Goal: Information Seeking & Learning: Learn about a topic

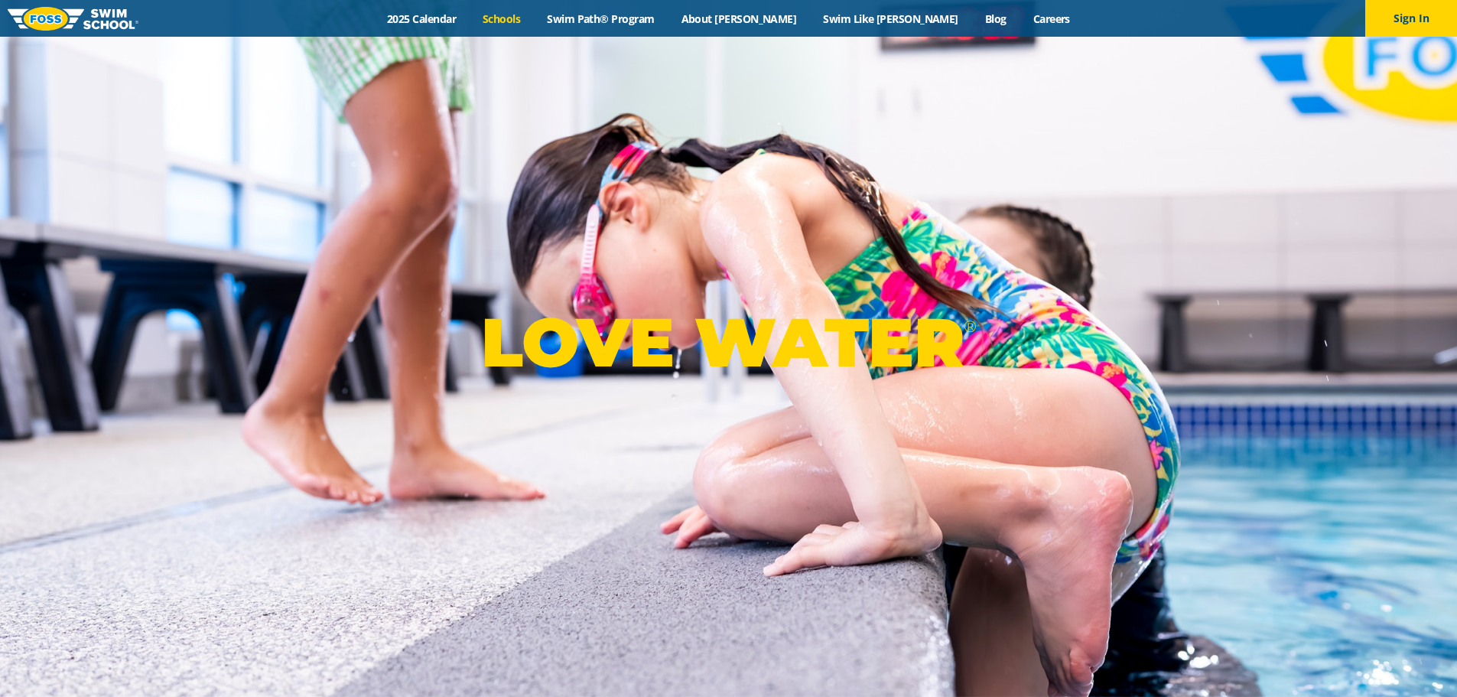
click at [534, 24] on link "Schools" at bounding box center [502, 18] width 64 height 15
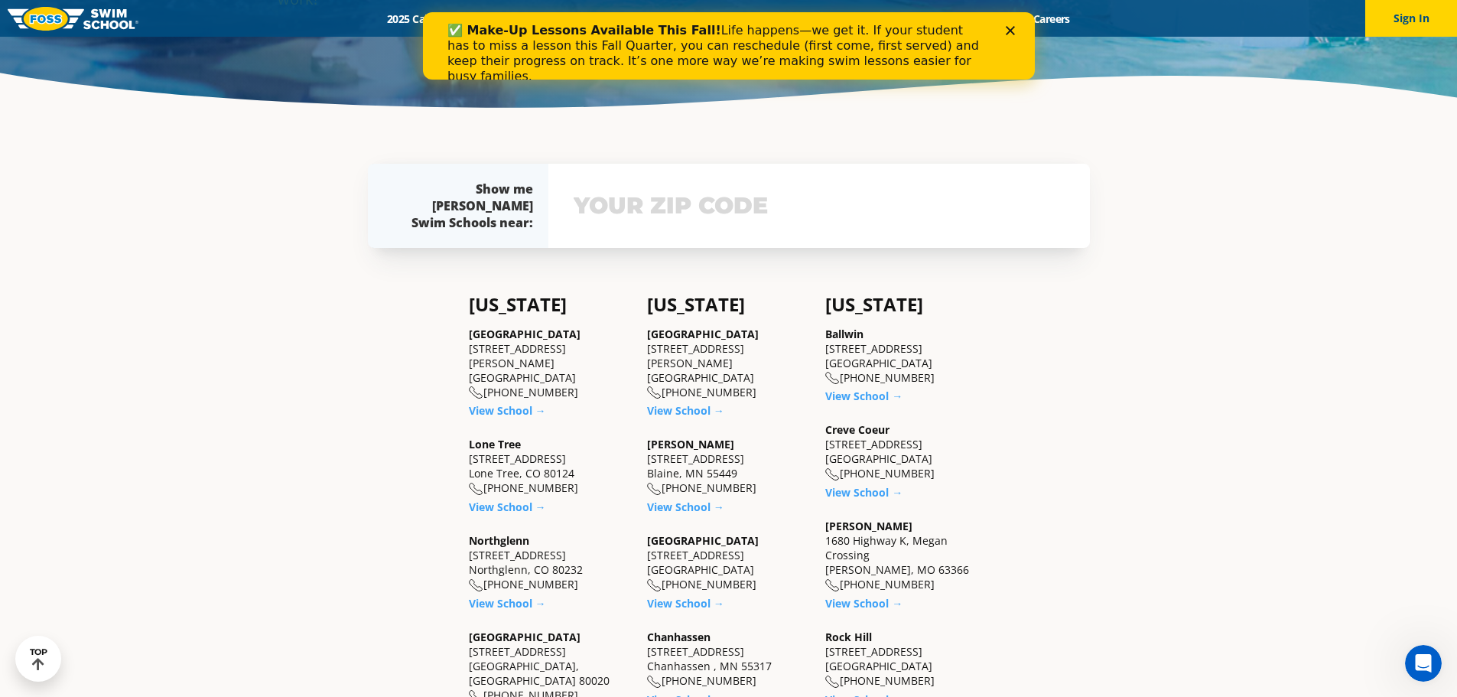
scroll to position [382, 0]
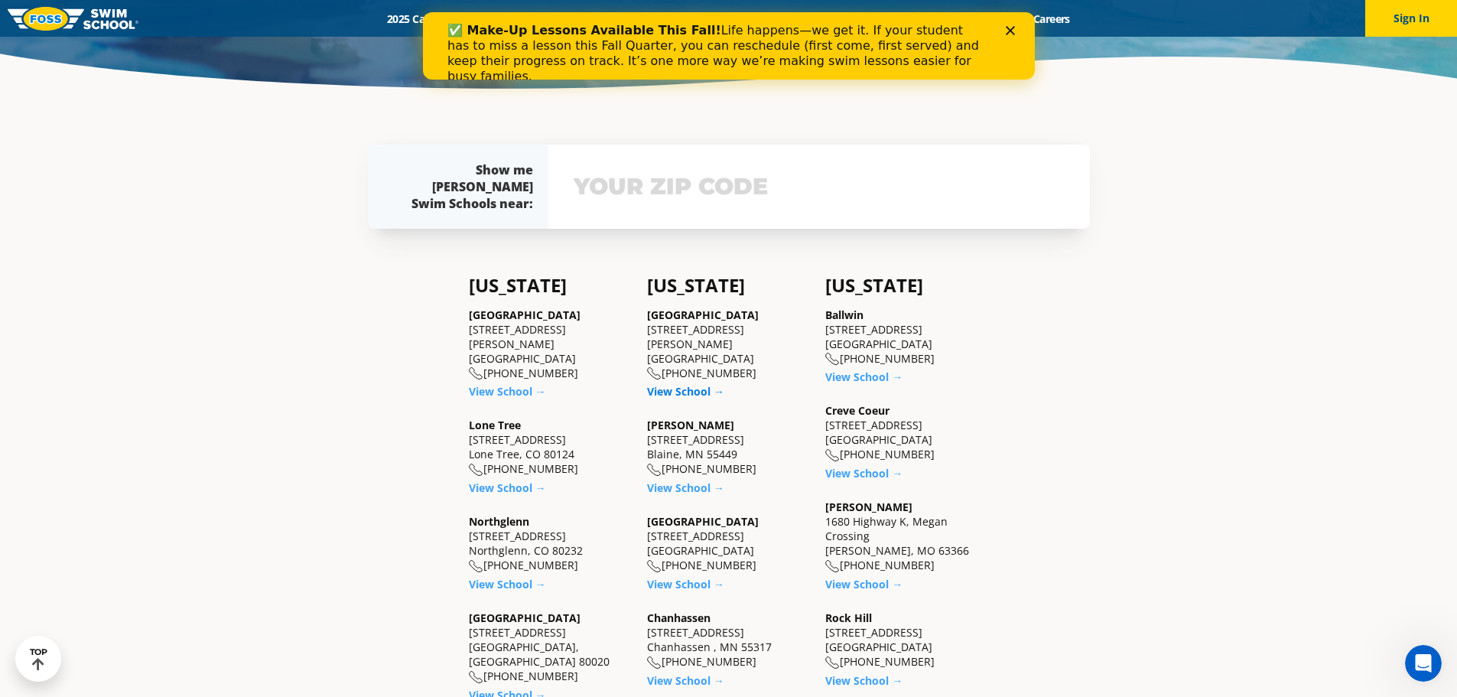
click at [688, 384] on link "View School →" at bounding box center [685, 391] width 77 height 15
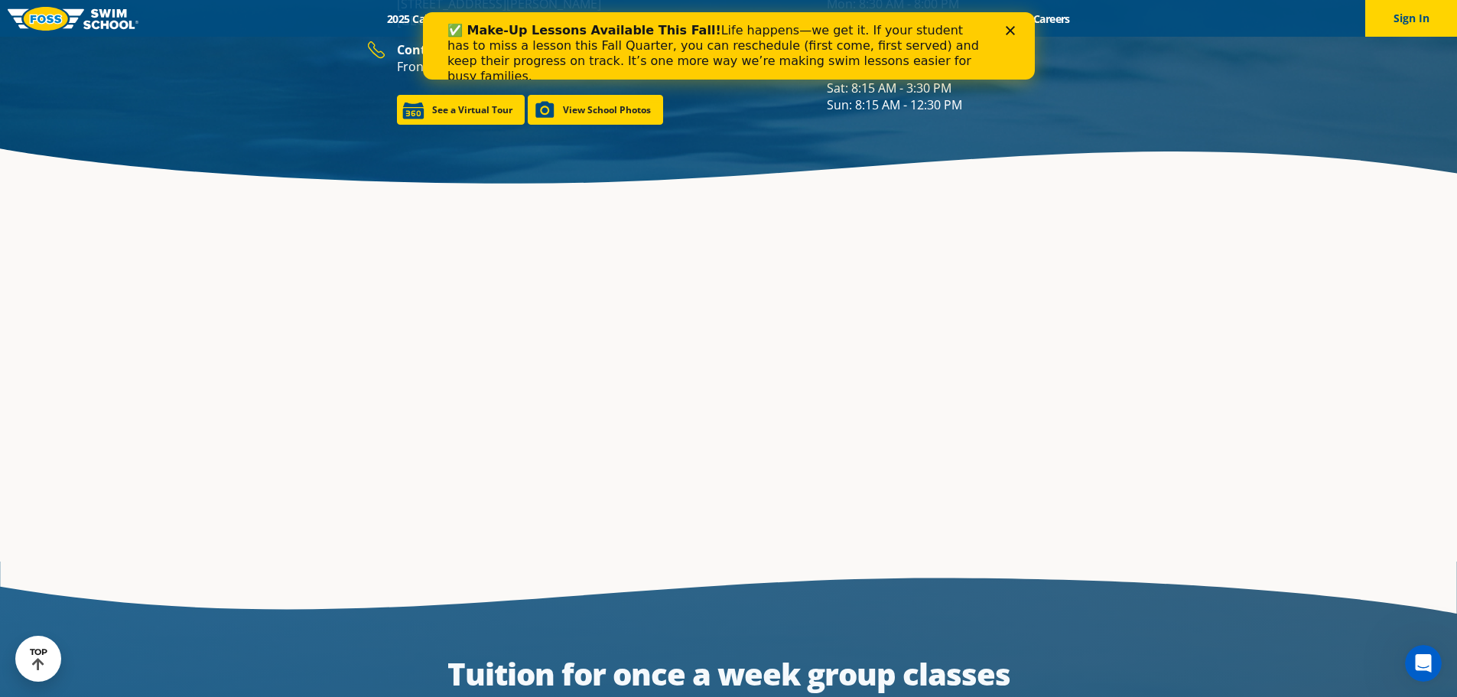
scroll to position [2295, 0]
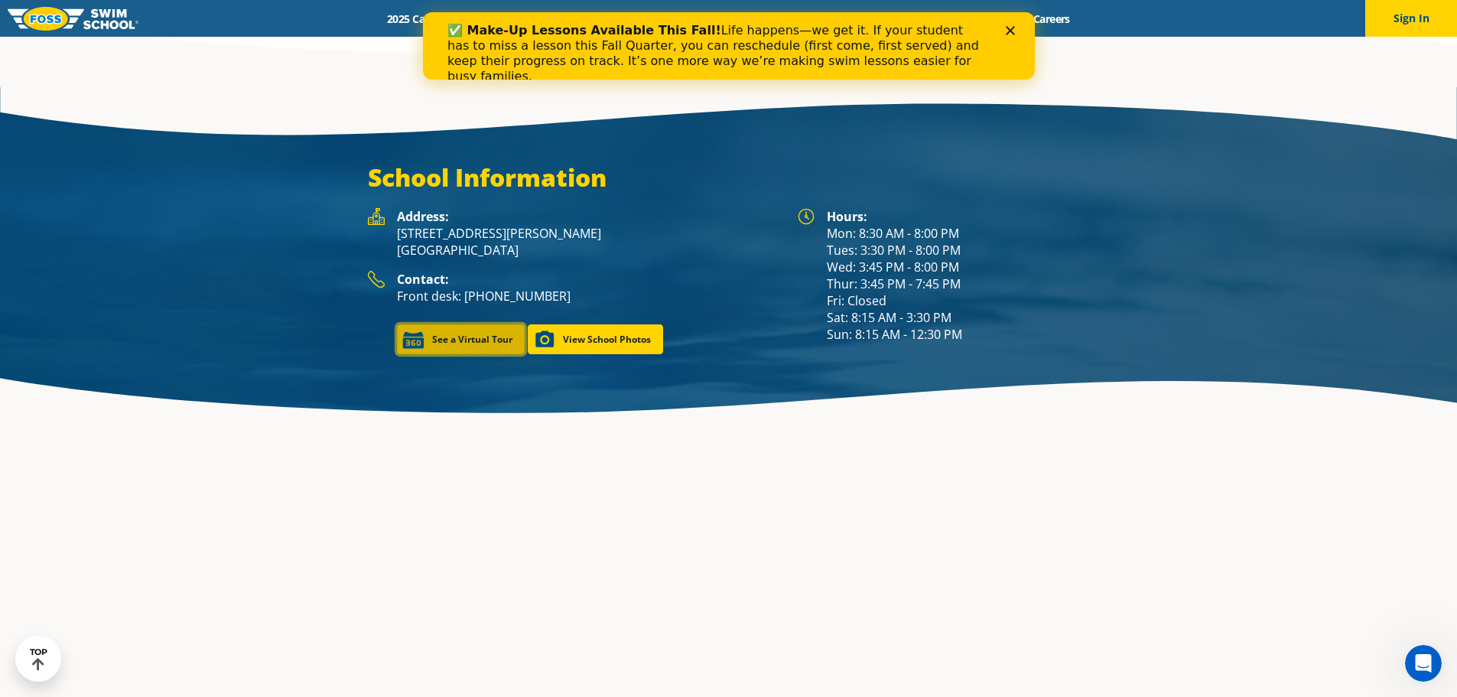
click at [470, 324] on link "See a Virtual Tour" at bounding box center [461, 339] width 128 height 30
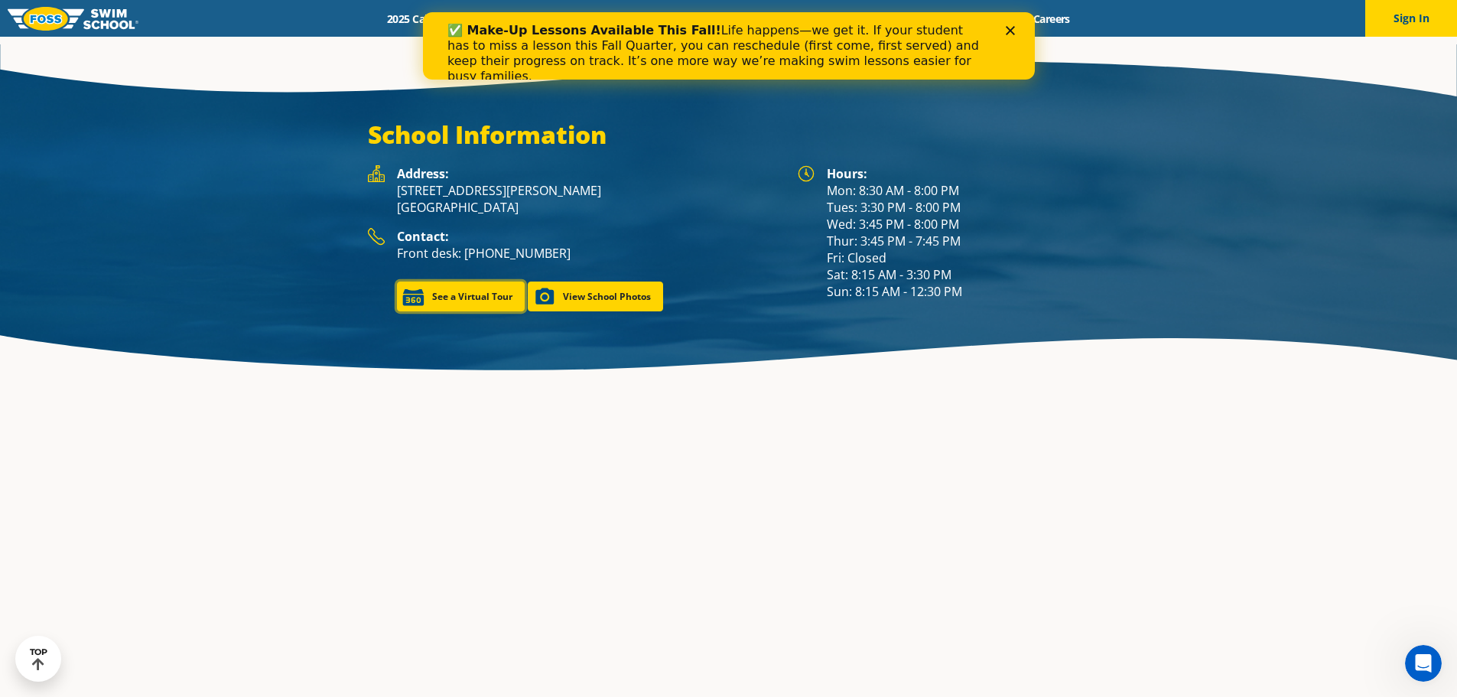
scroll to position [2273, 0]
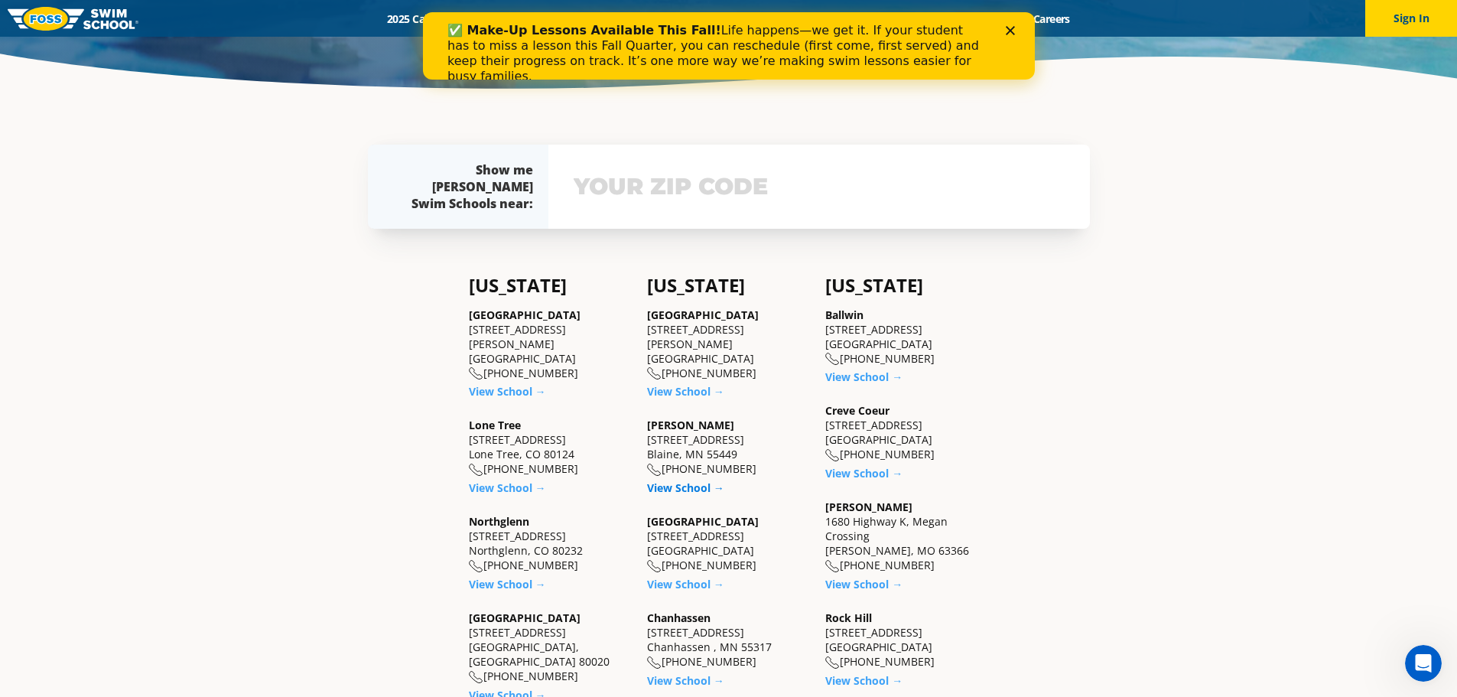
click at [679, 488] on link "View School →" at bounding box center [685, 487] width 77 height 15
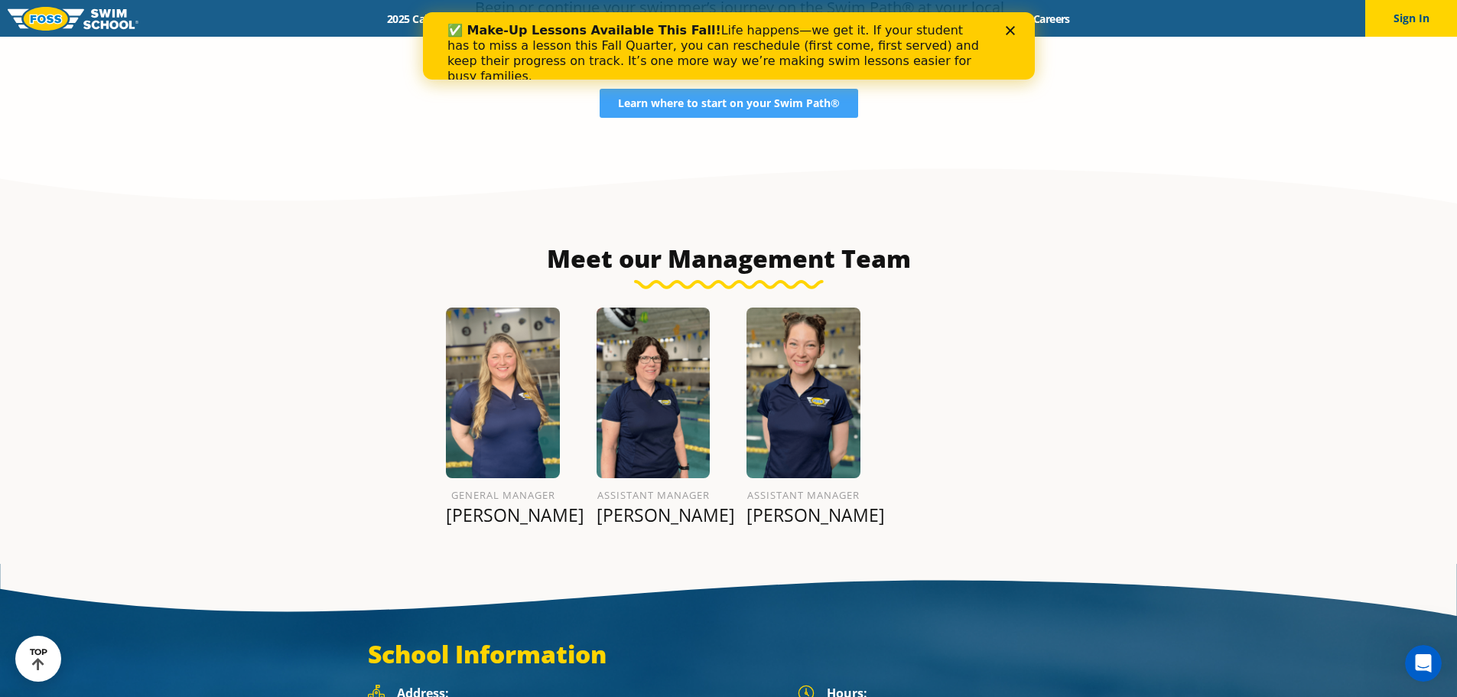
scroll to position [1989, 0]
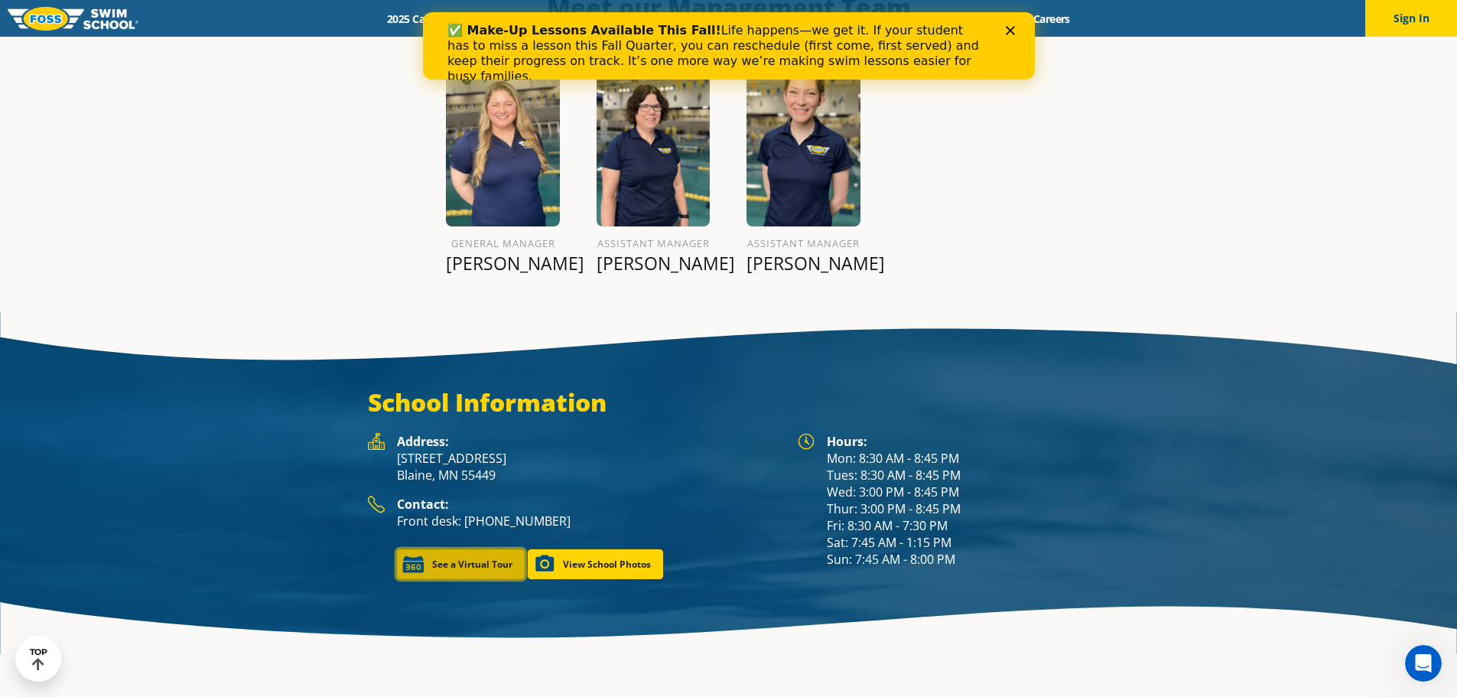
click at [468, 549] on link "See a Virtual Tour" at bounding box center [461, 564] width 128 height 30
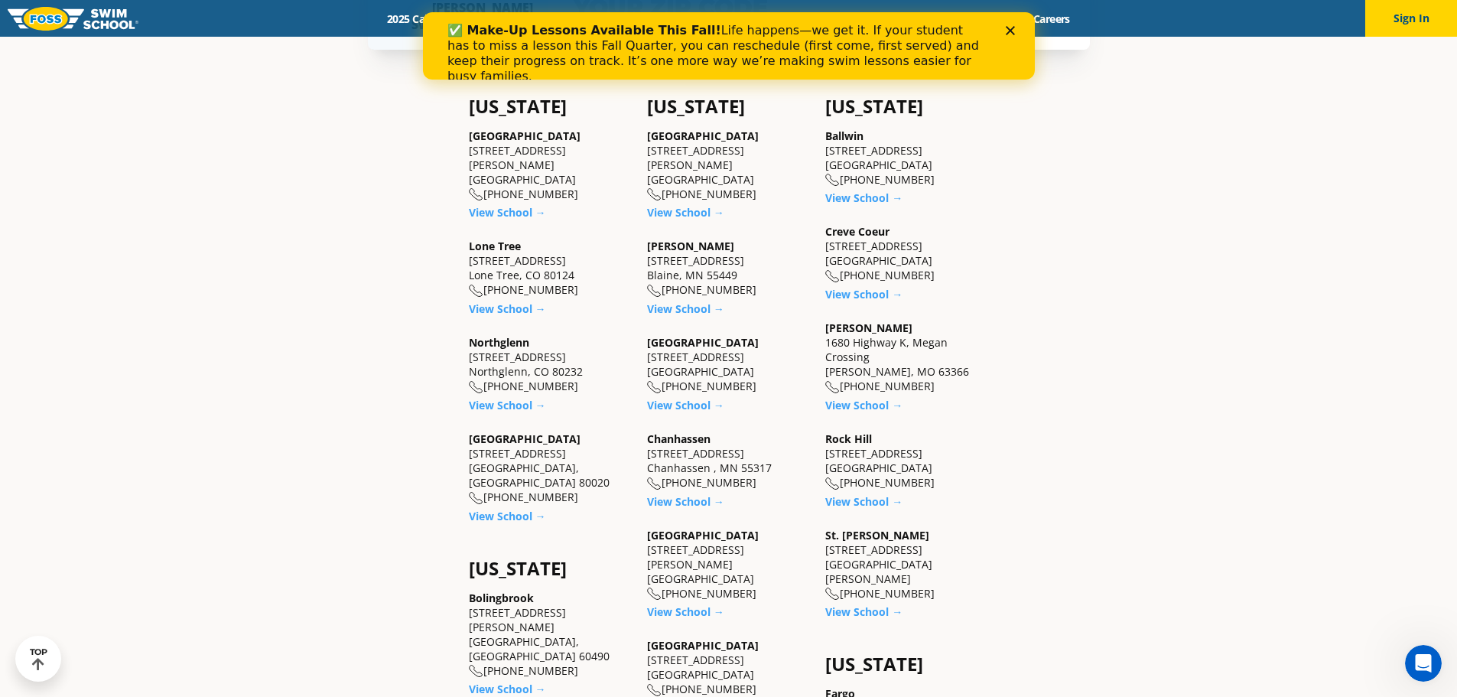
scroll to position [688, 0]
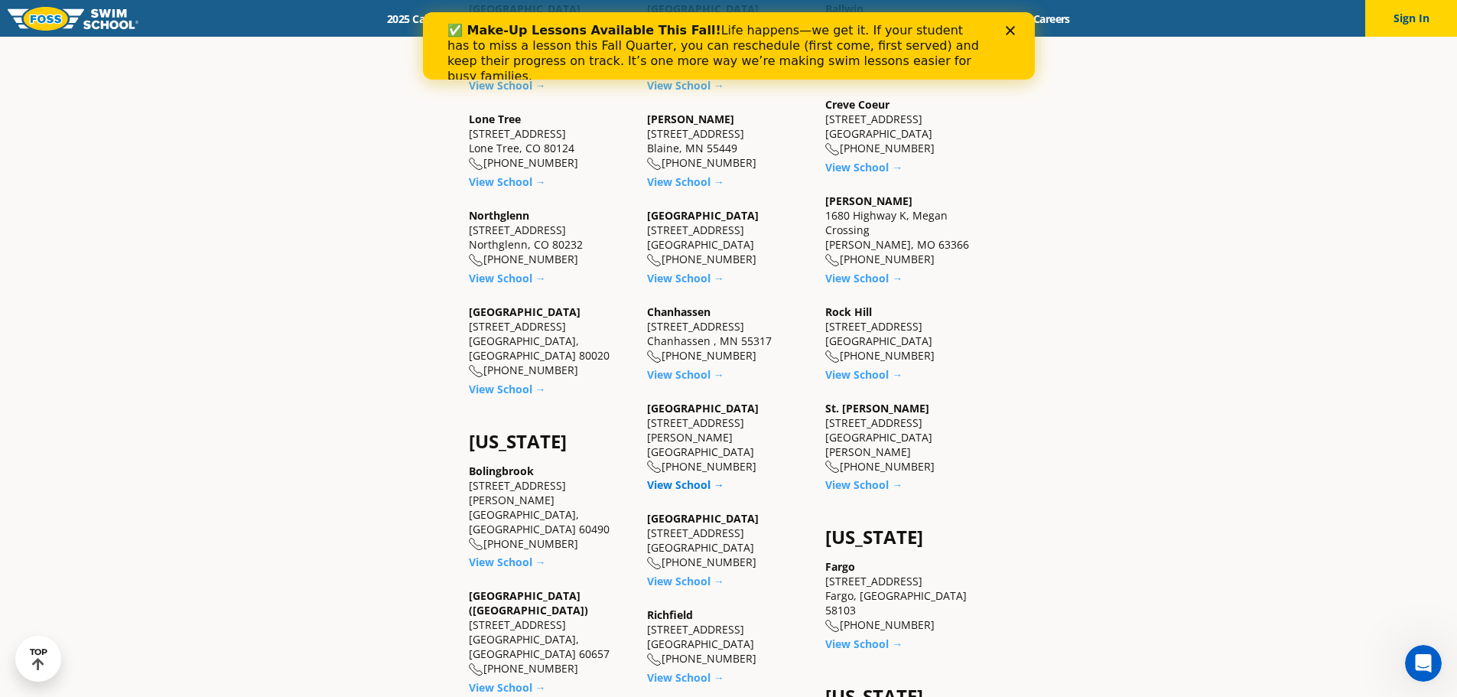
click at [685, 477] on link "View School →" at bounding box center [685, 484] width 77 height 15
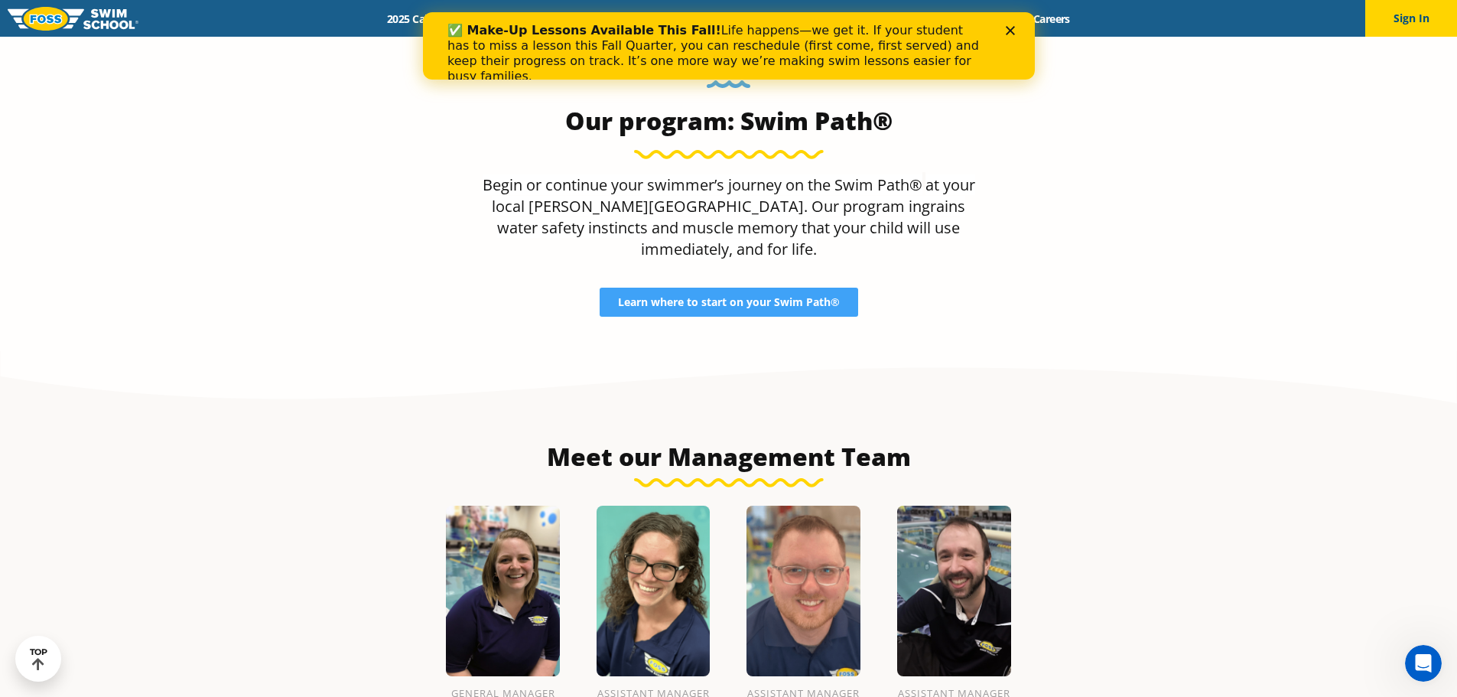
scroll to position [1989, 0]
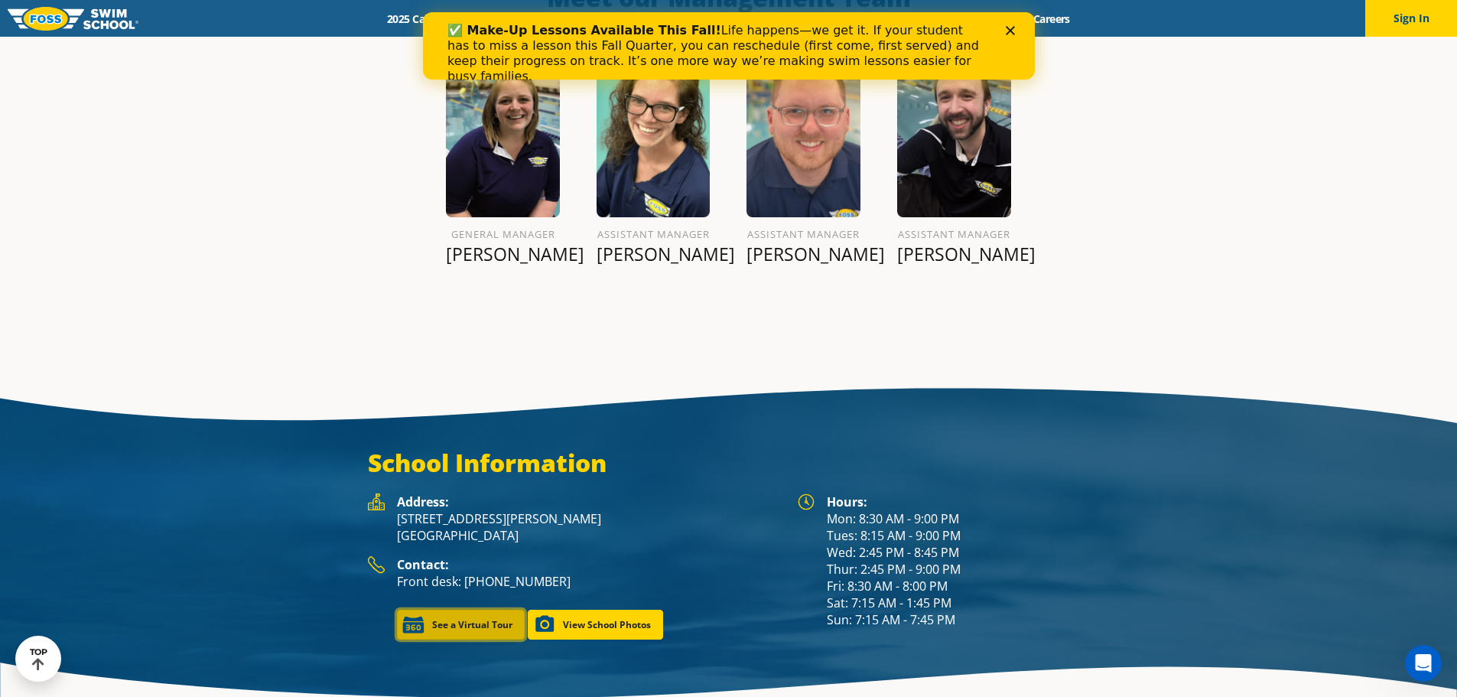
click at [489, 610] on link "See a Virtual Tour" at bounding box center [461, 625] width 128 height 30
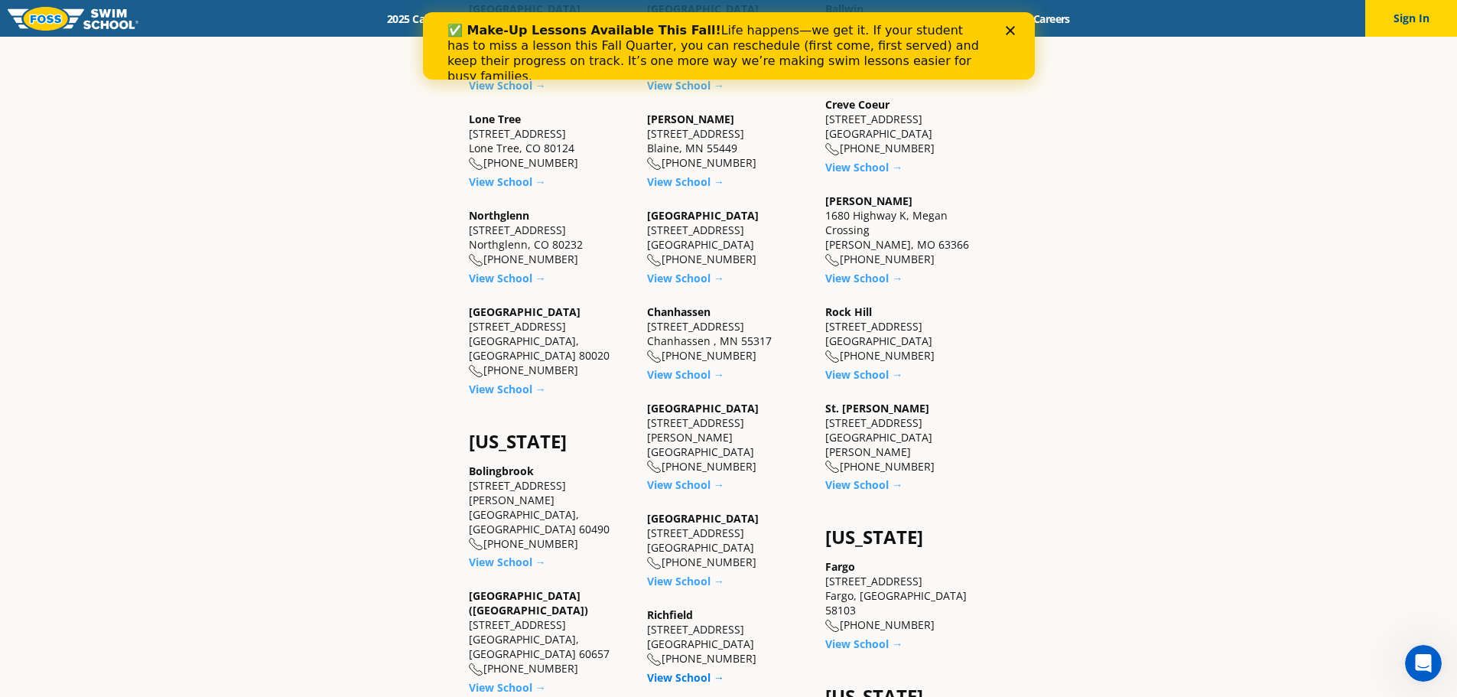
click at [689, 670] on link "View School →" at bounding box center [685, 677] width 77 height 15
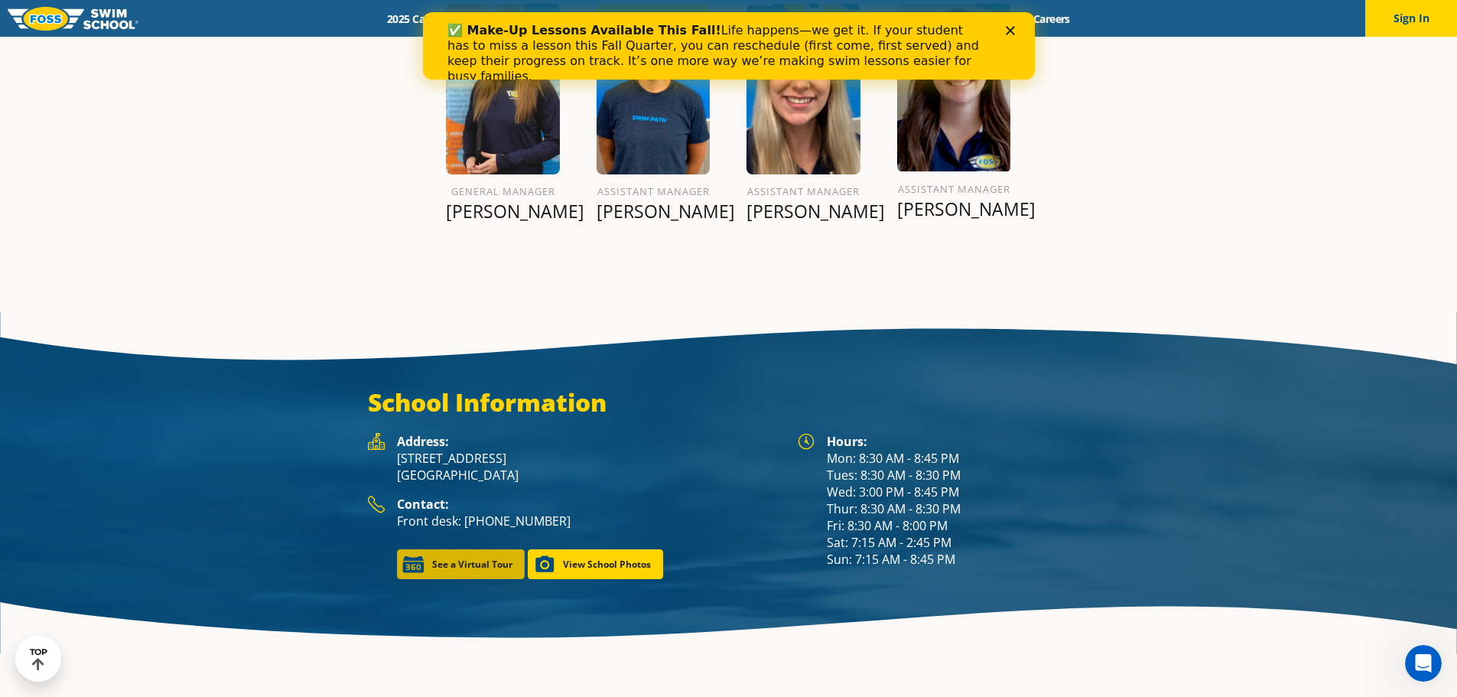
scroll to position [1967, 0]
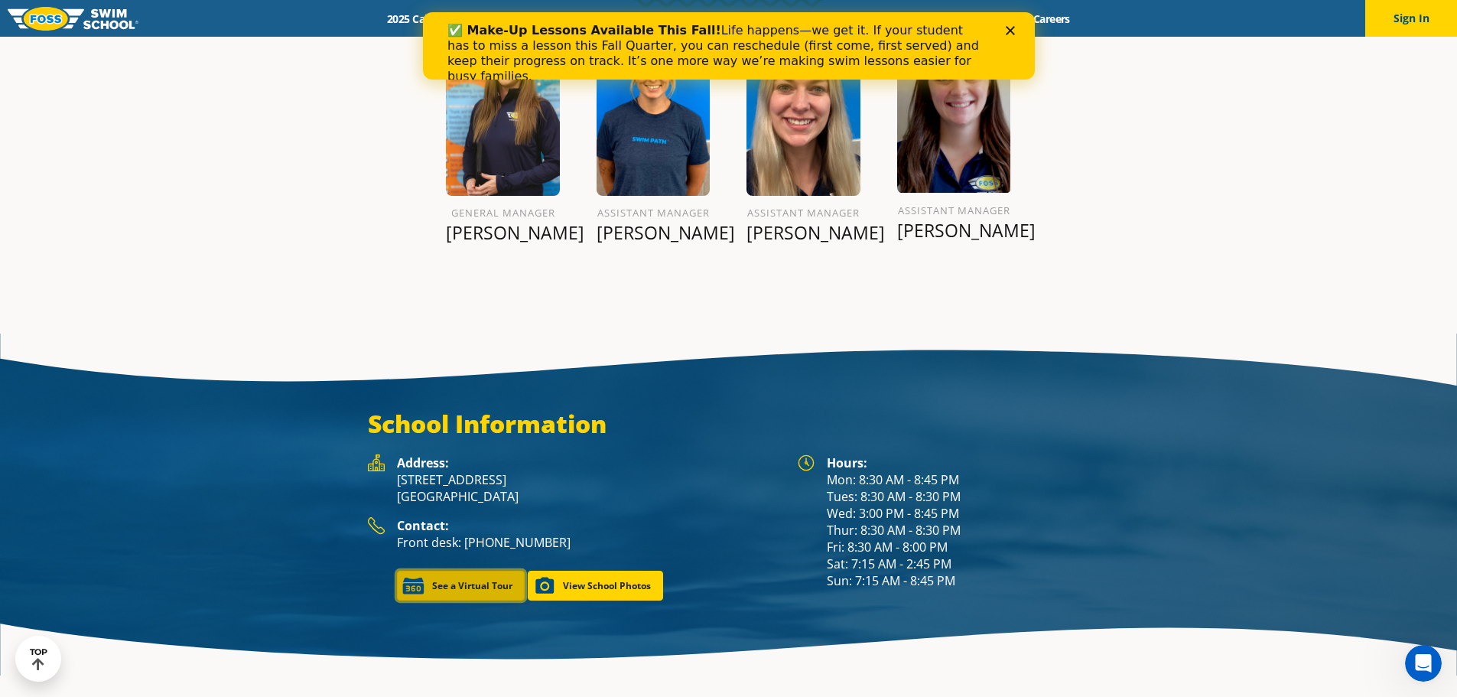
click at [466, 574] on link "See a Virtual Tour" at bounding box center [461, 586] width 128 height 30
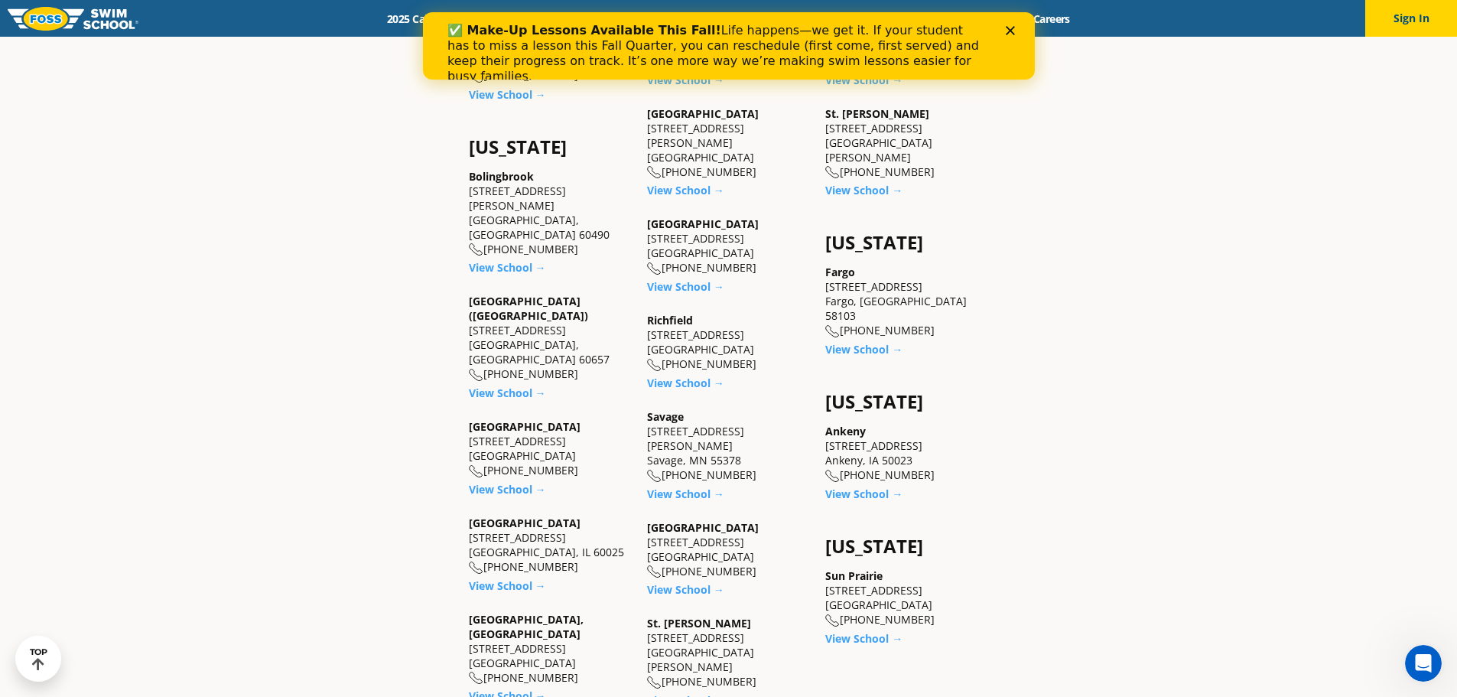
scroll to position [1071, 0]
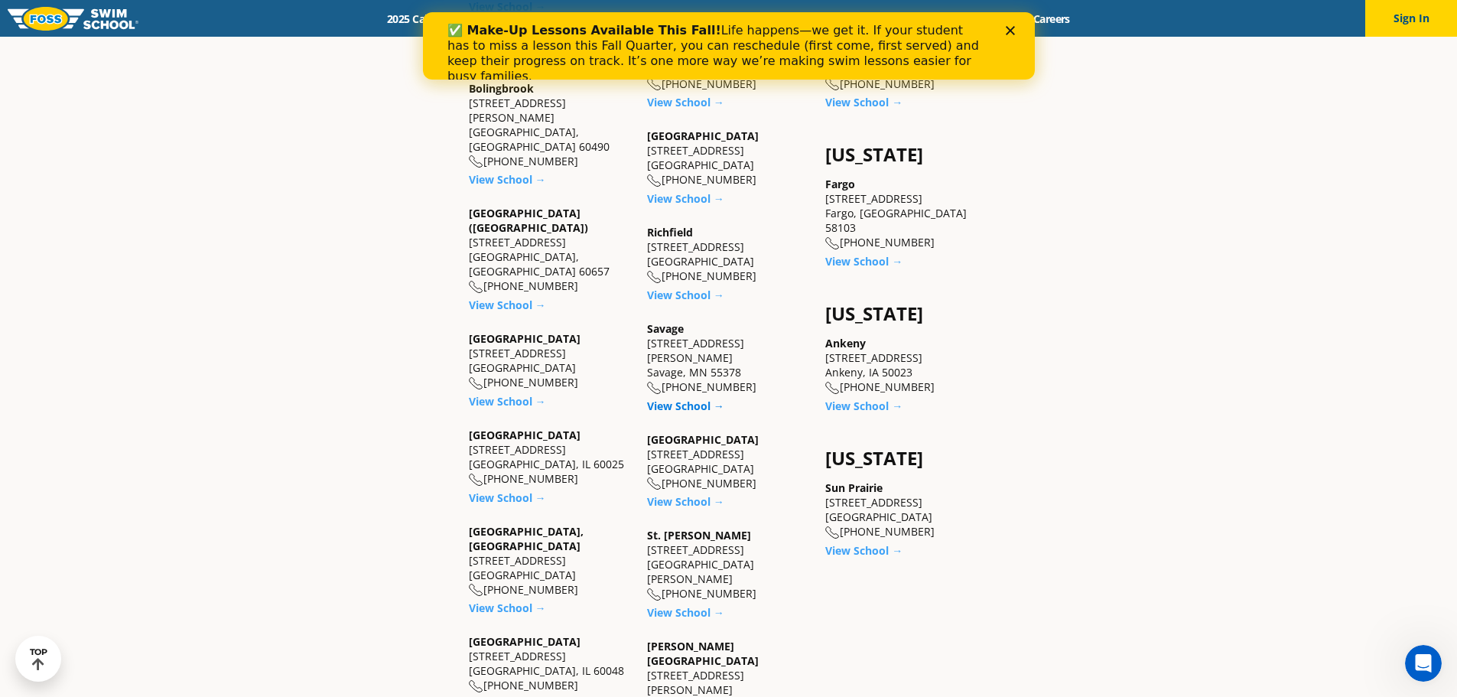
click at [688, 399] on link "View School →" at bounding box center [685, 406] width 77 height 15
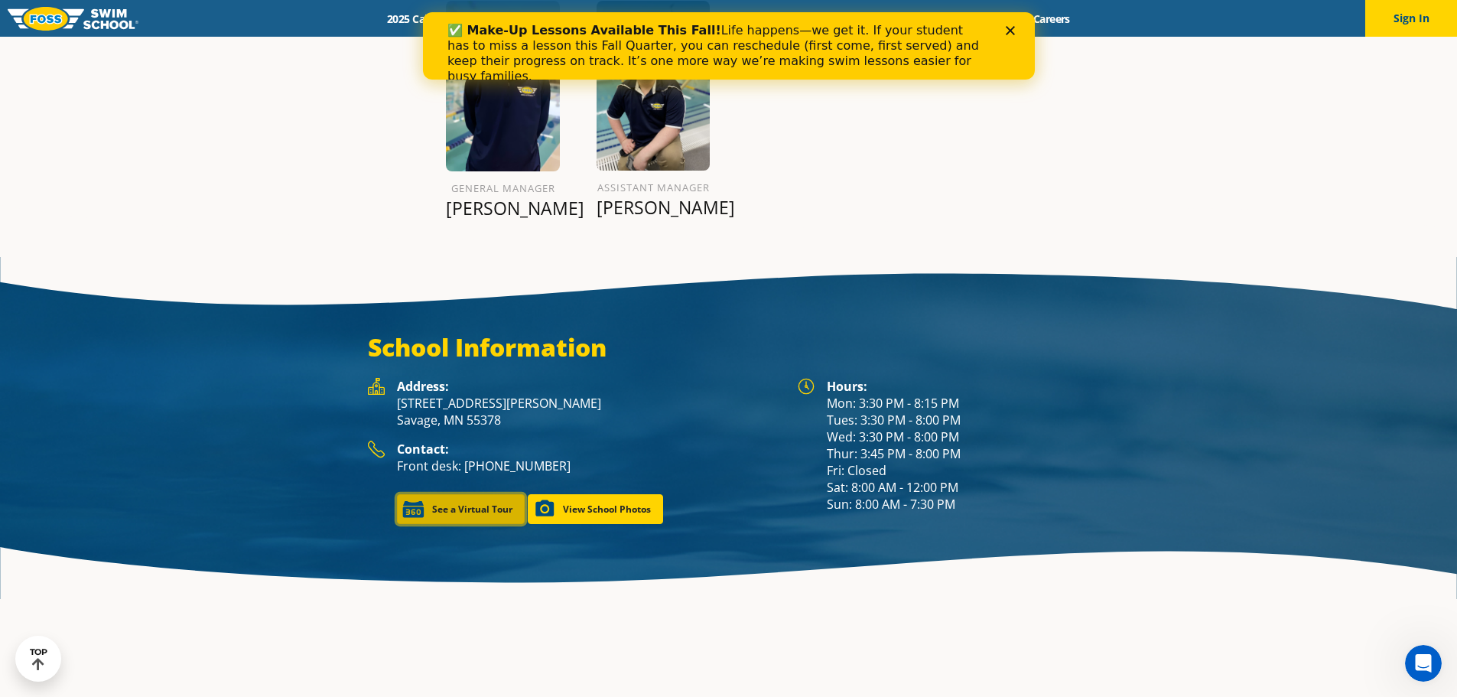
click at [486, 494] on link "See a Virtual Tour" at bounding box center [461, 509] width 128 height 30
click at [464, 494] on link "See a Virtual Tour" at bounding box center [461, 509] width 128 height 30
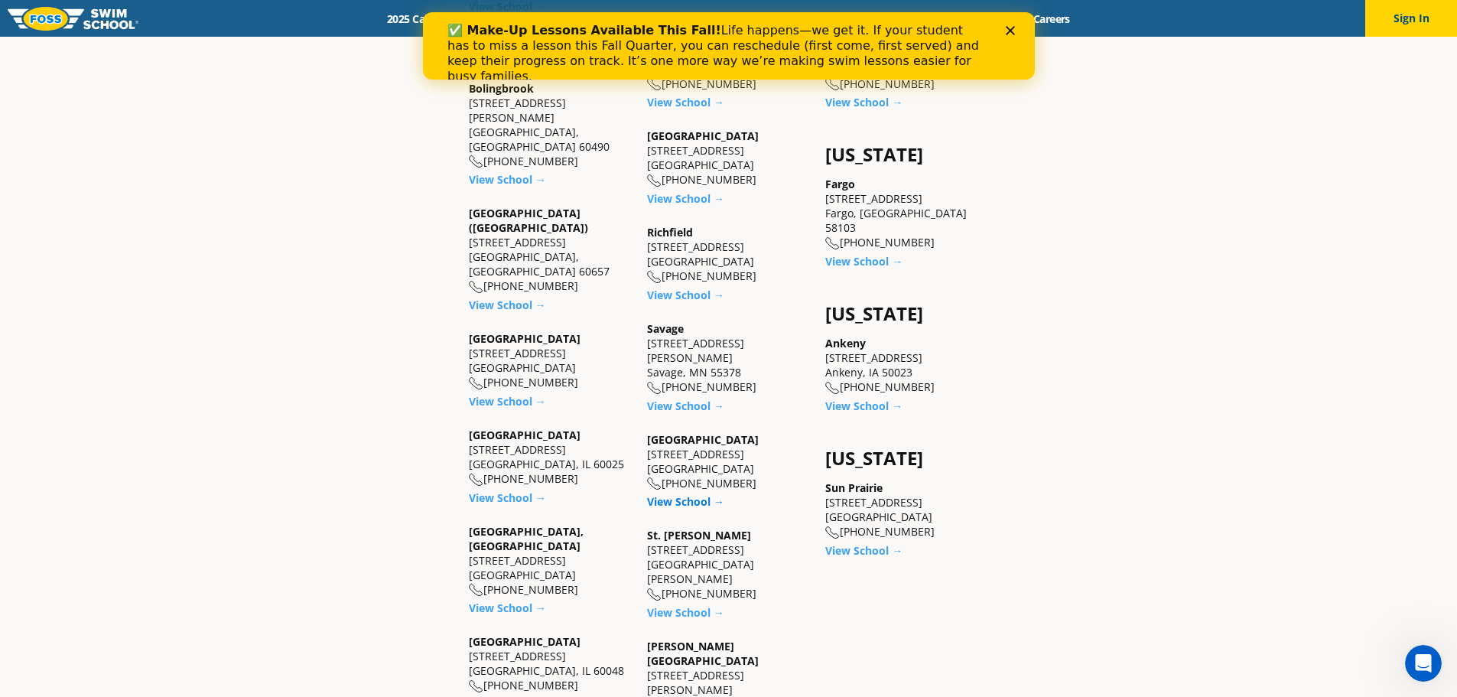
click at [685, 494] on link "View School →" at bounding box center [685, 501] width 77 height 15
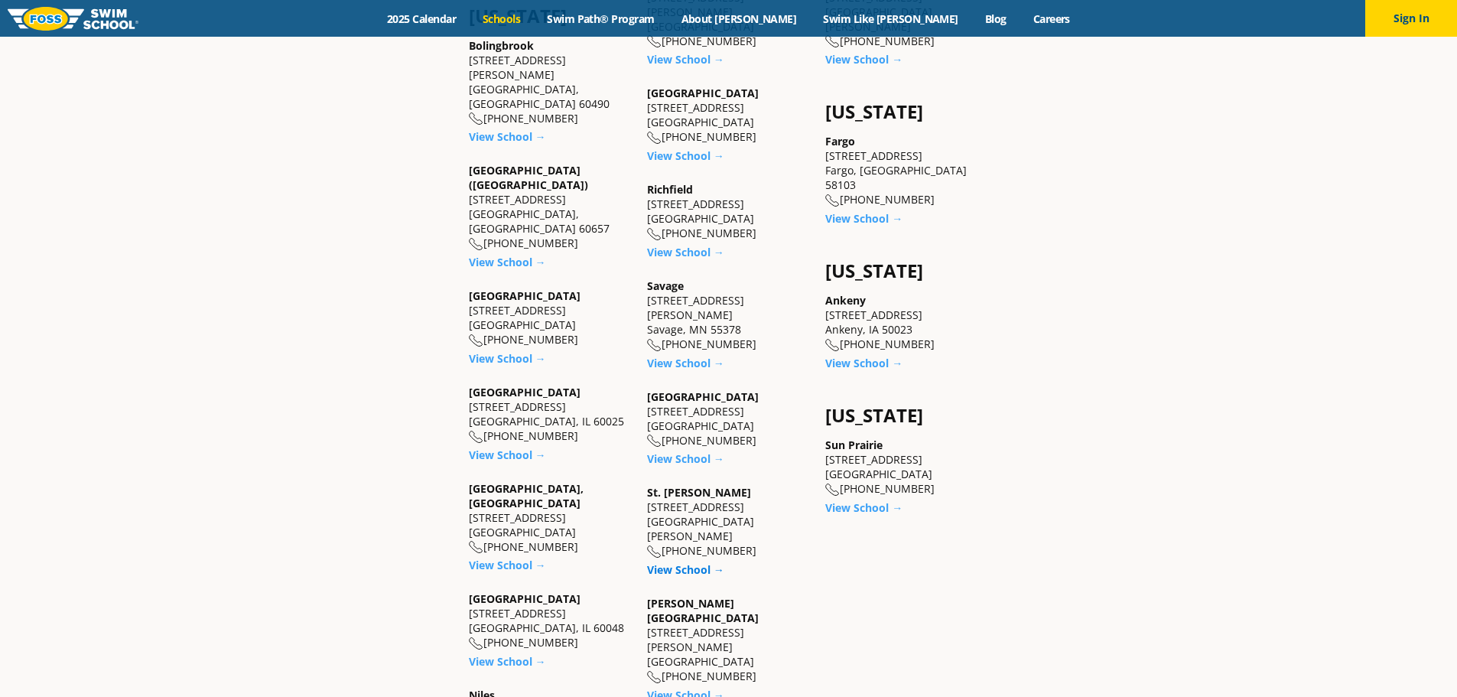
click at [666, 562] on link "View School →" at bounding box center [685, 569] width 77 height 15
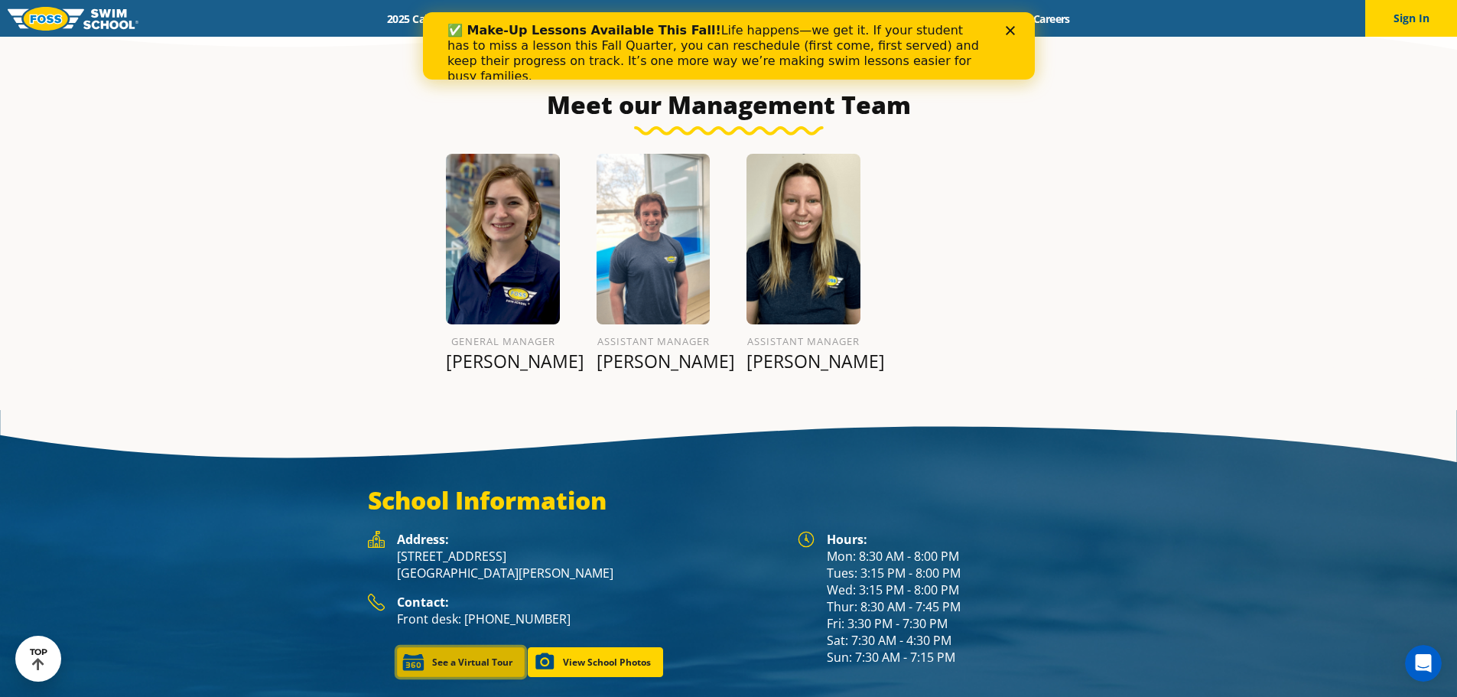
click at [463, 647] on link "See a Virtual Tour" at bounding box center [461, 662] width 128 height 30
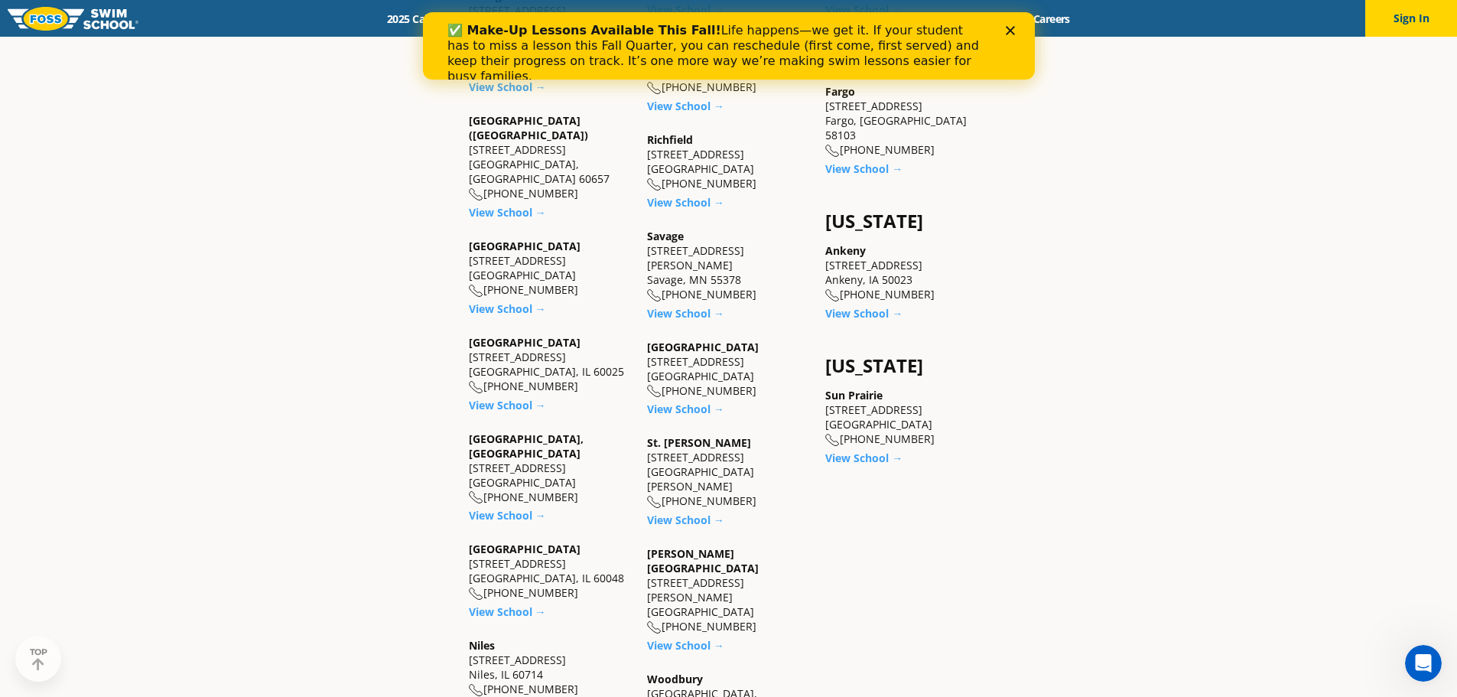
scroll to position [1190, 0]
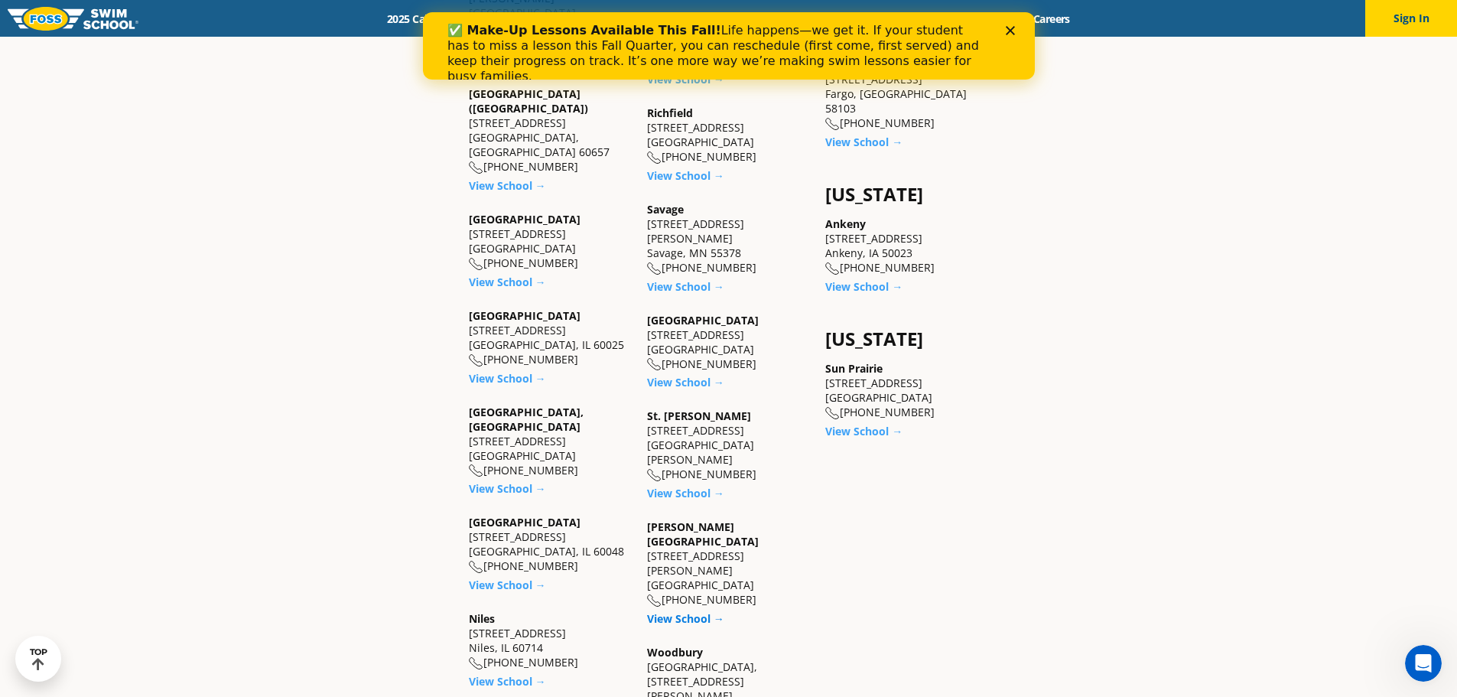
click at [692, 611] on link "View School →" at bounding box center [685, 618] width 77 height 15
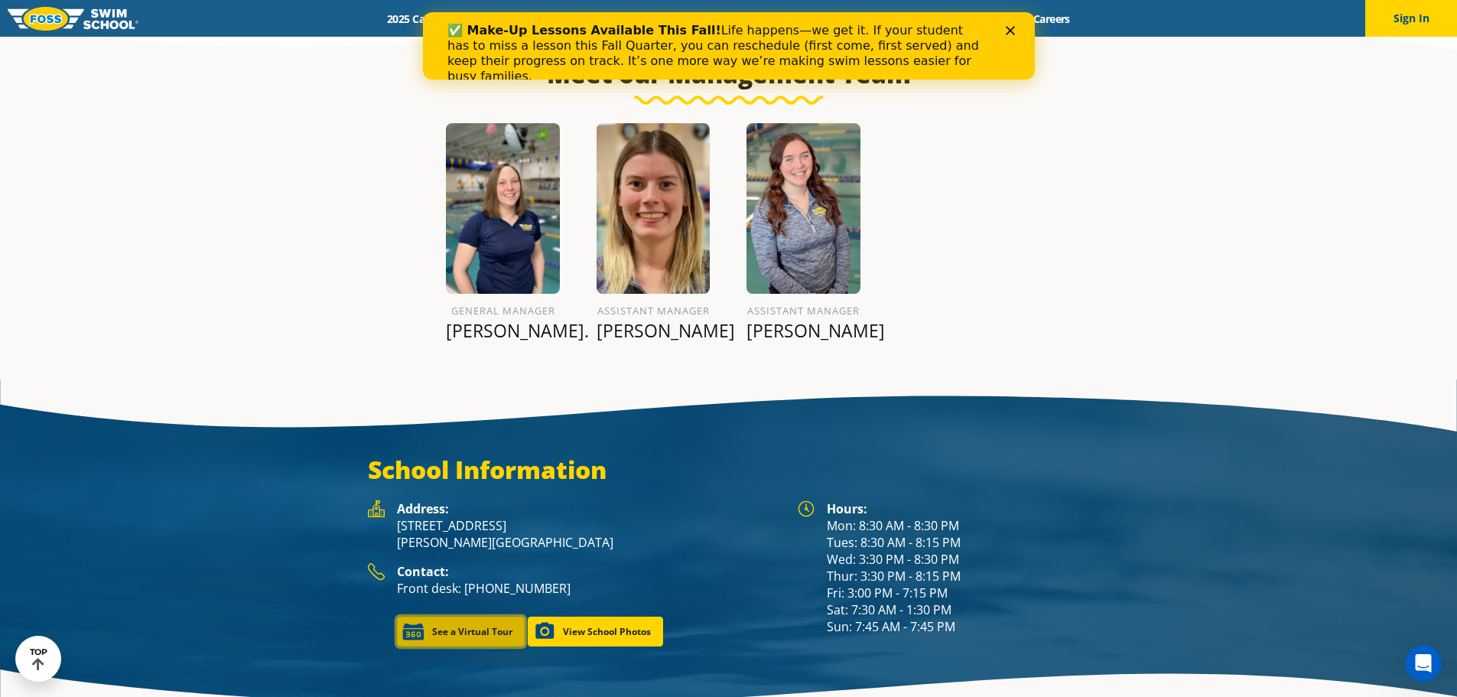
click at [464, 617] on link "See a Virtual Tour" at bounding box center [461, 632] width 128 height 30
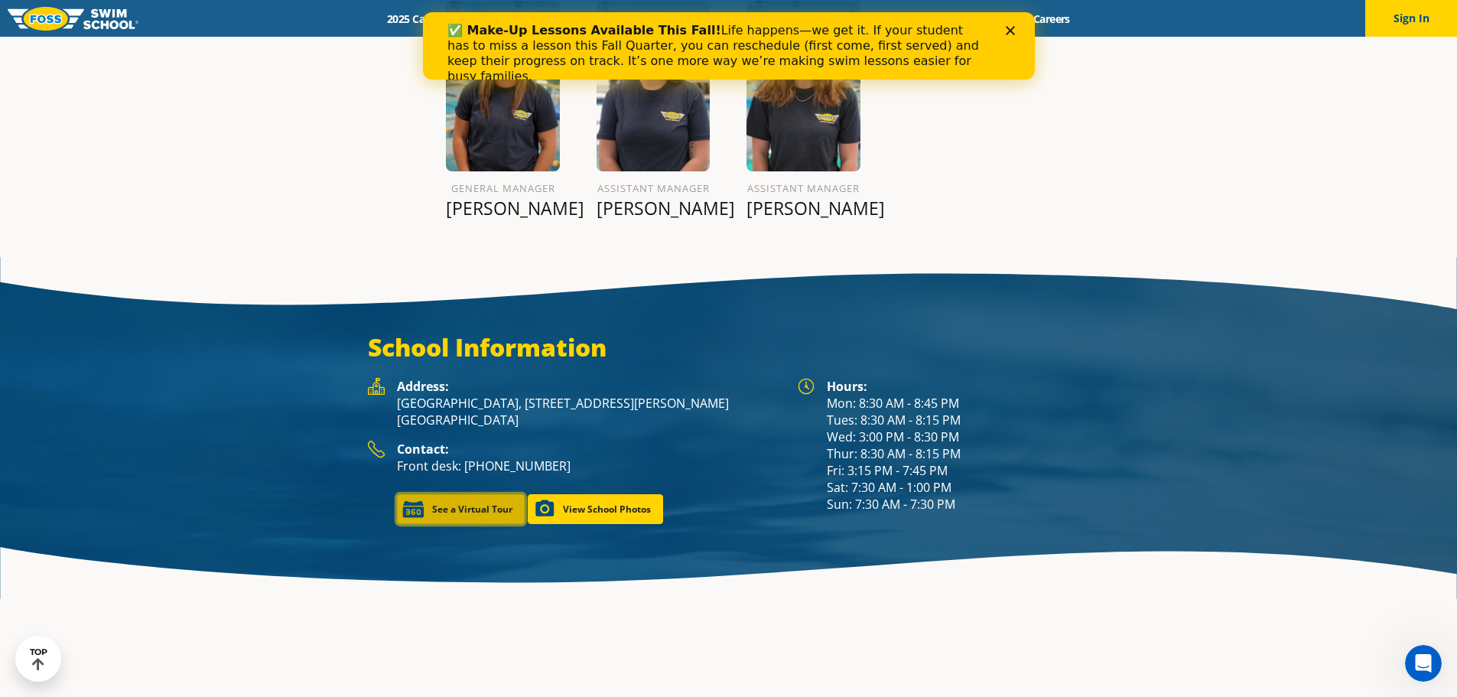
click at [468, 494] on link "See a Virtual Tour" at bounding box center [461, 509] width 128 height 30
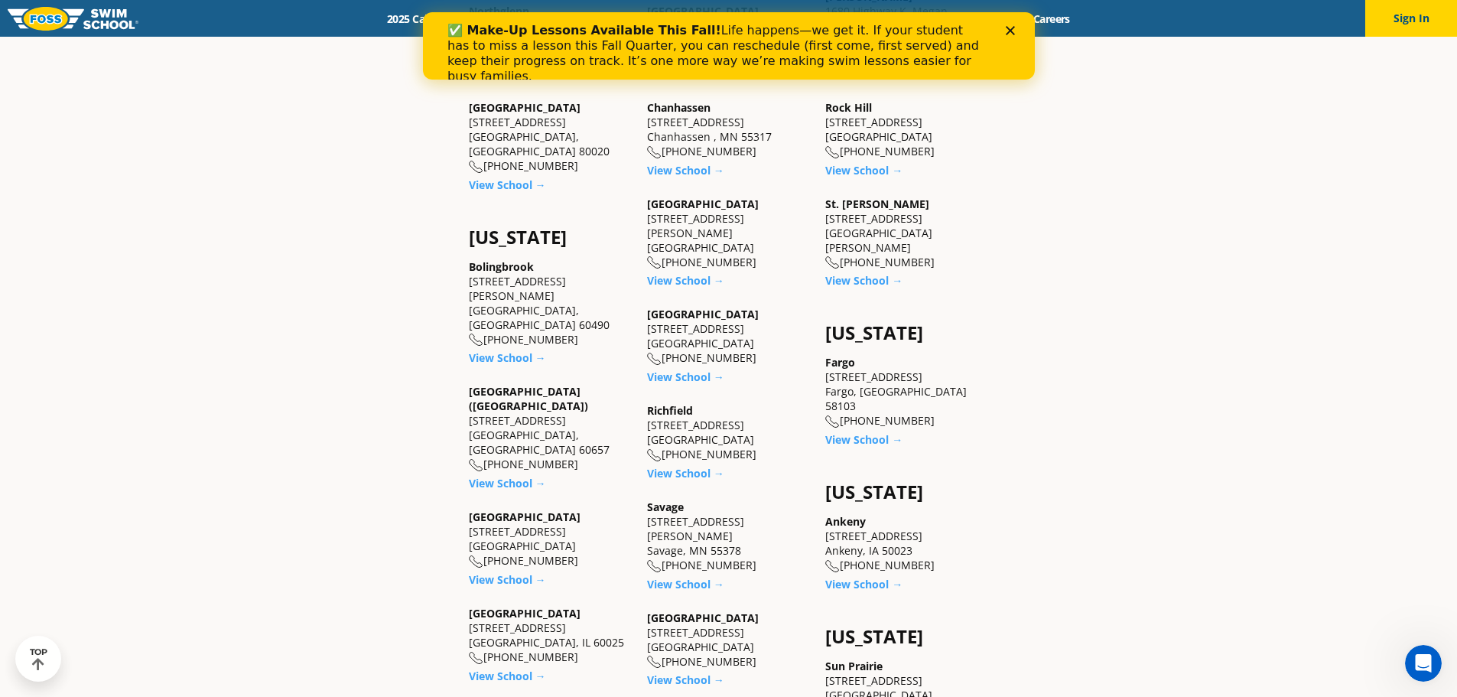
scroll to position [884, 0]
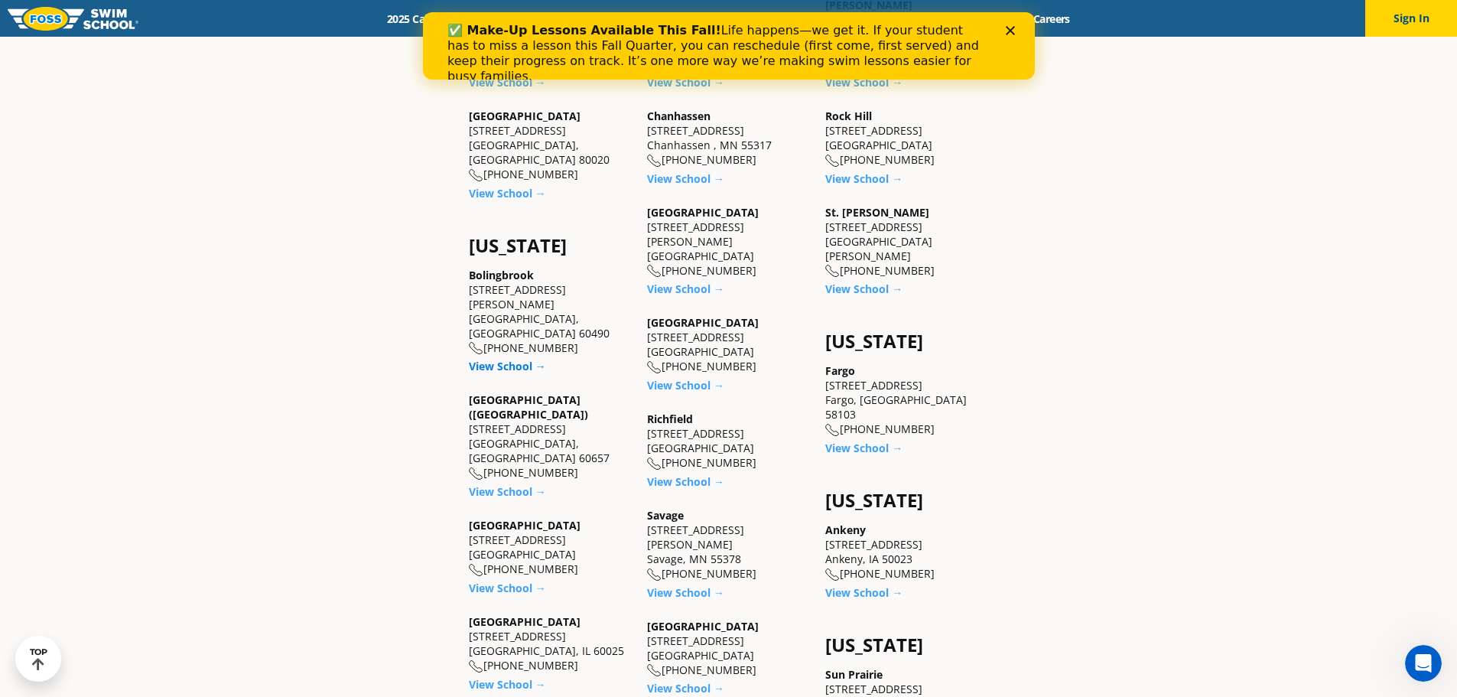
click at [512, 359] on link "View School →" at bounding box center [507, 366] width 77 height 15
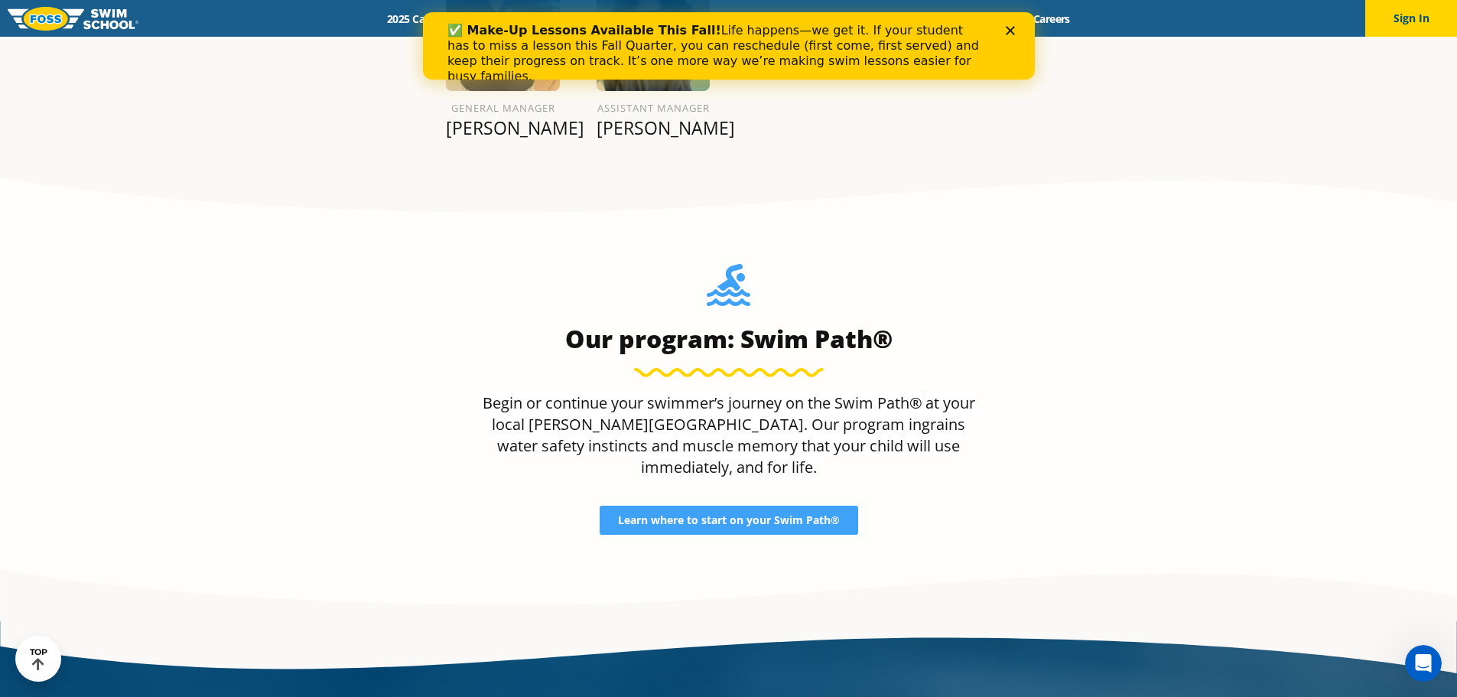
scroll to position [1989, 0]
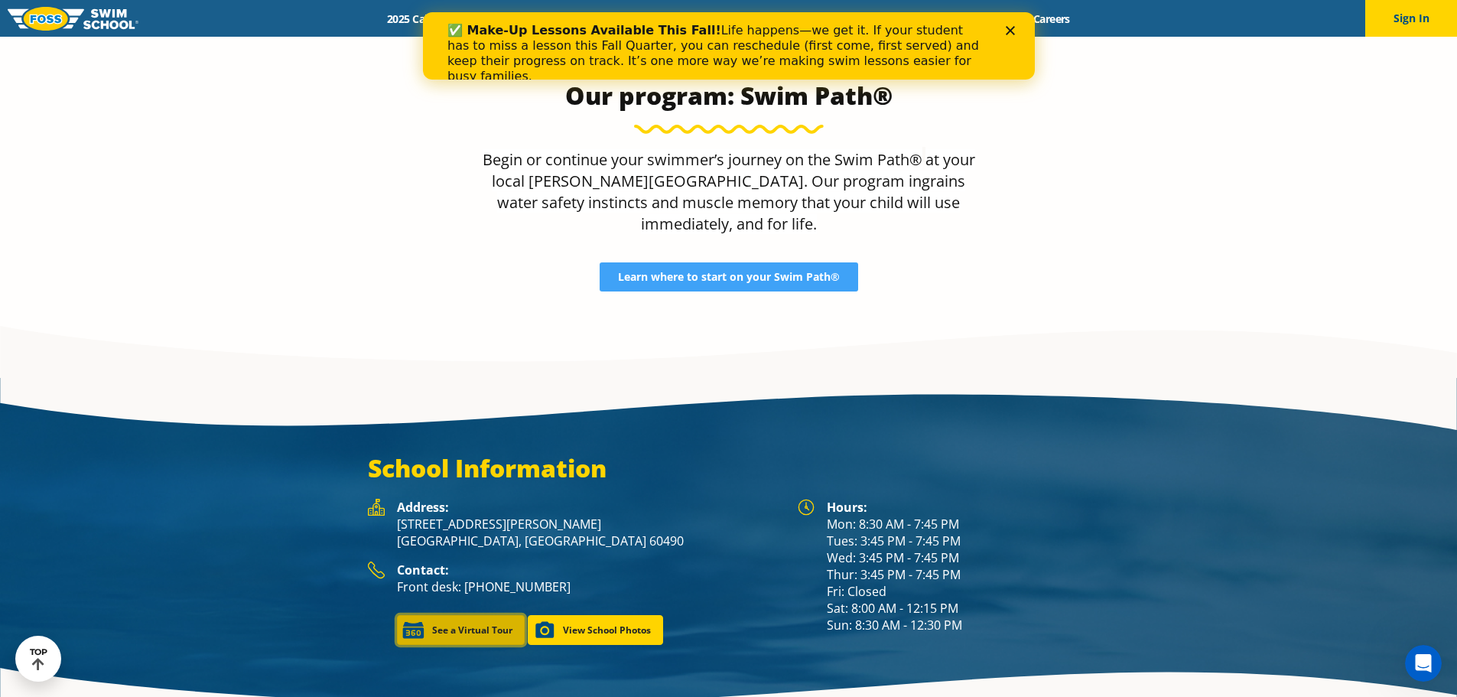
click at [451, 615] on link "See a Virtual Tour" at bounding box center [461, 630] width 128 height 30
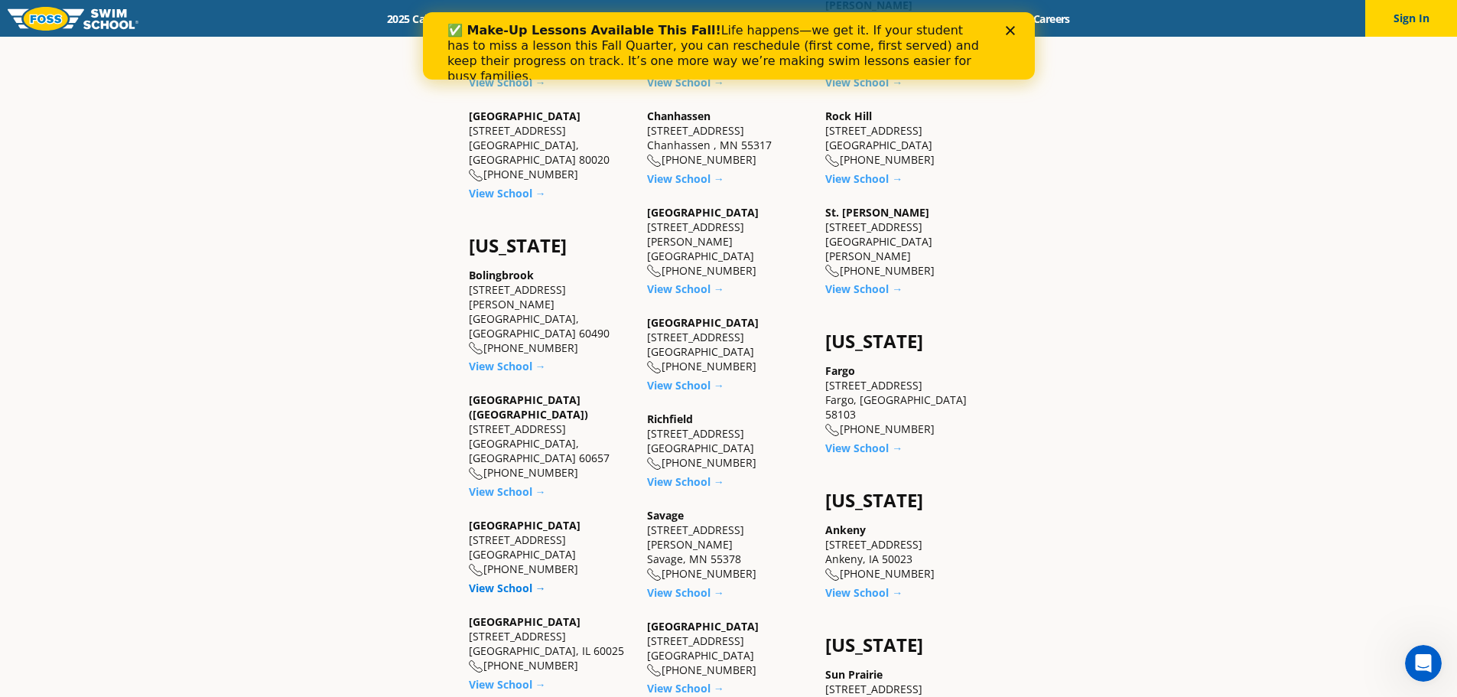
click at [522, 581] on link "View School →" at bounding box center [507, 588] width 77 height 15
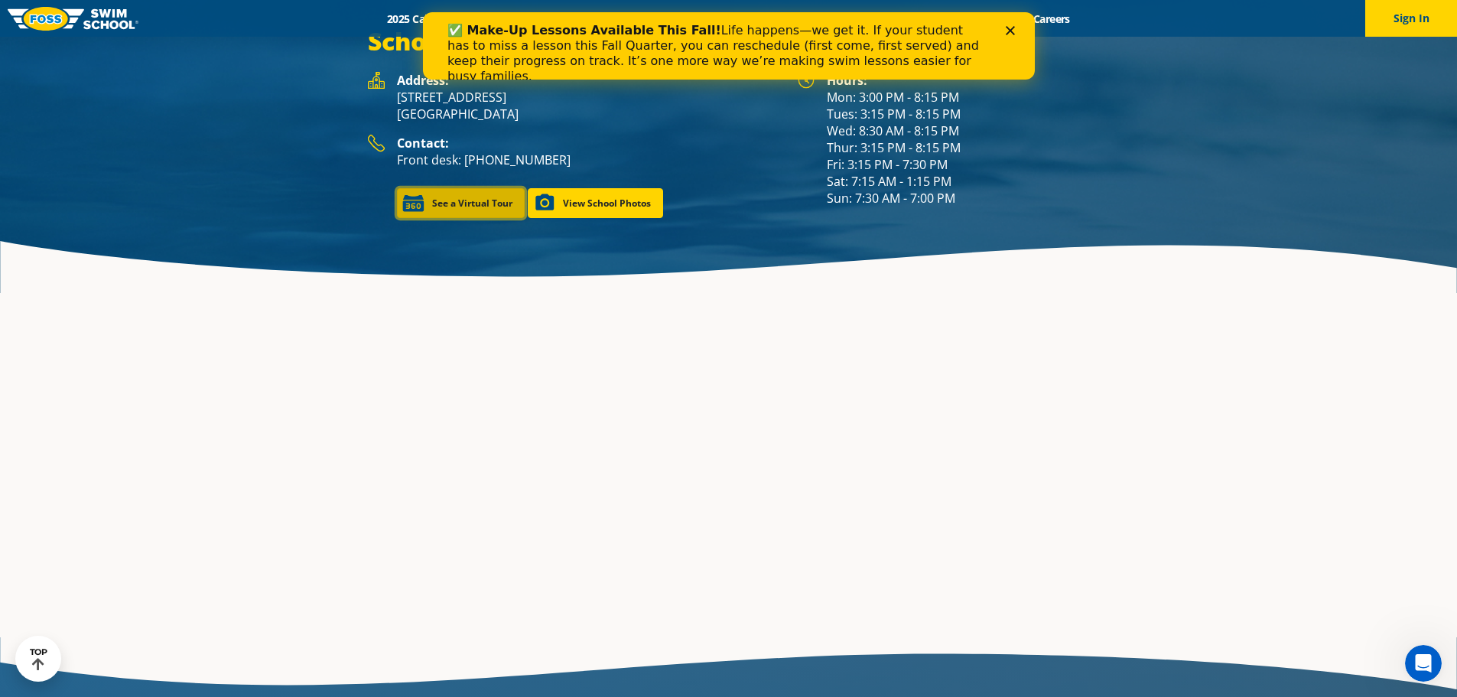
click at [465, 188] on link "See a Virtual Tour" at bounding box center [461, 203] width 128 height 30
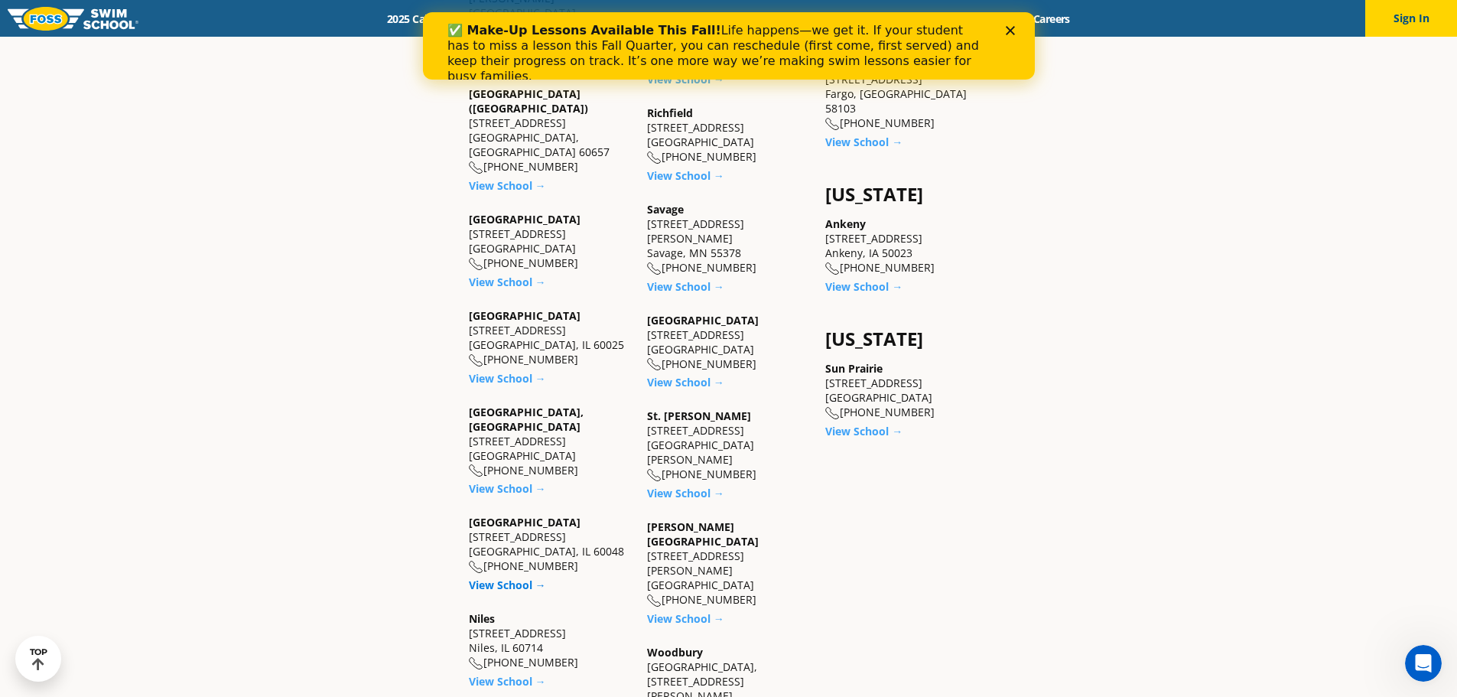
click at [506, 577] on link "View School →" at bounding box center [507, 584] width 77 height 15
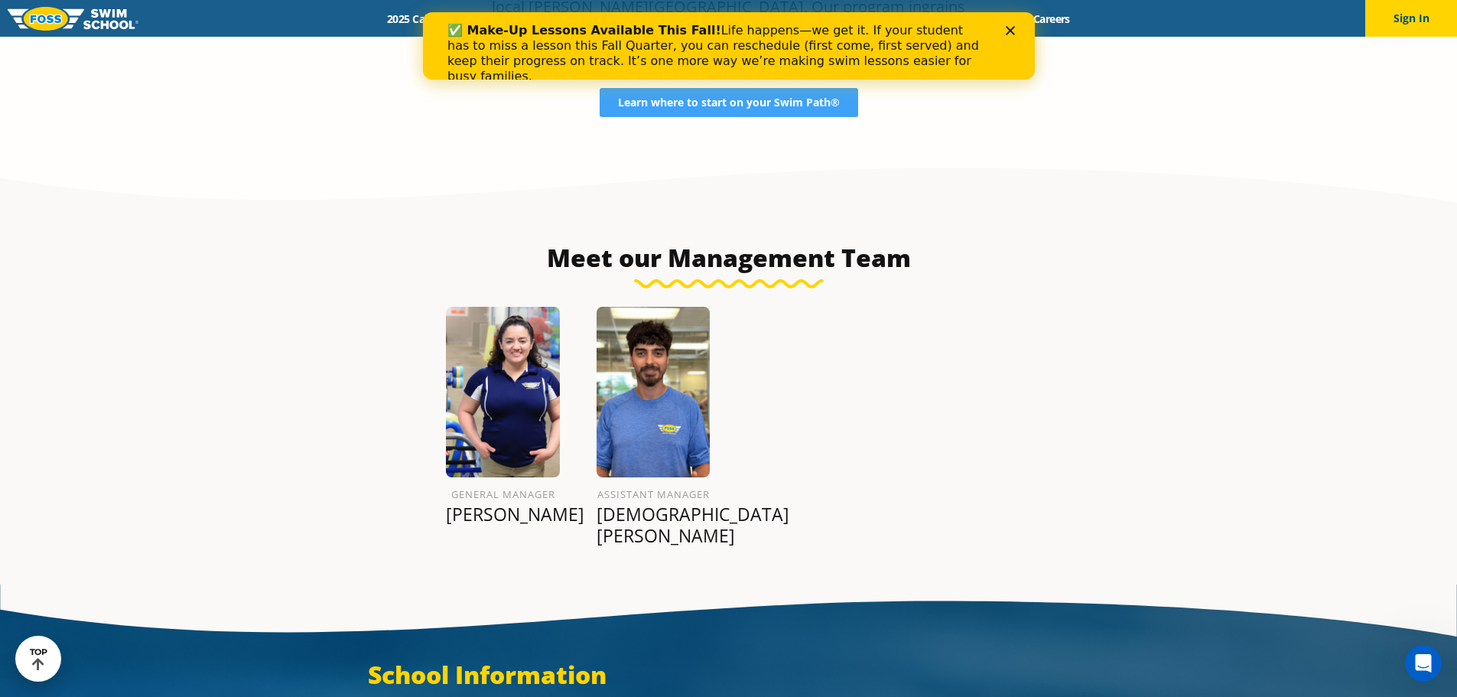
scroll to position [2065, 0]
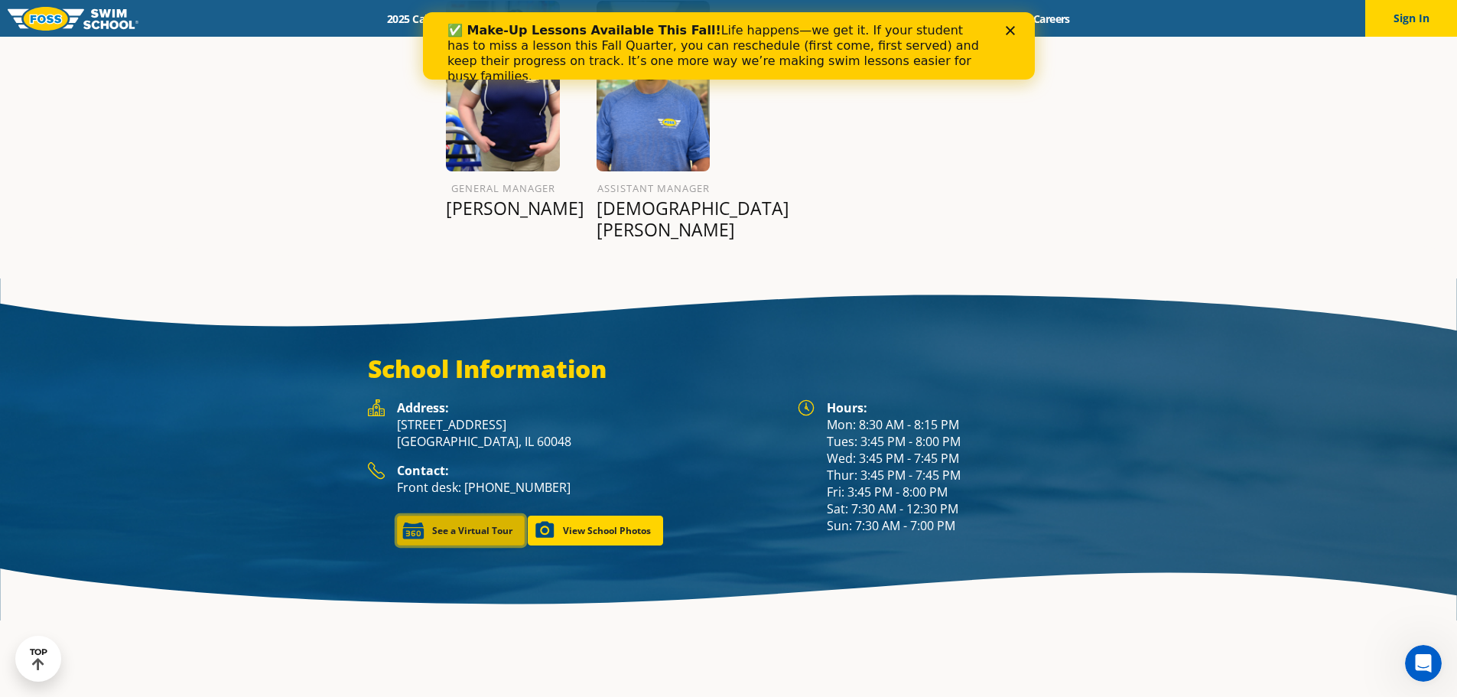
click at [456, 516] on link "See a Virtual Tour" at bounding box center [461, 531] width 128 height 30
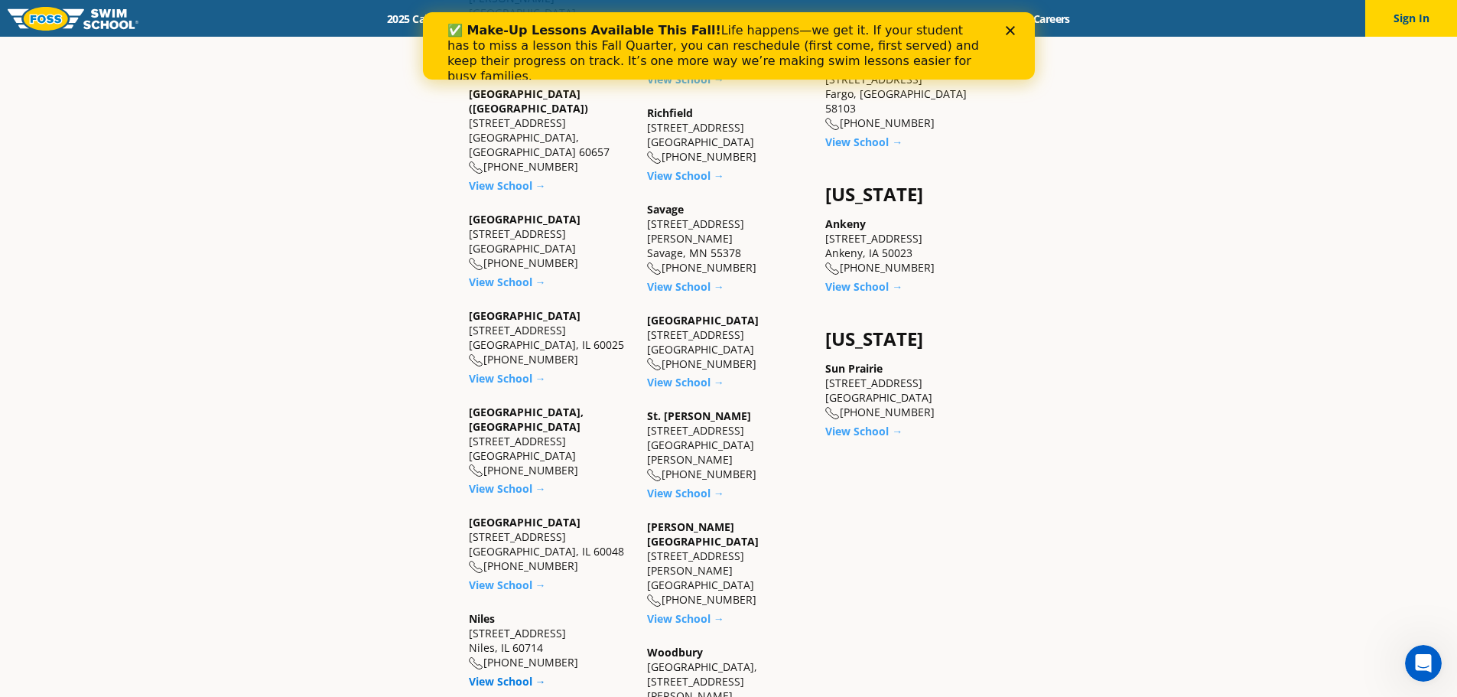
click at [506, 674] on link "View School →" at bounding box center [507, 681] width 77 height 15
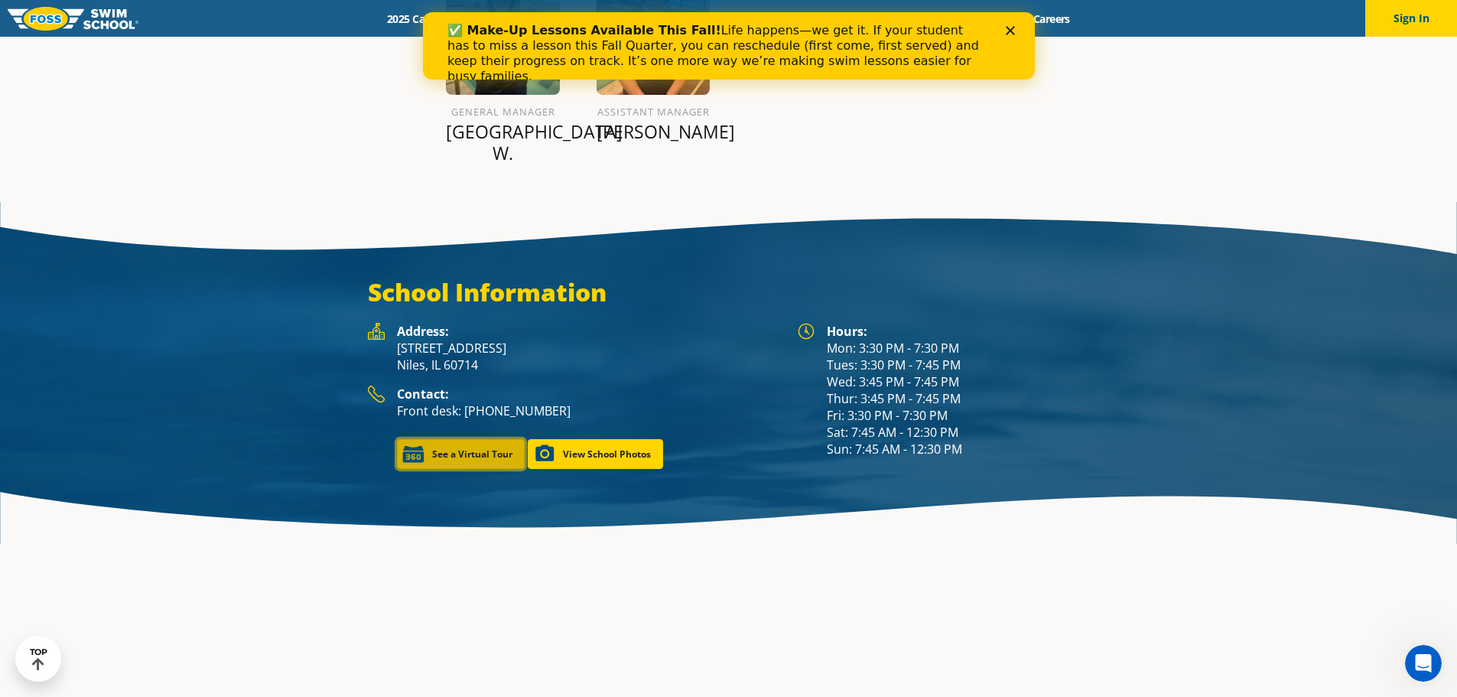
click at [477, 439] on link "See a Virtual Tour" at bounding box center [461, 454] width 128 height 30
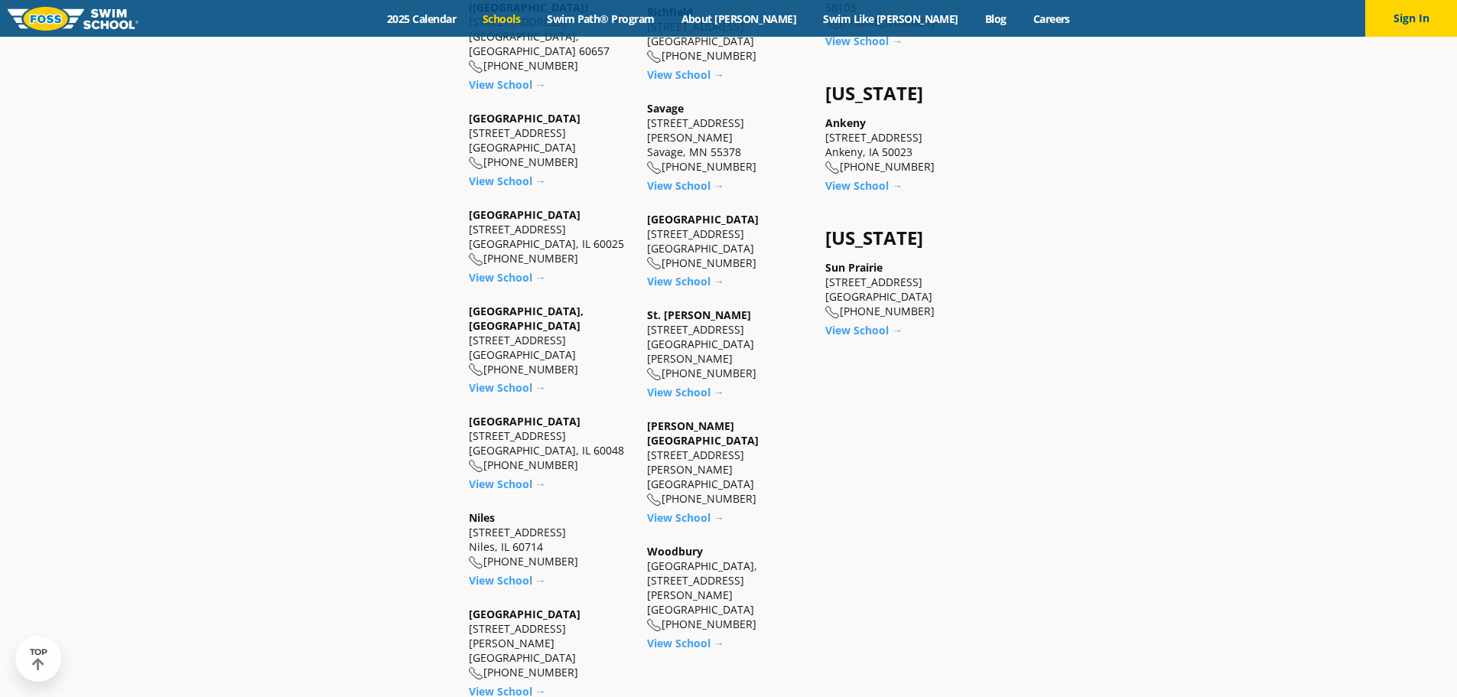
scroll to position [1420, 0]
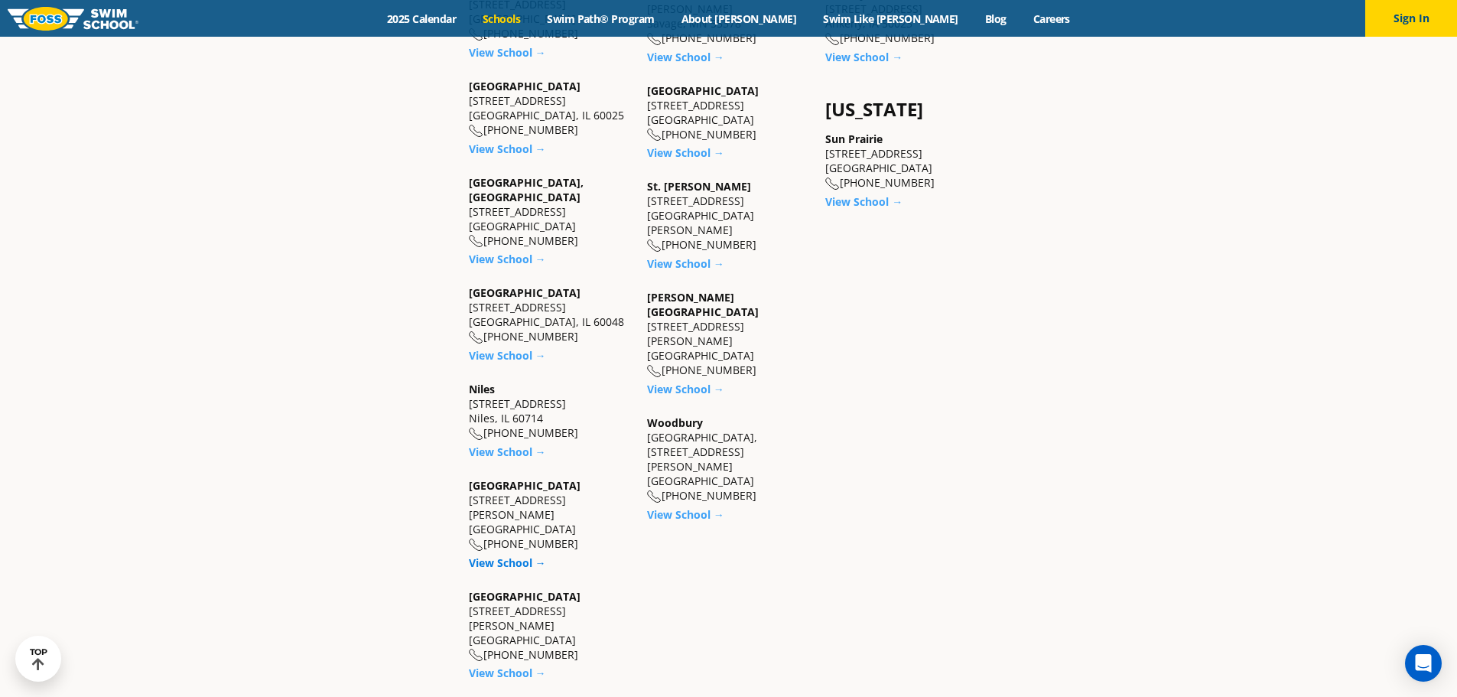
click at [509, 555] on link "View School →" at bounding box center [507, 562] width 77 height 15
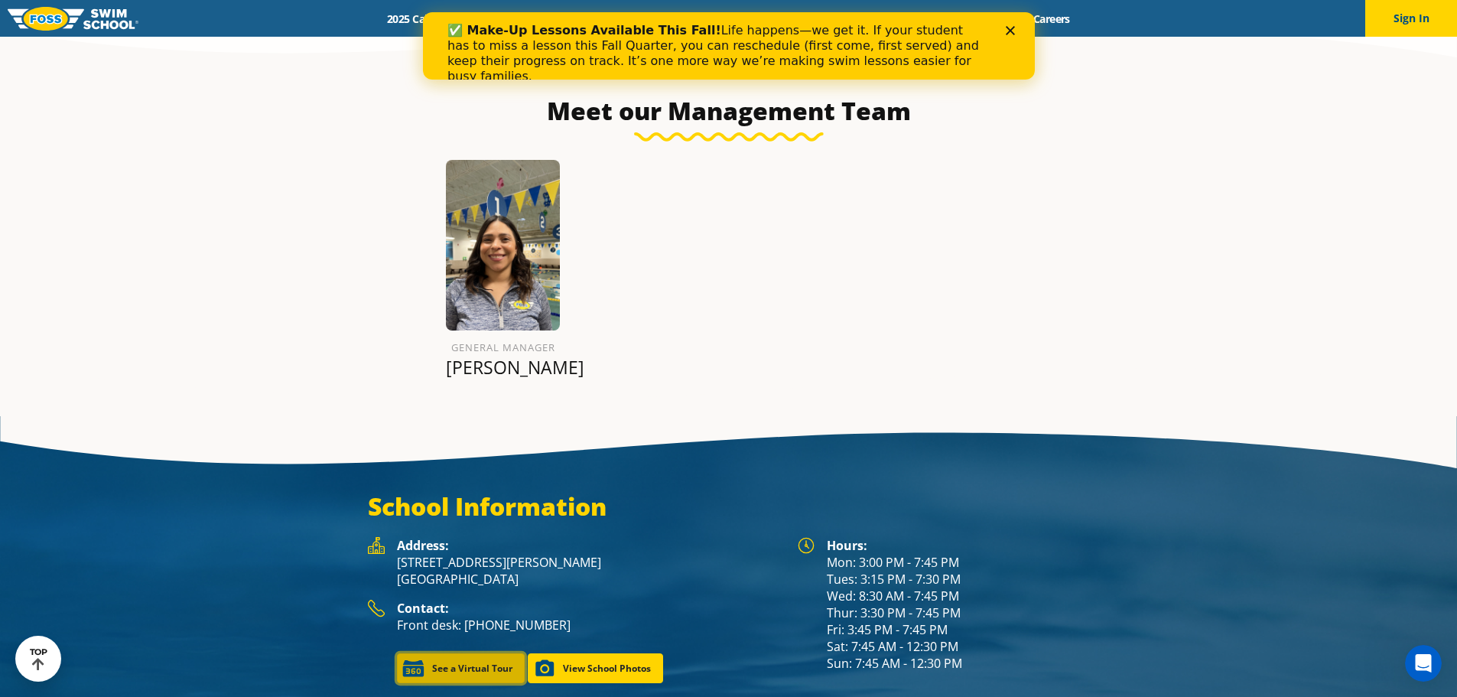
click at [468, 653] on link "See a Virtual Tour" at bounding box center [461, 668] width 128 height 30
click at [611, 653] on link "View School Photos" at bounding box center [595, 668] width 135 height 30
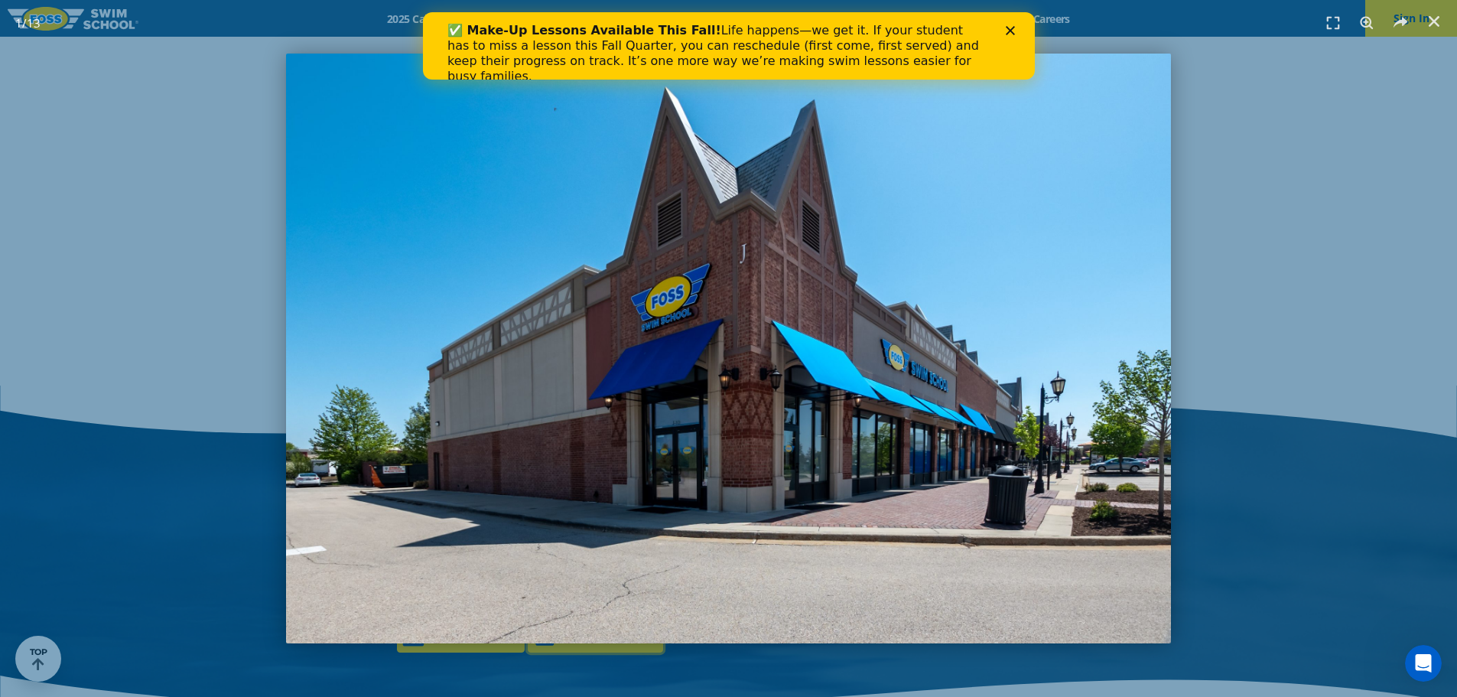
scroll to position [1891, 0]
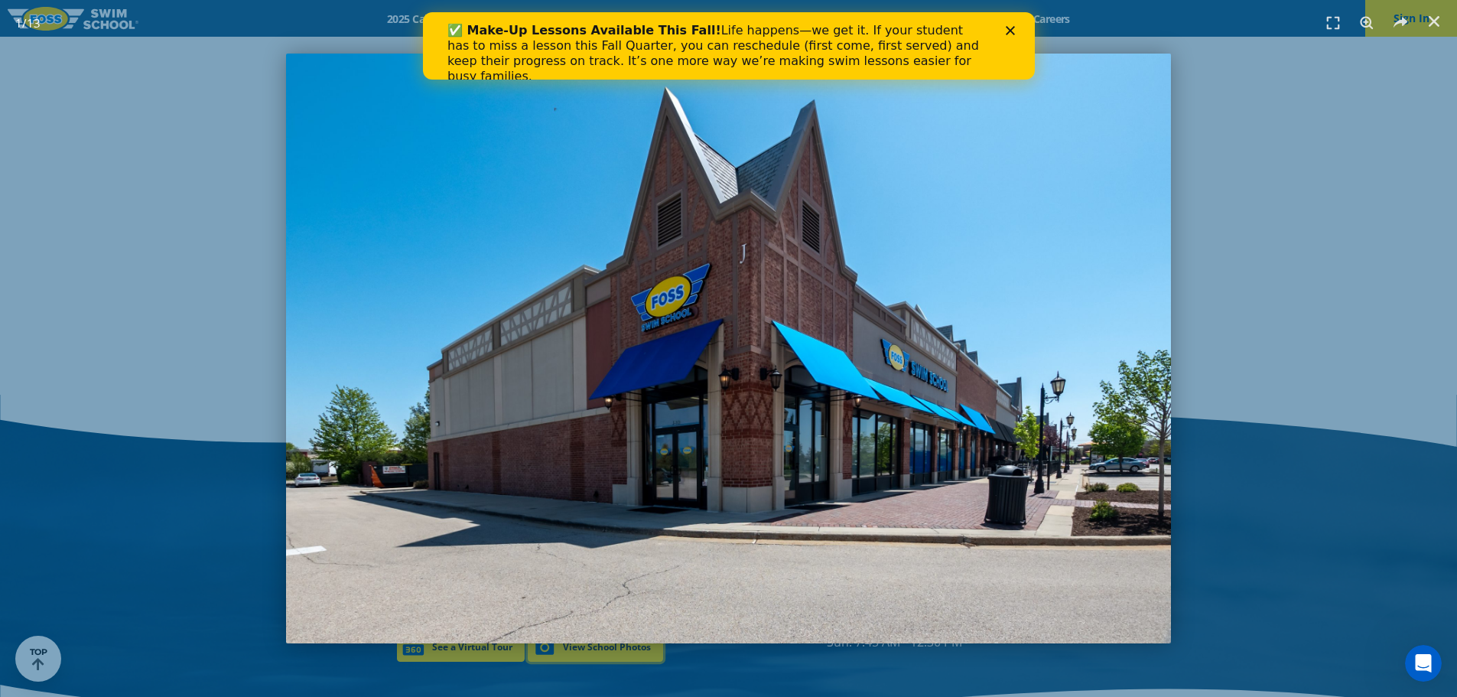
click at [957, 438] on img "1 / 13" at bounding box center [728, 349] width 884 height 590
click at [1072, 333] on img "1 / 13" at bounding box center [728, 349] width 884 height 590
click at [1203, 256] on div "1 / 13" at bounding box center [729, 349] width 1350 height 590
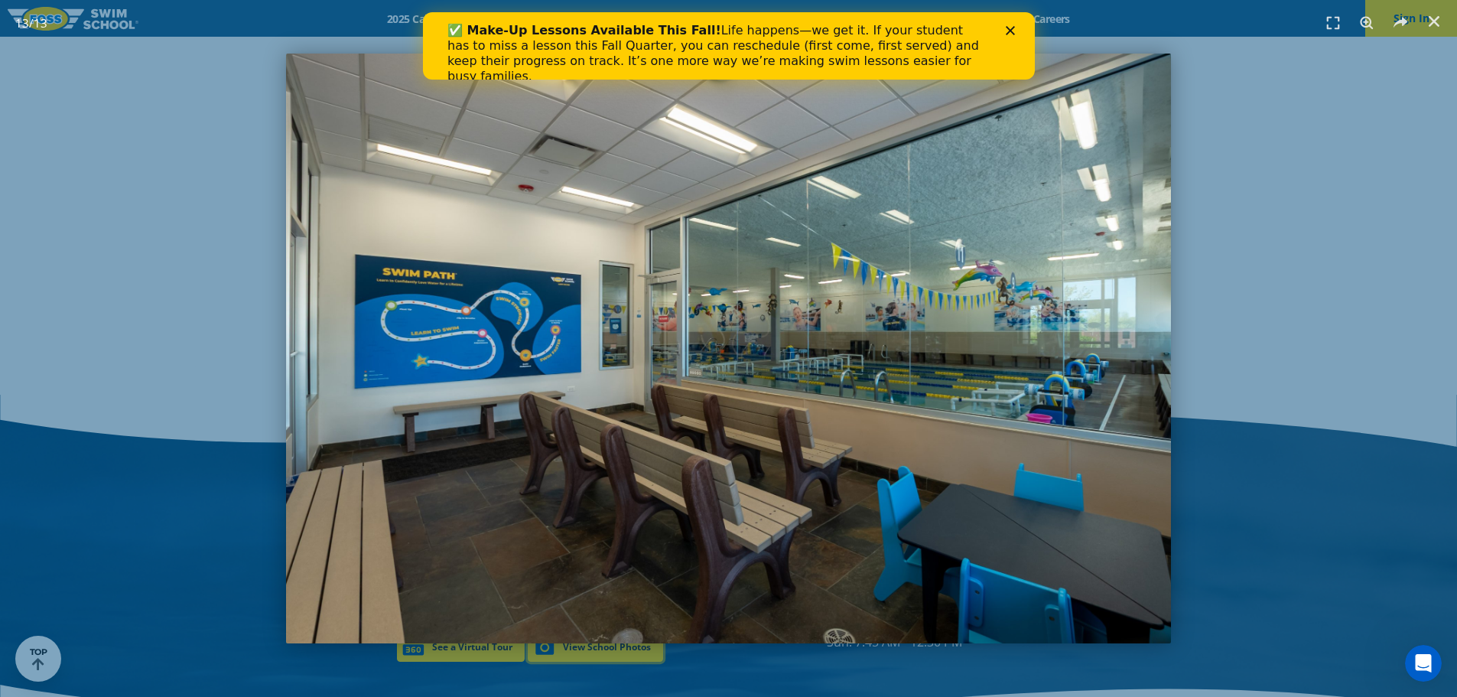
scroll to position [1869, 0]
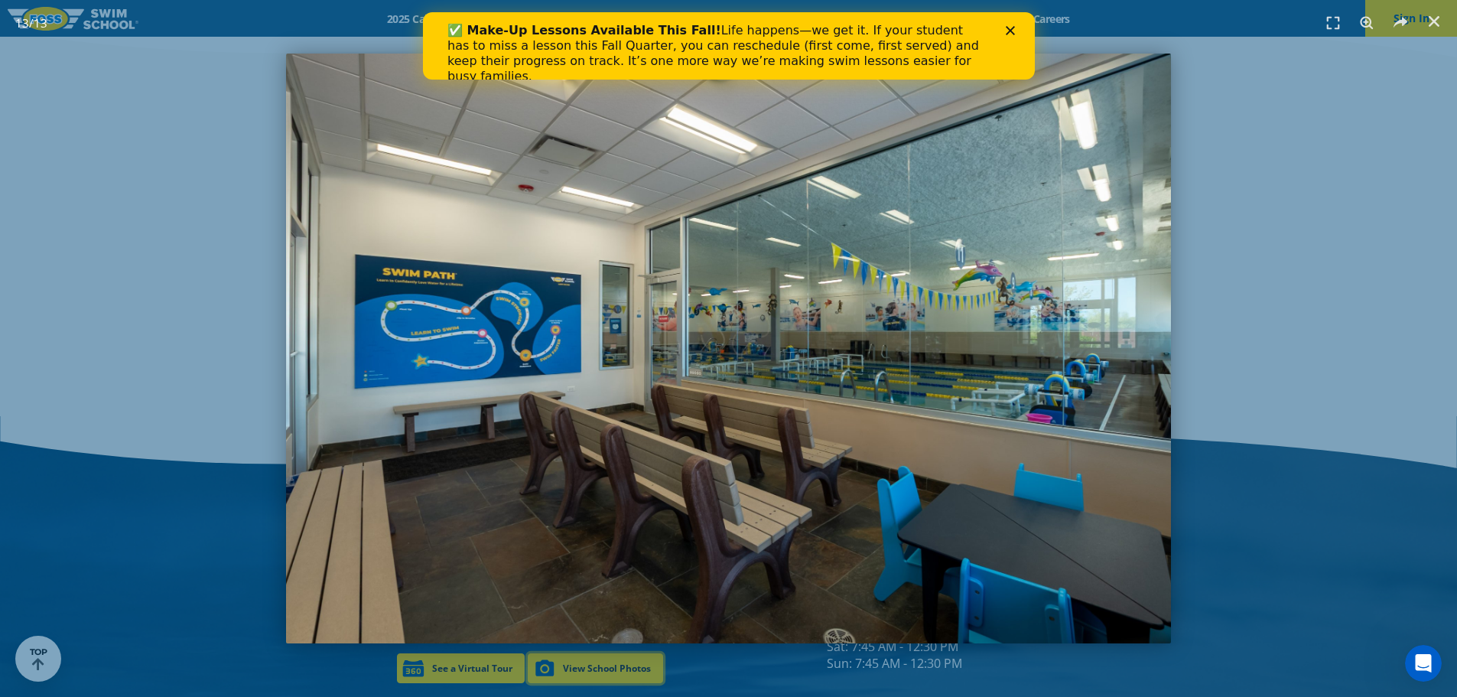
click at [1030, 394] on img "13 / 13" at bounding box center [728, 349] width 884 height 590
click at [1248, 340] on div "13 / 13" at bounding box center [729, 349] width 1350 height 590
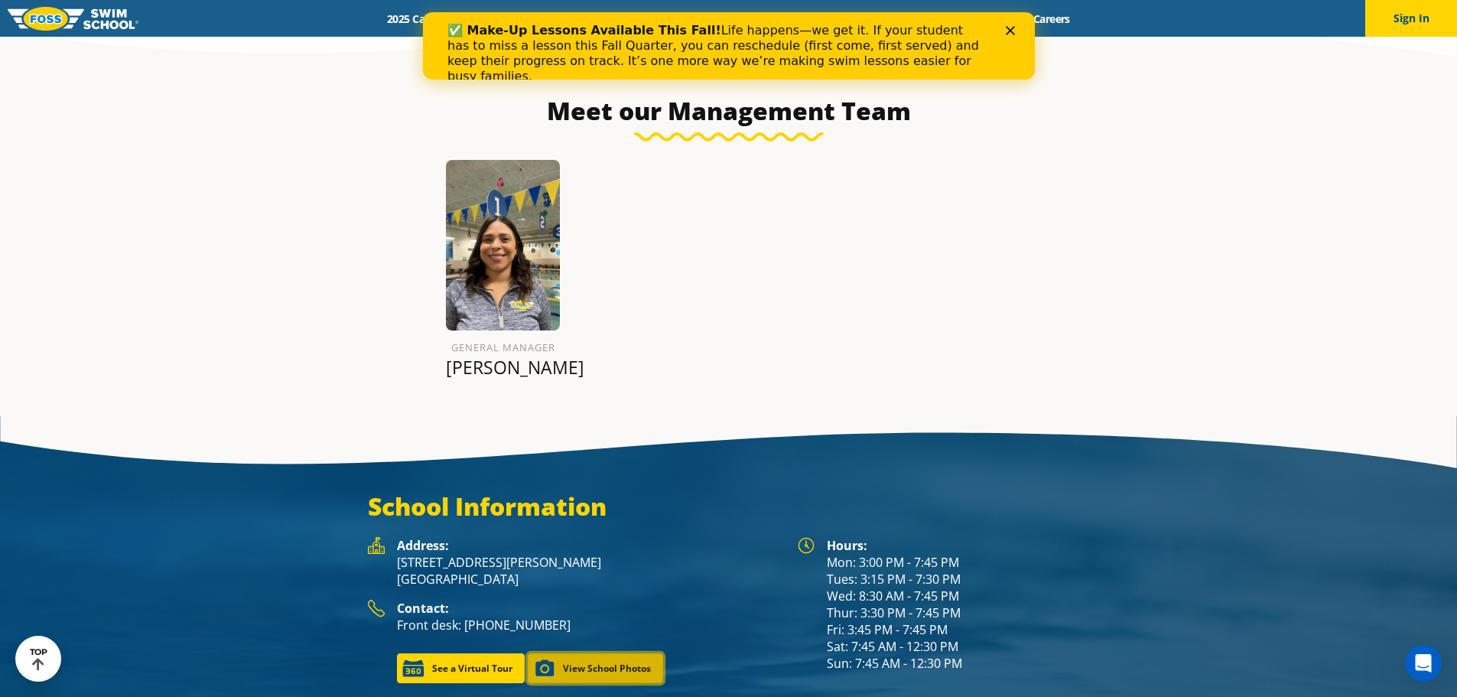
click at [616, 660] on link "View School Photos" at bounding box center [595, 668] width 135 height 30
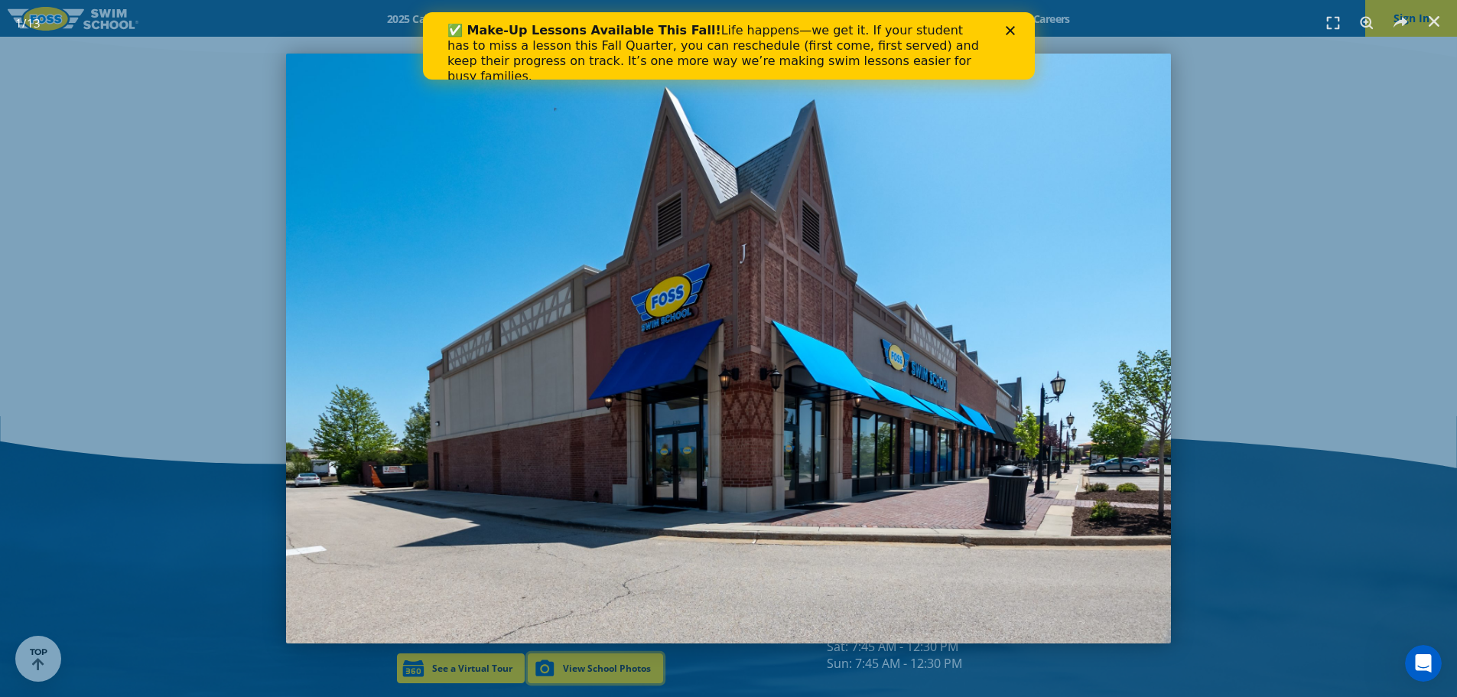
scroll to position [1891, 0]
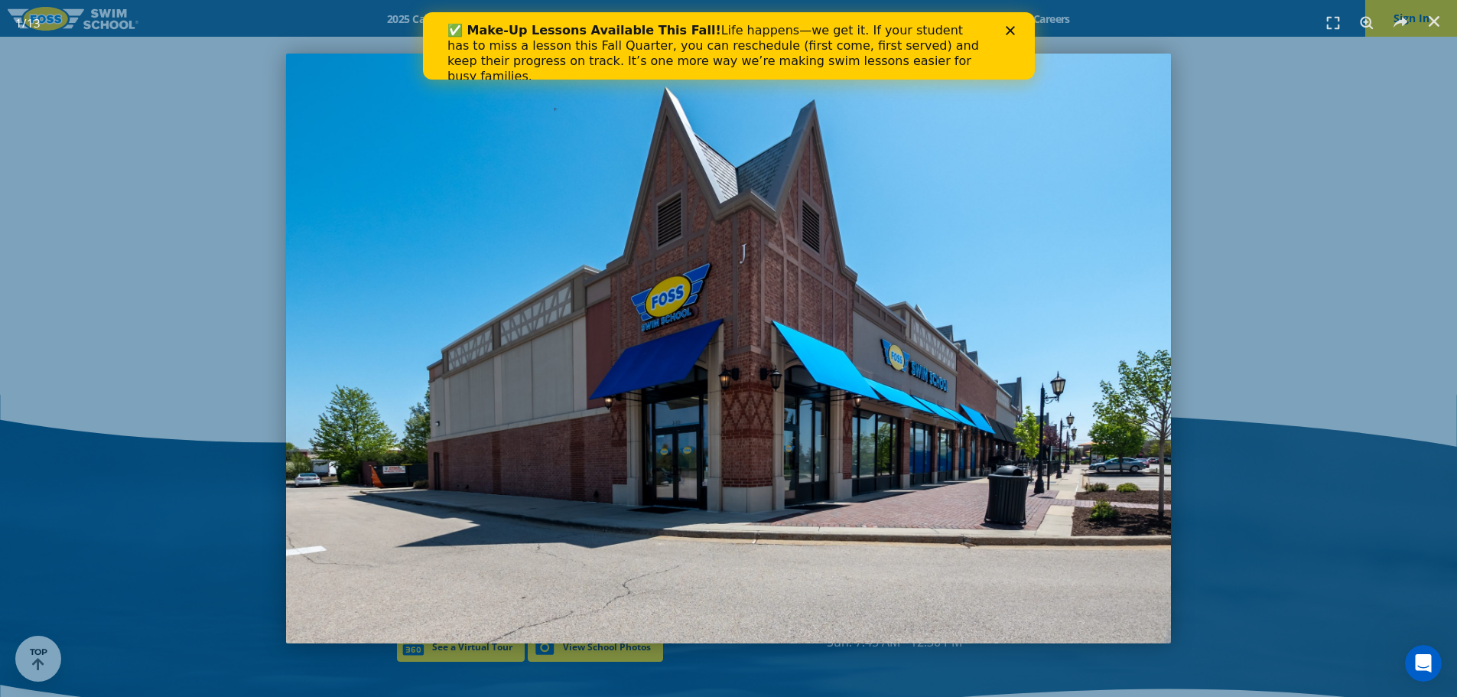
click at [1010, 29] on icon "Close" at bounding box center [1009, 30] width 9 height 9
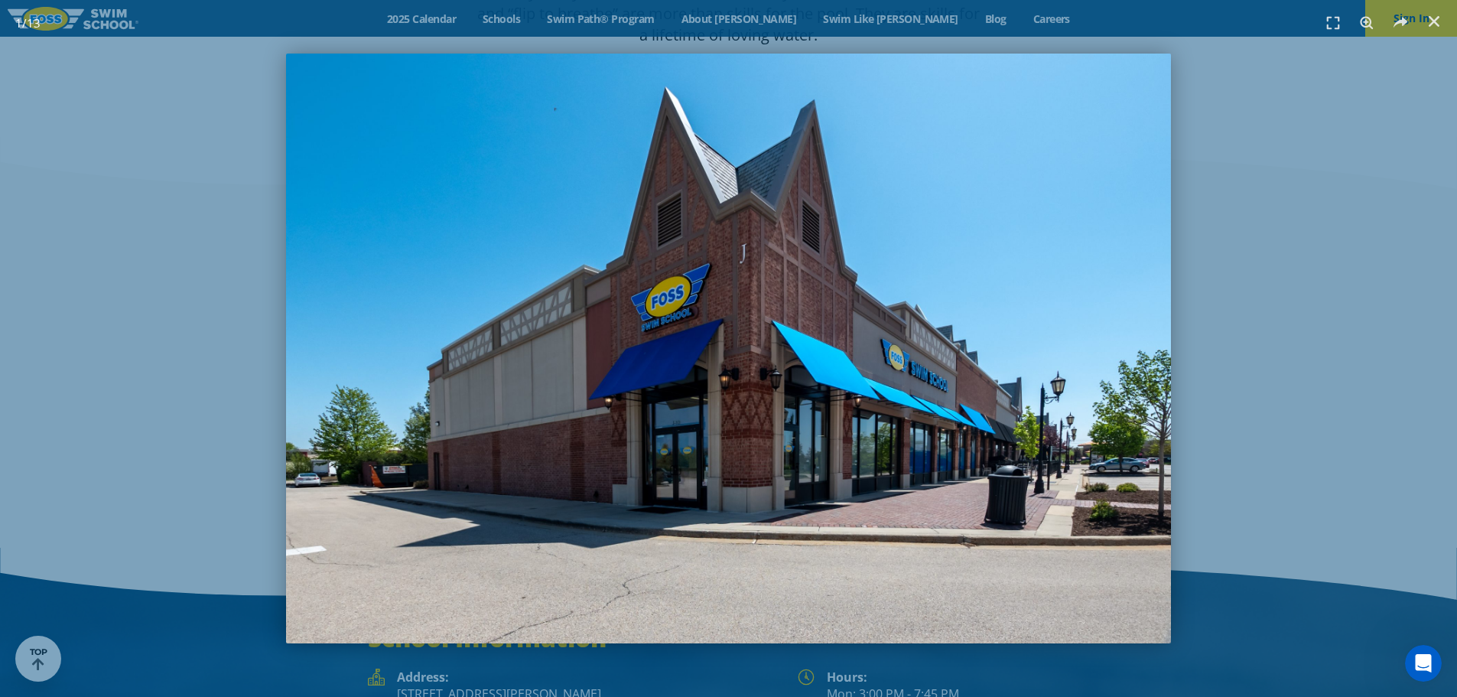
click at [1179, 343] on div "1 / 13" at bounding box center [729, 349] width 1350 height 590
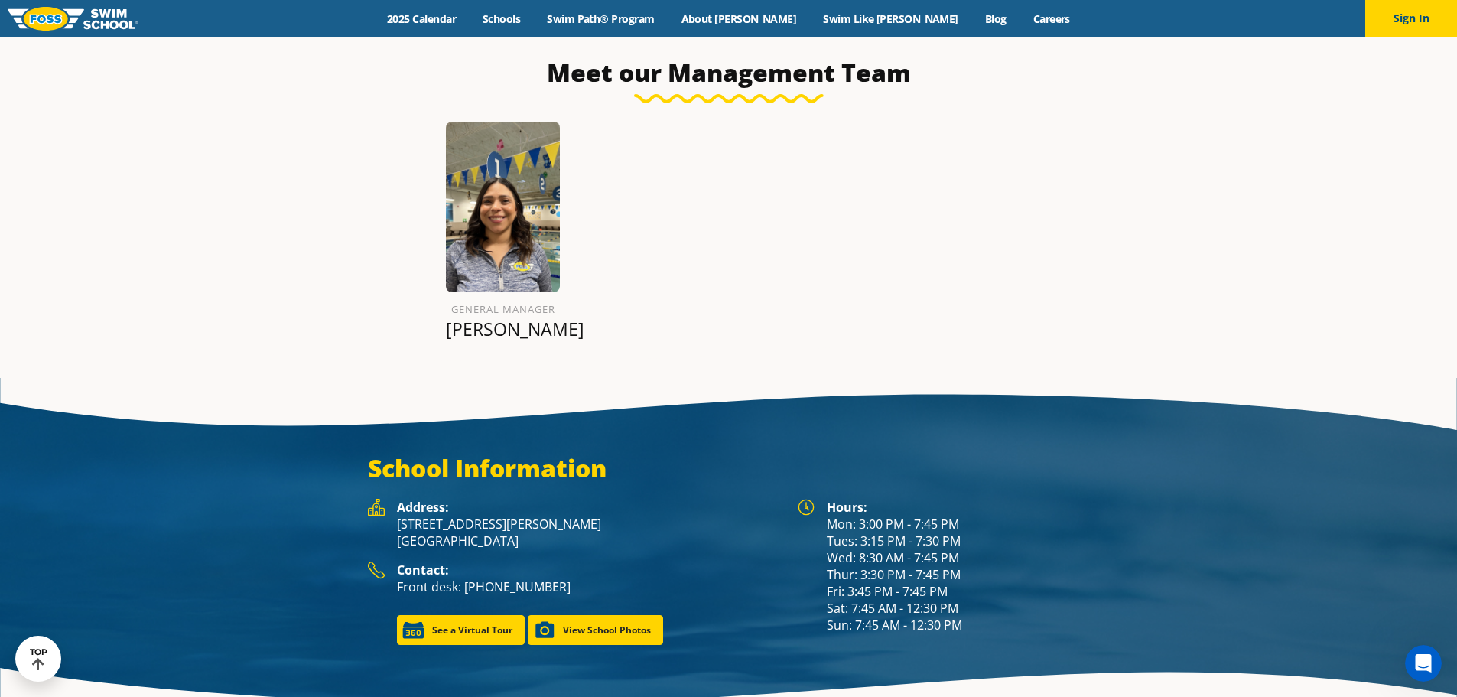
scroll to position [2142, 0]
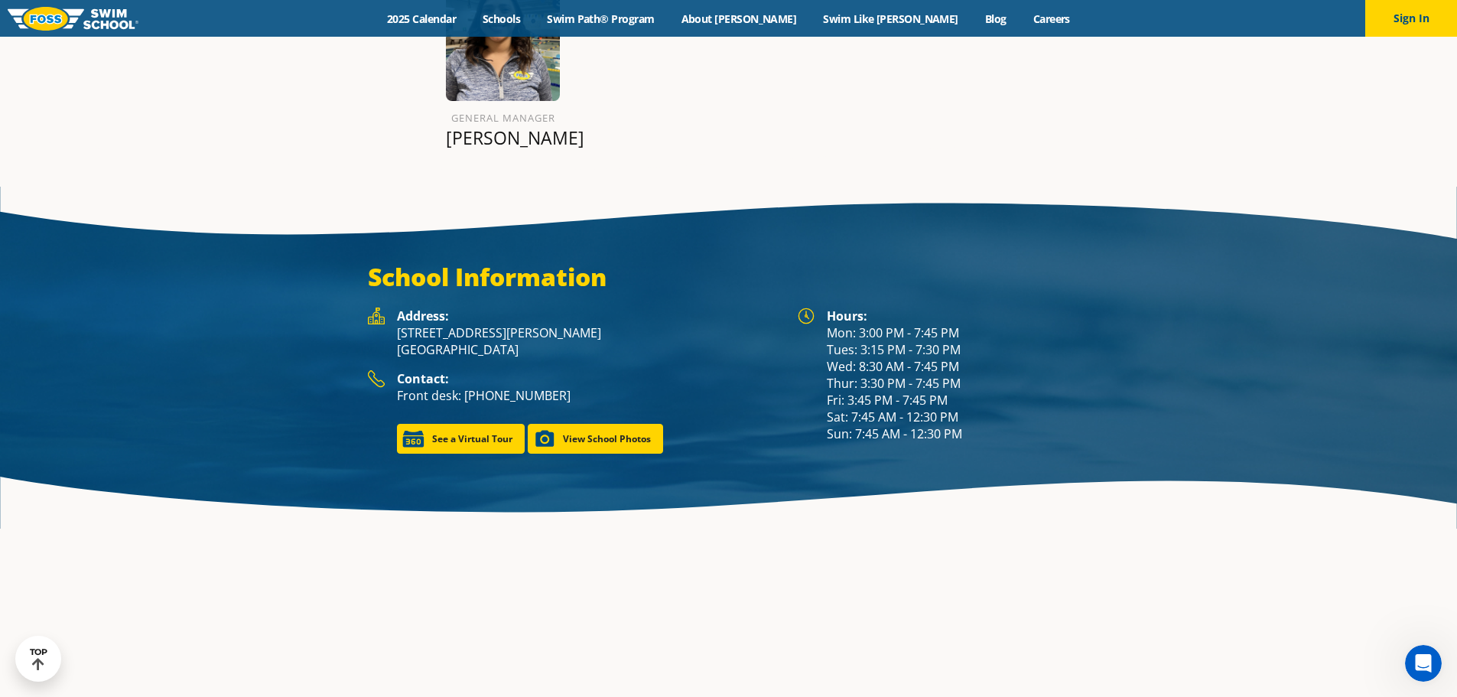
click at [603, 434] on div "School Information Hours: Mon: 3:00 PM - 7:45 PM Tues: 3:15 PM - 7:30 PM Wed: 8…" at bounding box center [728, 357] width 1457 height 207
click at [610, 427] on link "View School Photos" at bounding box center [595, 439] width 135 height 30
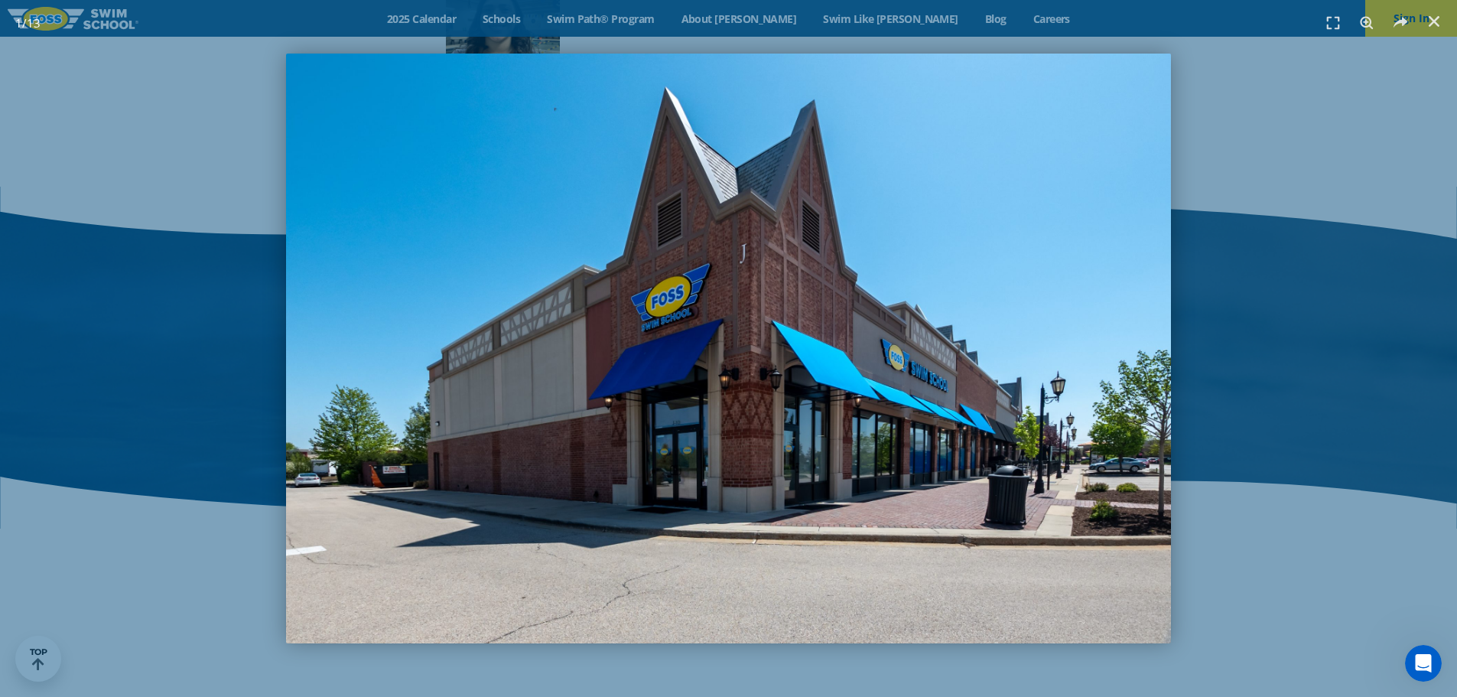
click at [920, 386] on img "1 / 13" at bounding box center [728, 349] width 884 height 590
click at [659, 356] on img "1 / 13" at bounding box center [728, 349] width 884 height 590
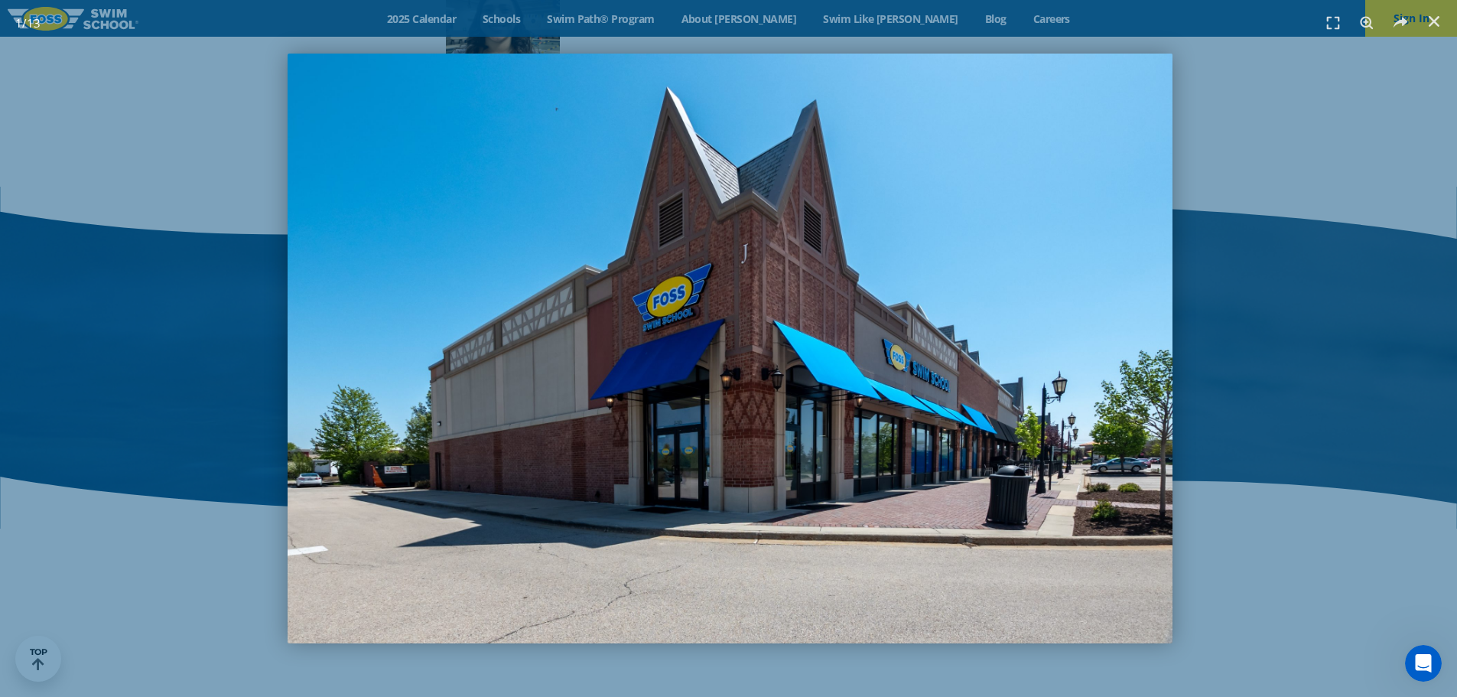
click at [929, 604] on img "1 / 13" at bounding box center [730, 349] width 884 height 590
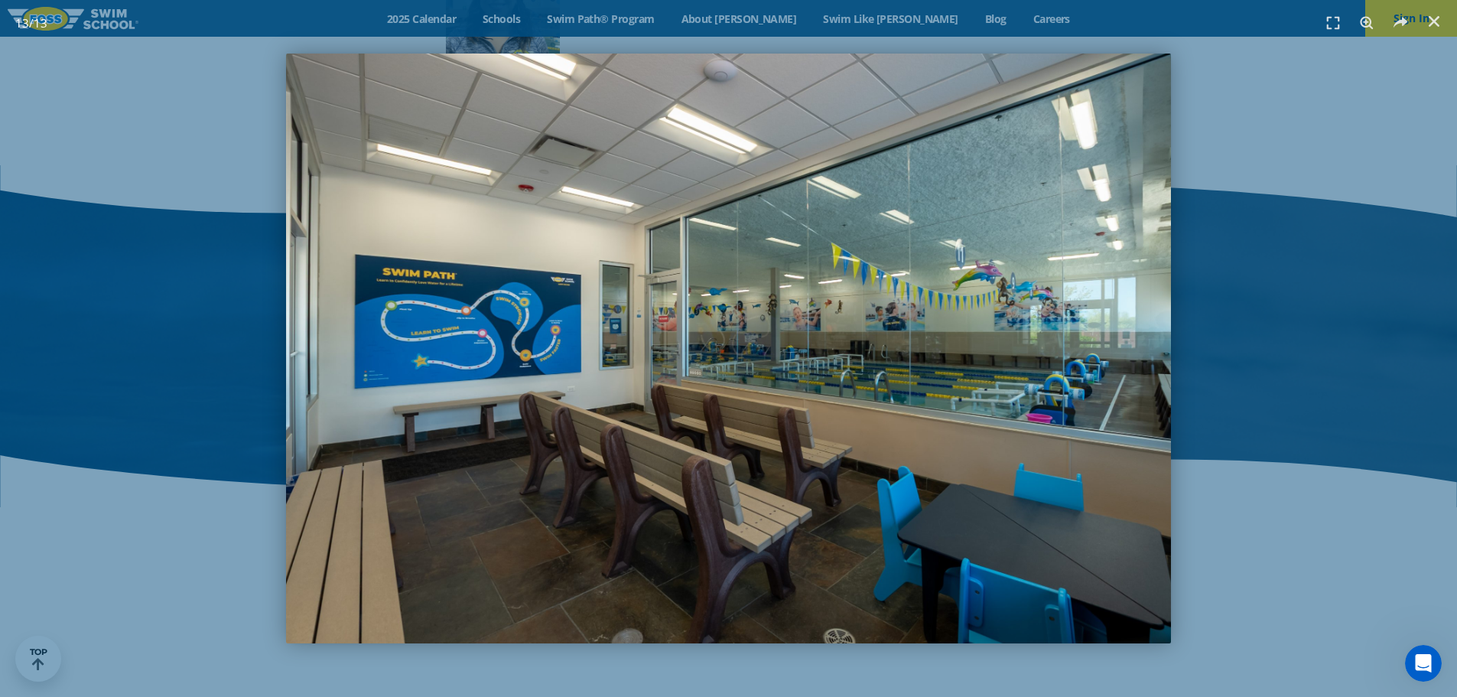
click at [705, 632] on div at bounding box center [728, 348] width 1457 height 697
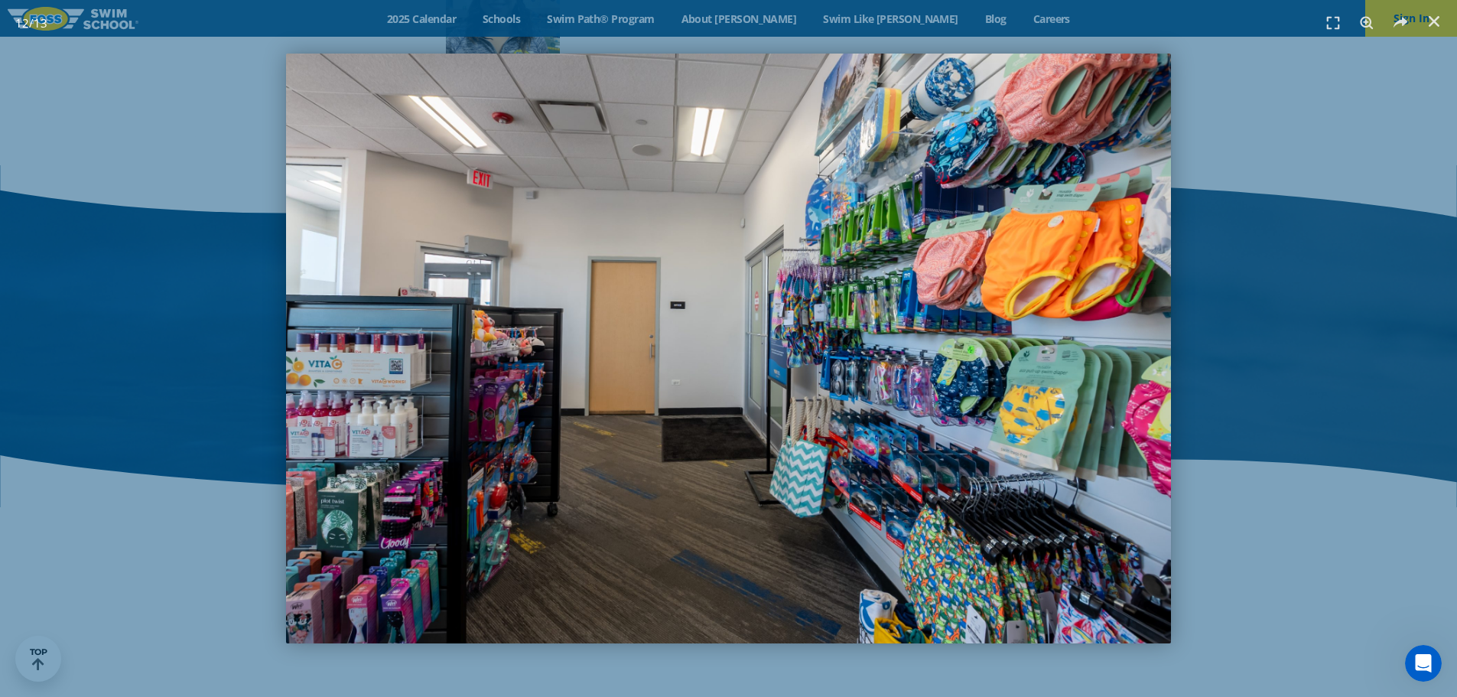
click at [705, 632] on img "12 / 13" at bounding box center [728, 349] width 884 height 590
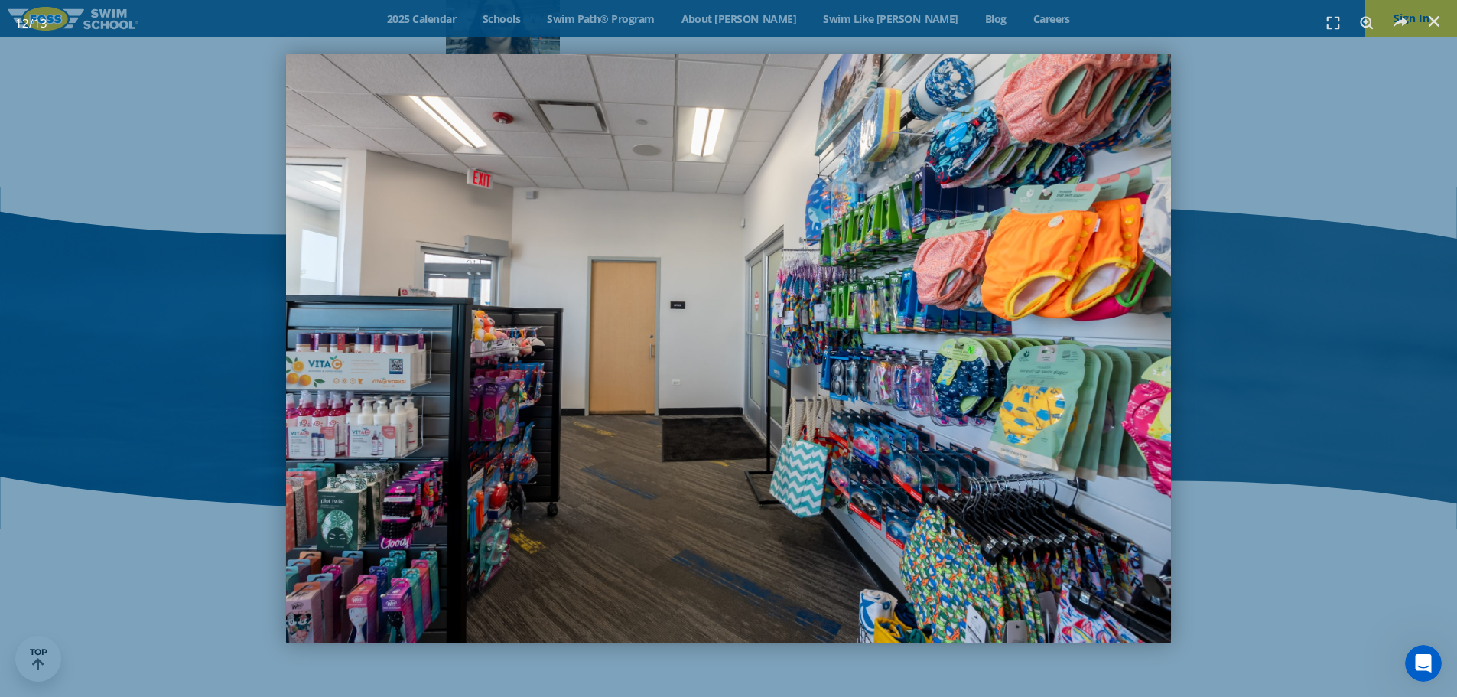
click at [700, 600] on img "12 / 13" at bounding box center [728, 349] width 884 height 590
click at [566, 621] on img "12 / 13" at bounding box center [728, 349] width 884 height 590
click at [451, 626] on img "12 / 13" at bounding box center [728, 349] width 884 height 590
click at [987, 590] on img "12 / 13" at bounding box center [728, 349] width 884 height 590
click at [1052, 460] on img "12 / 13" at bounding box center [728, 349] width 884 height 590
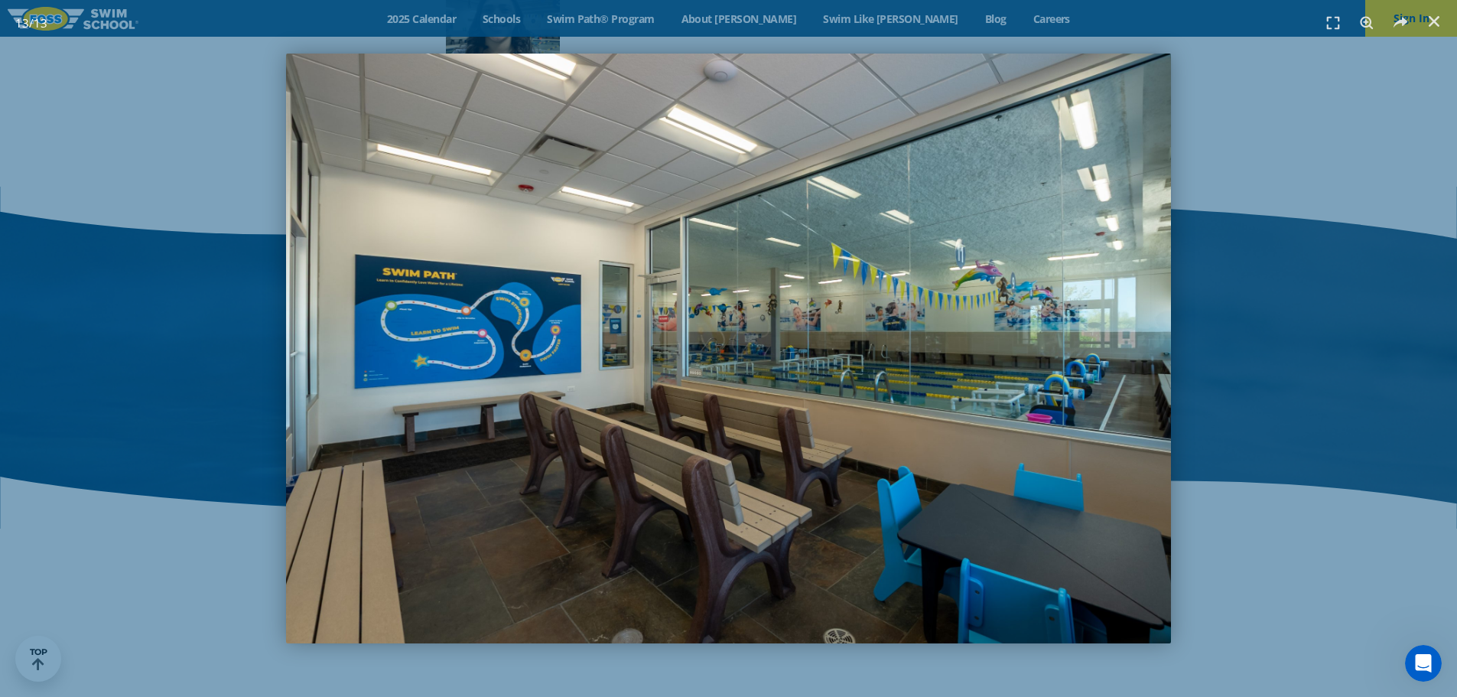
scroll to position [2120, 0]
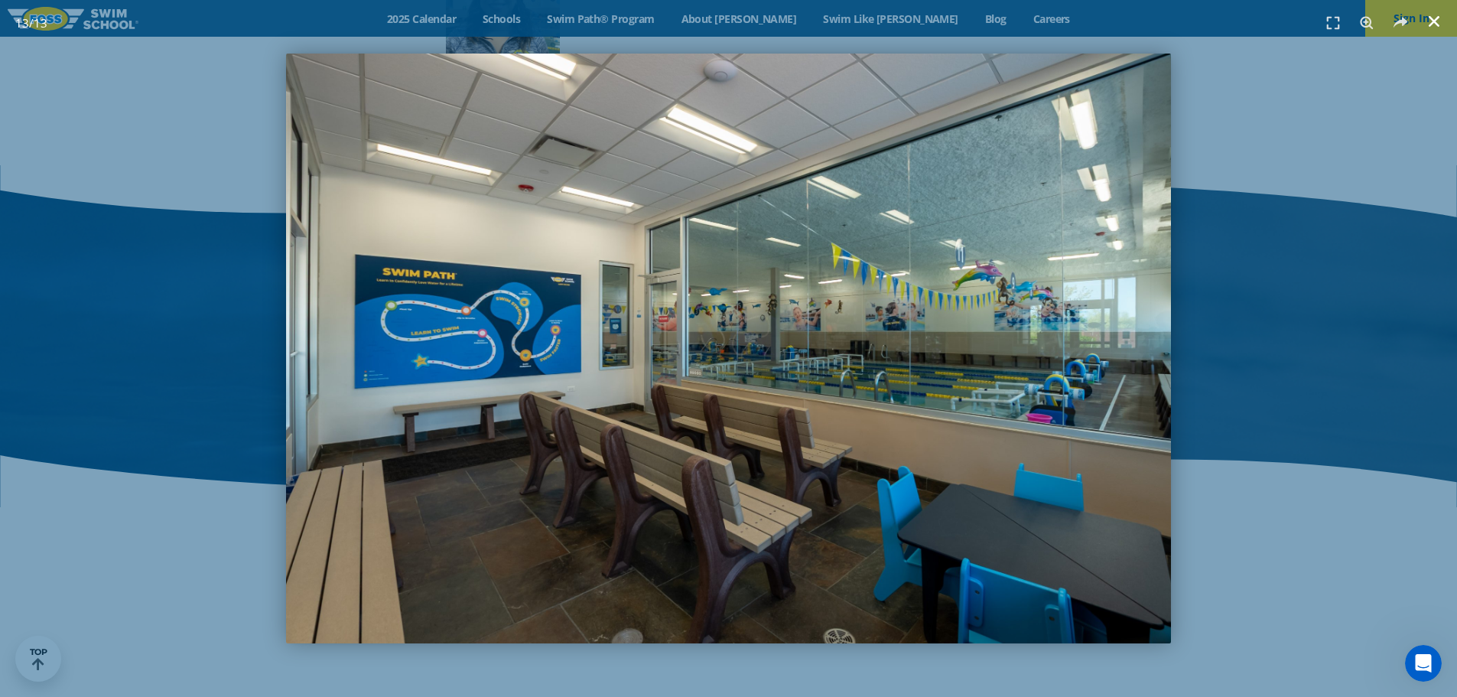
click at [1435, 17] on icon "Close (Esc)" at bounding box center [1434, 21] width 15 height 15
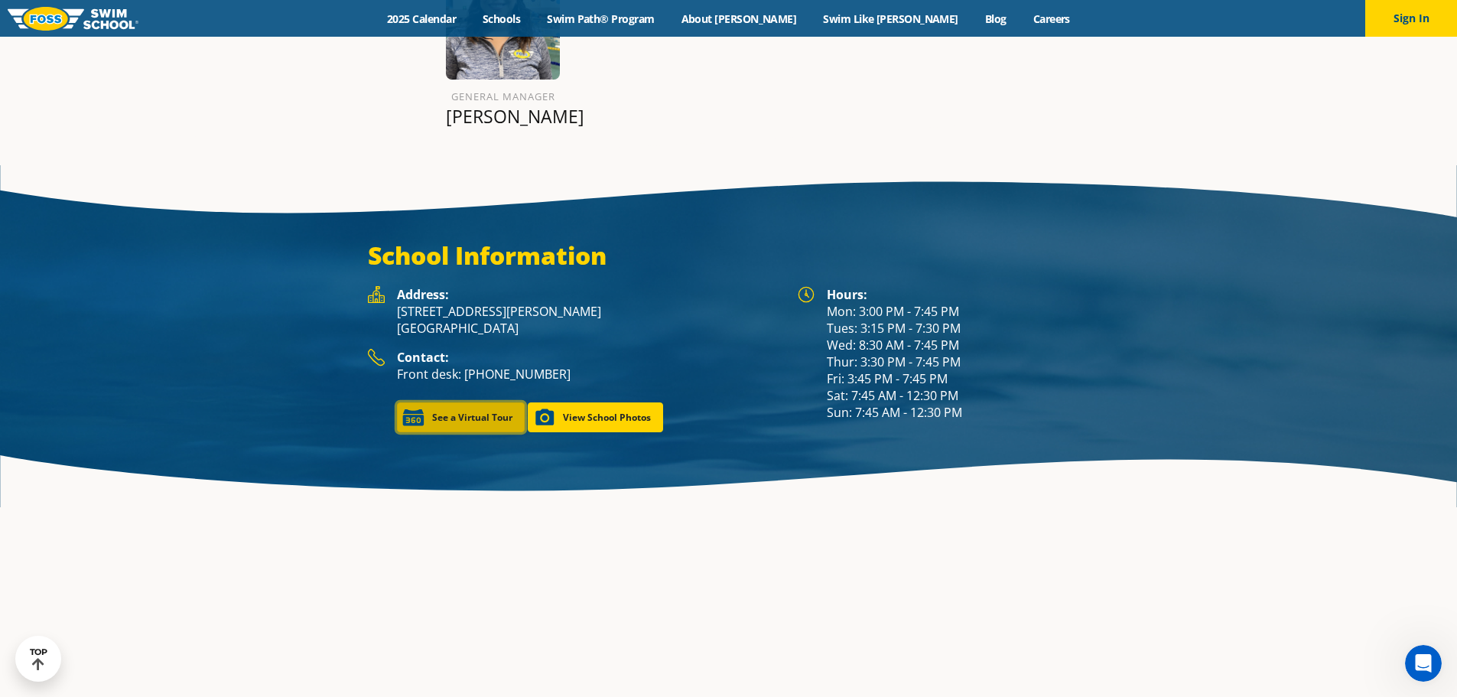
click at [465, 419] on link "See a Virtual Tour" at bounding box center [461, 417] width 128 height 30
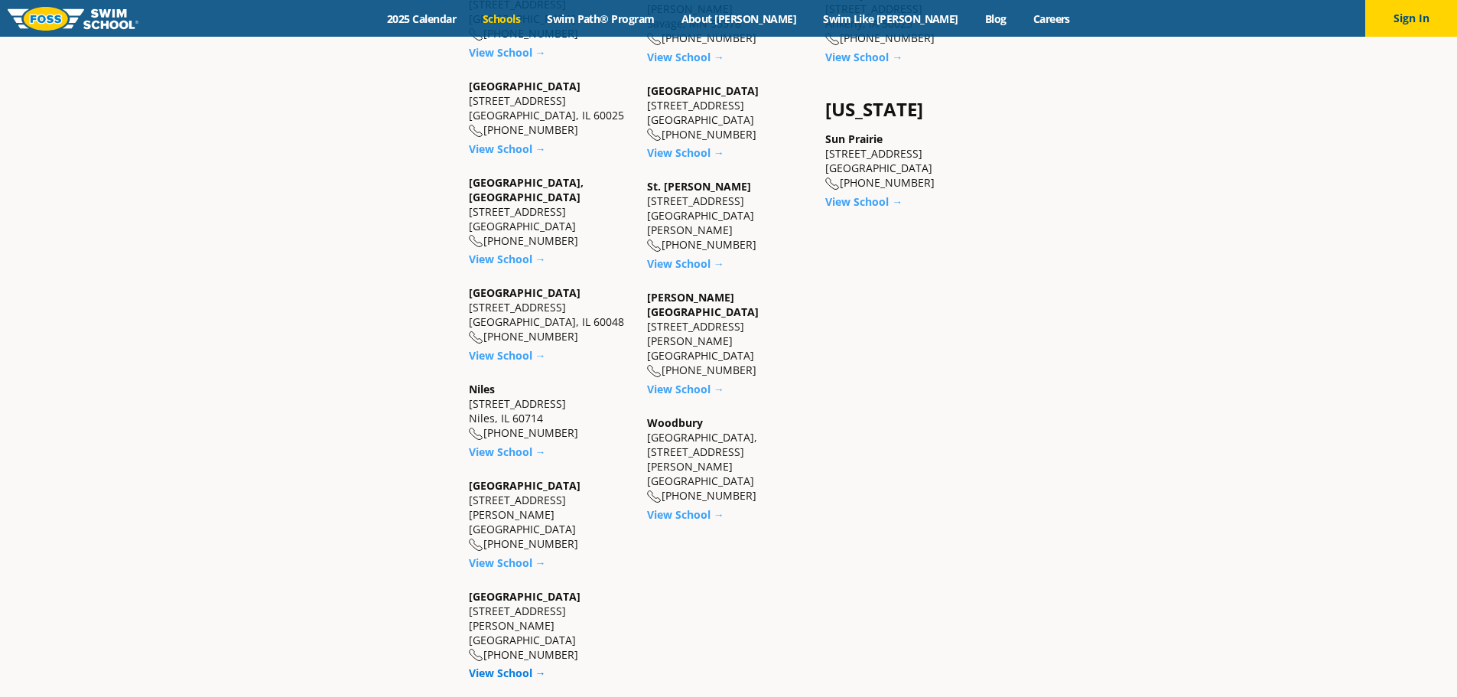
click at [516, 665] on link "View School →" at bounding box center [507, 672] width 77 height 15
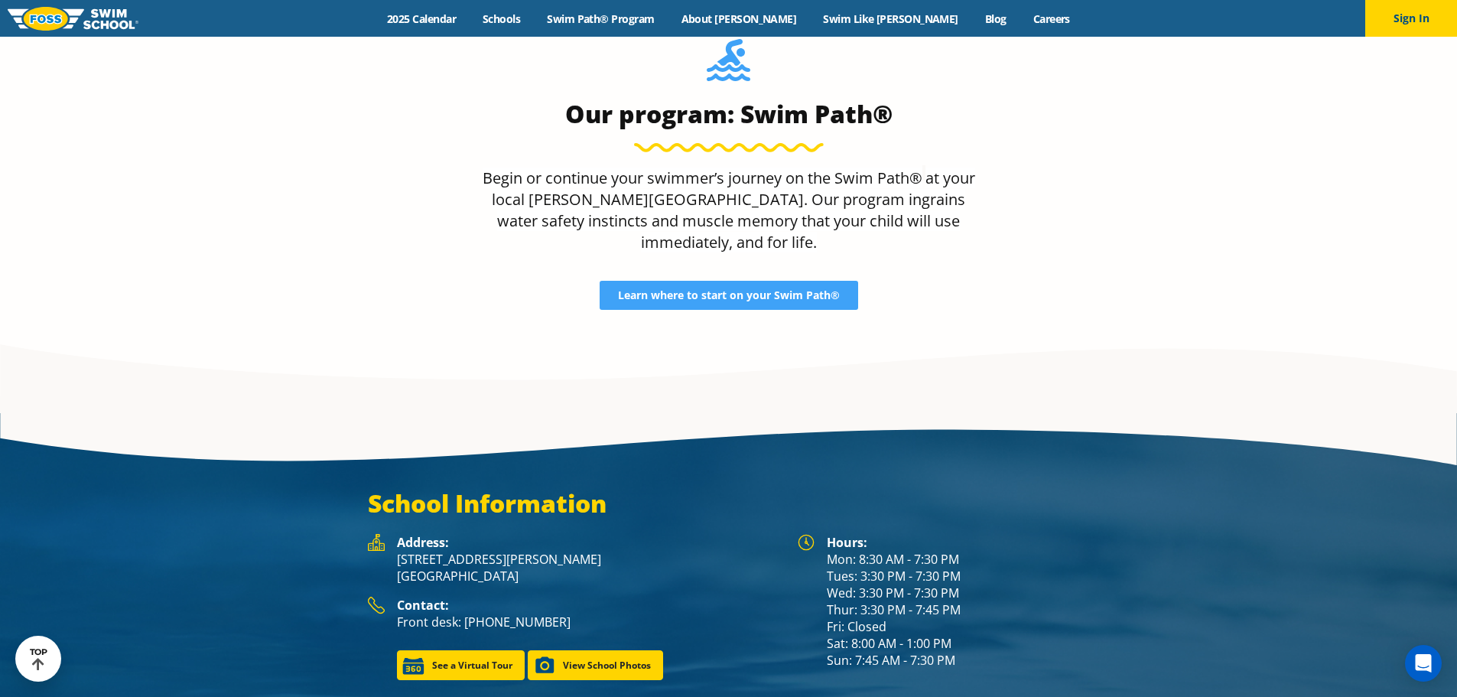
scroll to position [2142, 0]
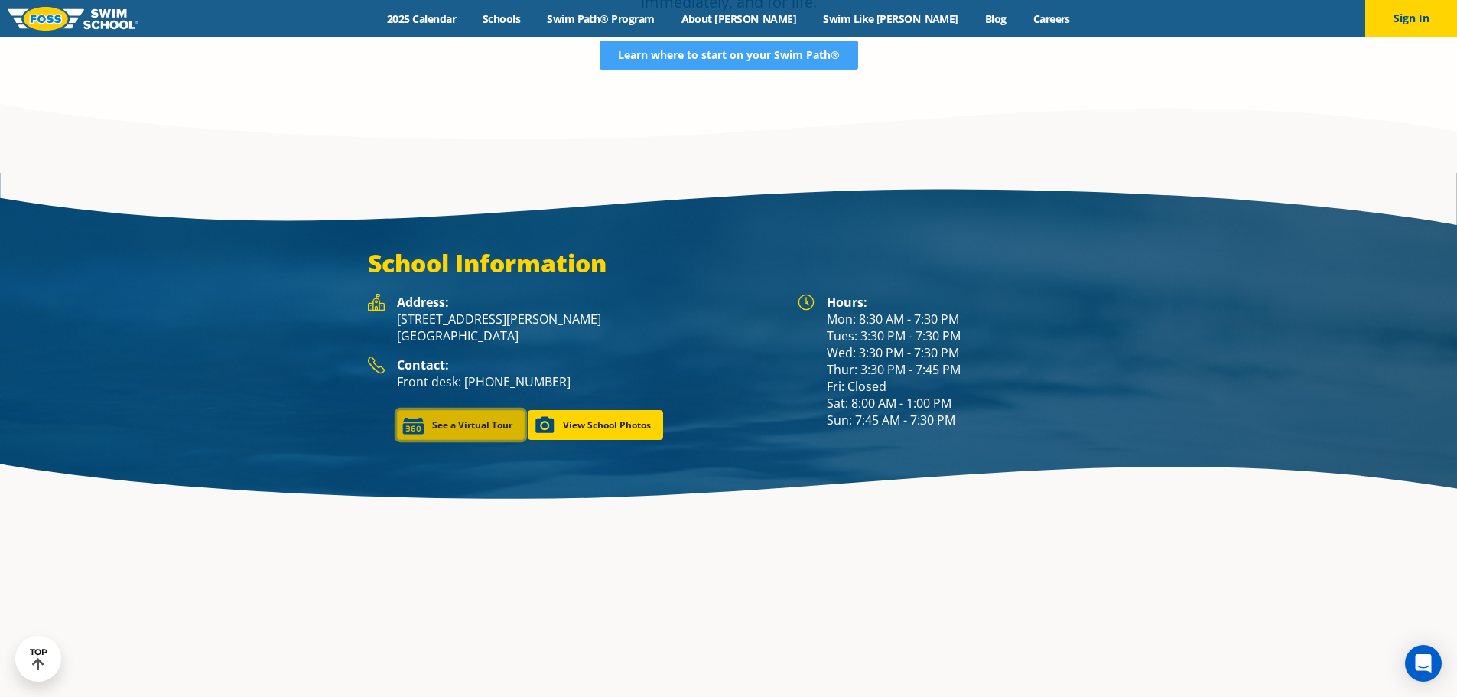
click at [464, 410] on link "See a Virtual Tour" at bounding box center [461, 425] width 128 height 30
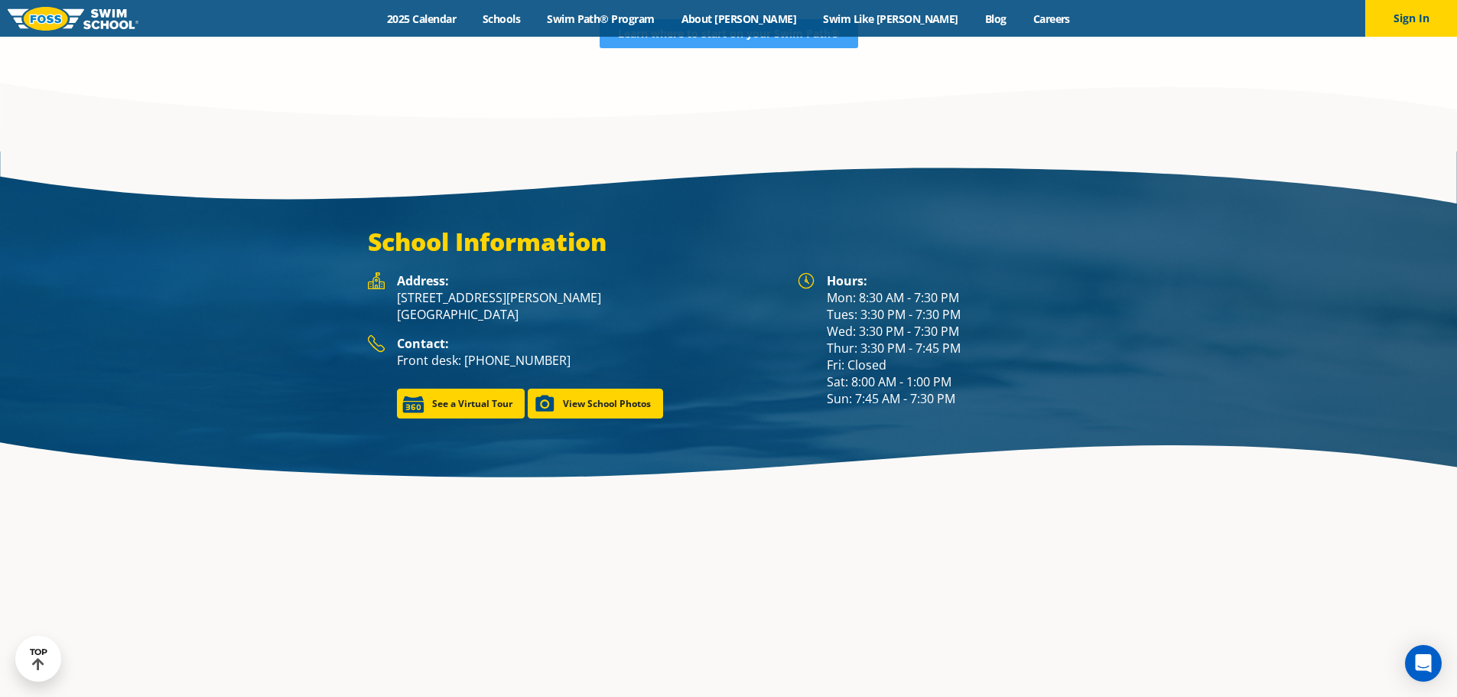
scroll to position [2099, 0]
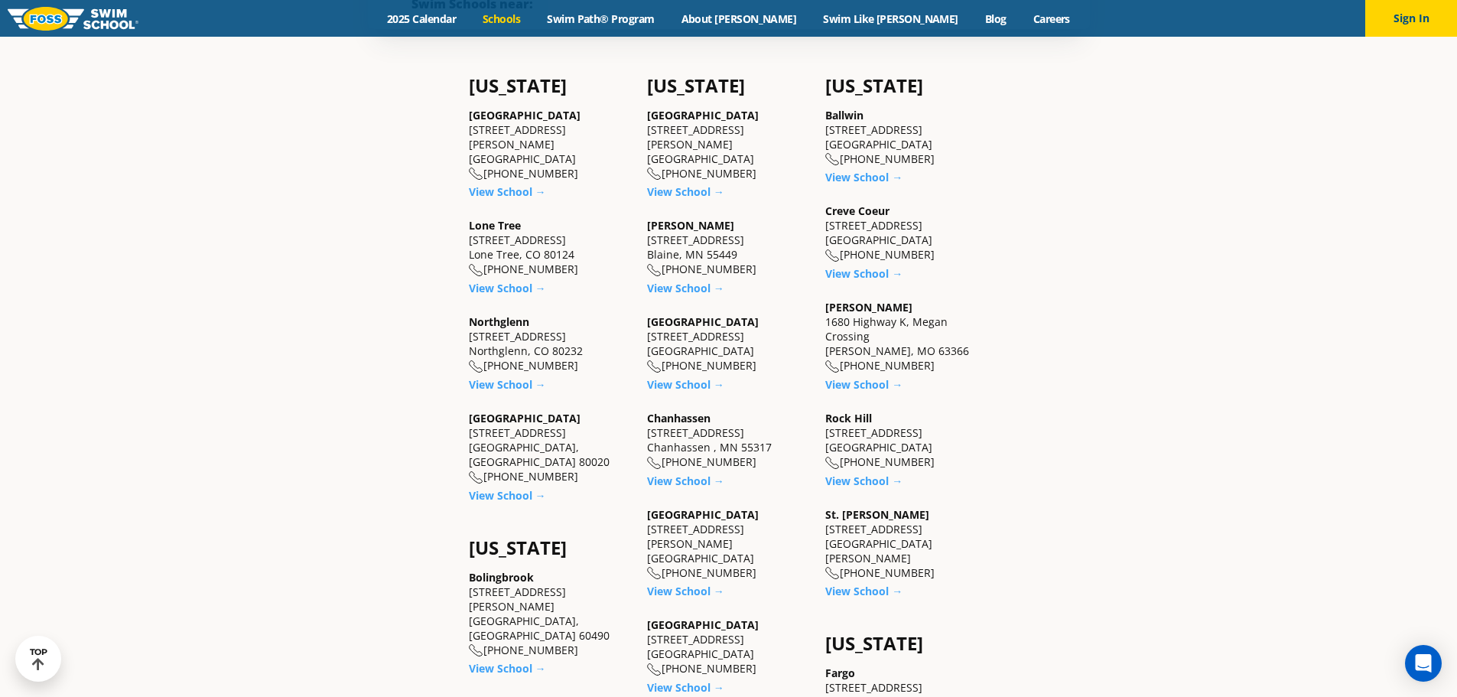
scroll to position [502, 0]
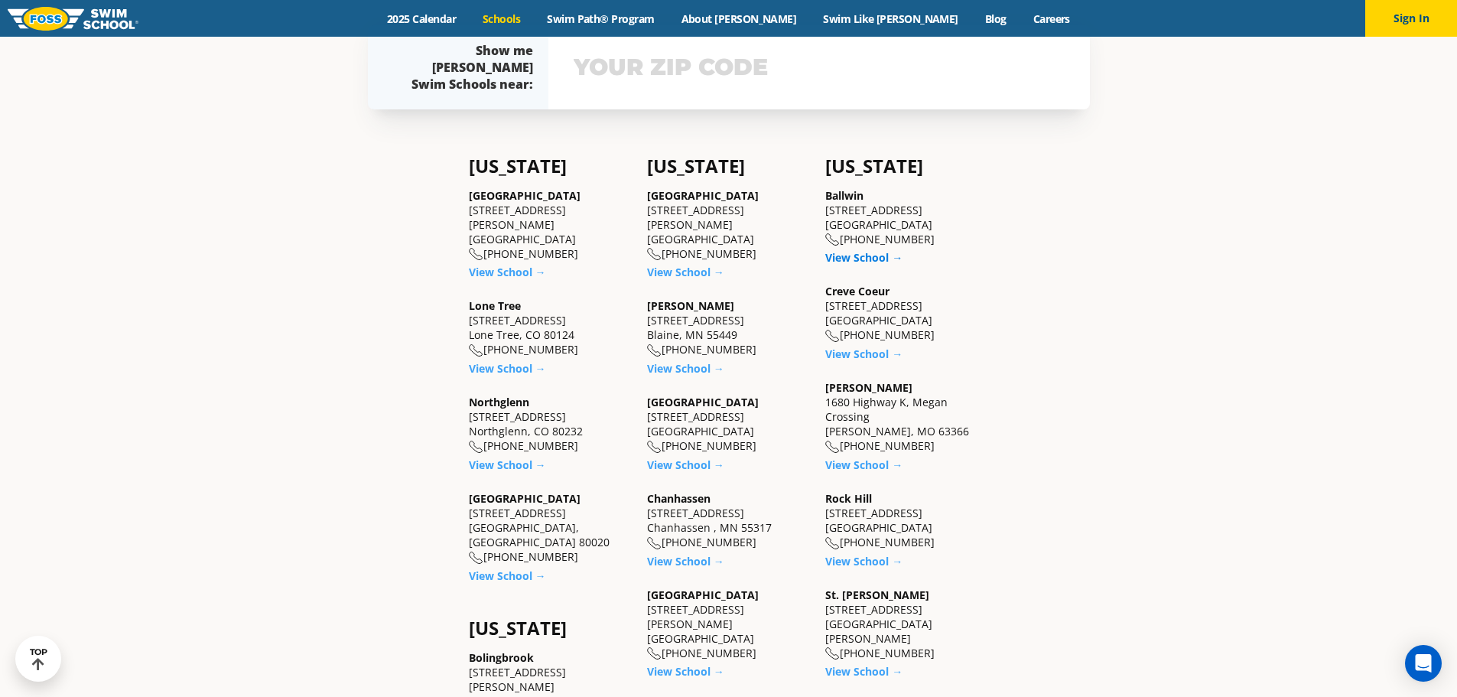
click at [872, 256] on link "View School →" at bounding box center [863, 257] width 77 height 15
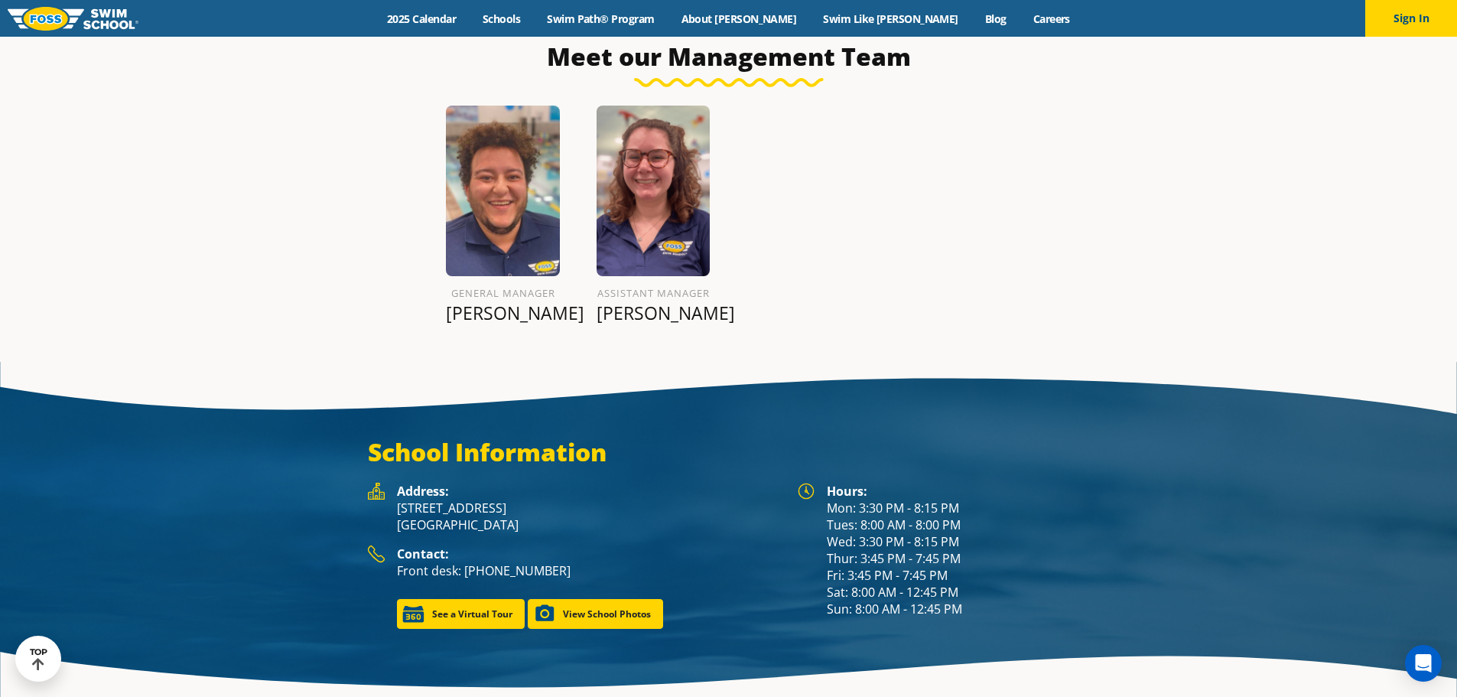
scroll to position [2142, 0]
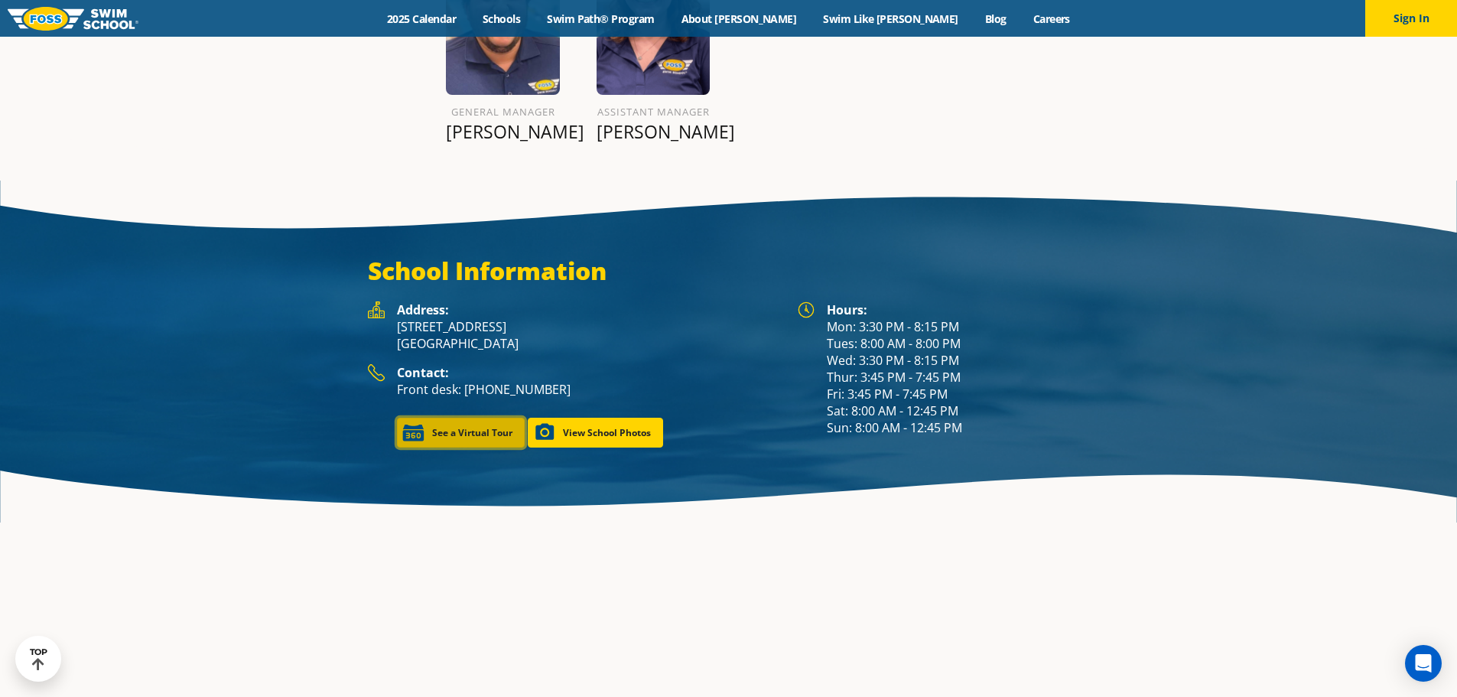
click at [464, 418] on link "See a Virtual Tour" at bounding box center [461, 433] width 128 height 30
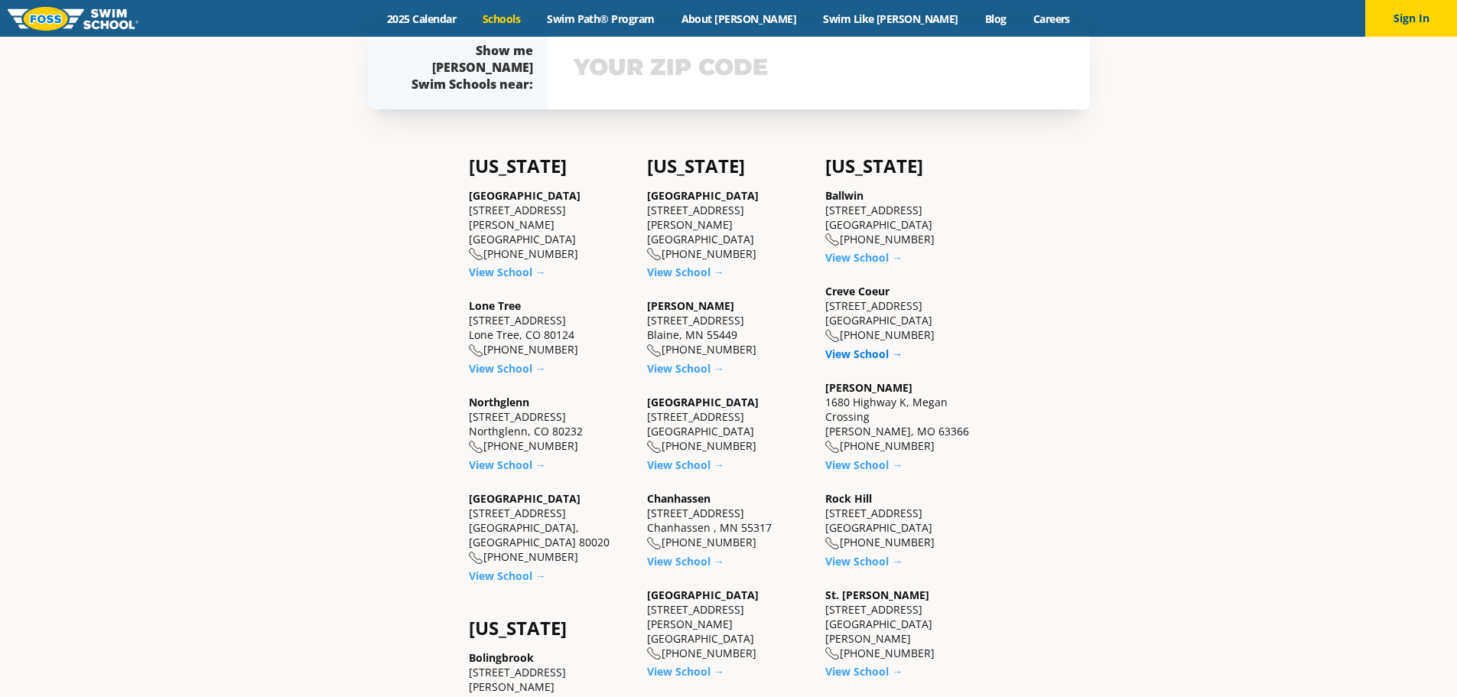
click at [866, 357] on link "View School →" at bounding box center [863, 353] width 77 height 15
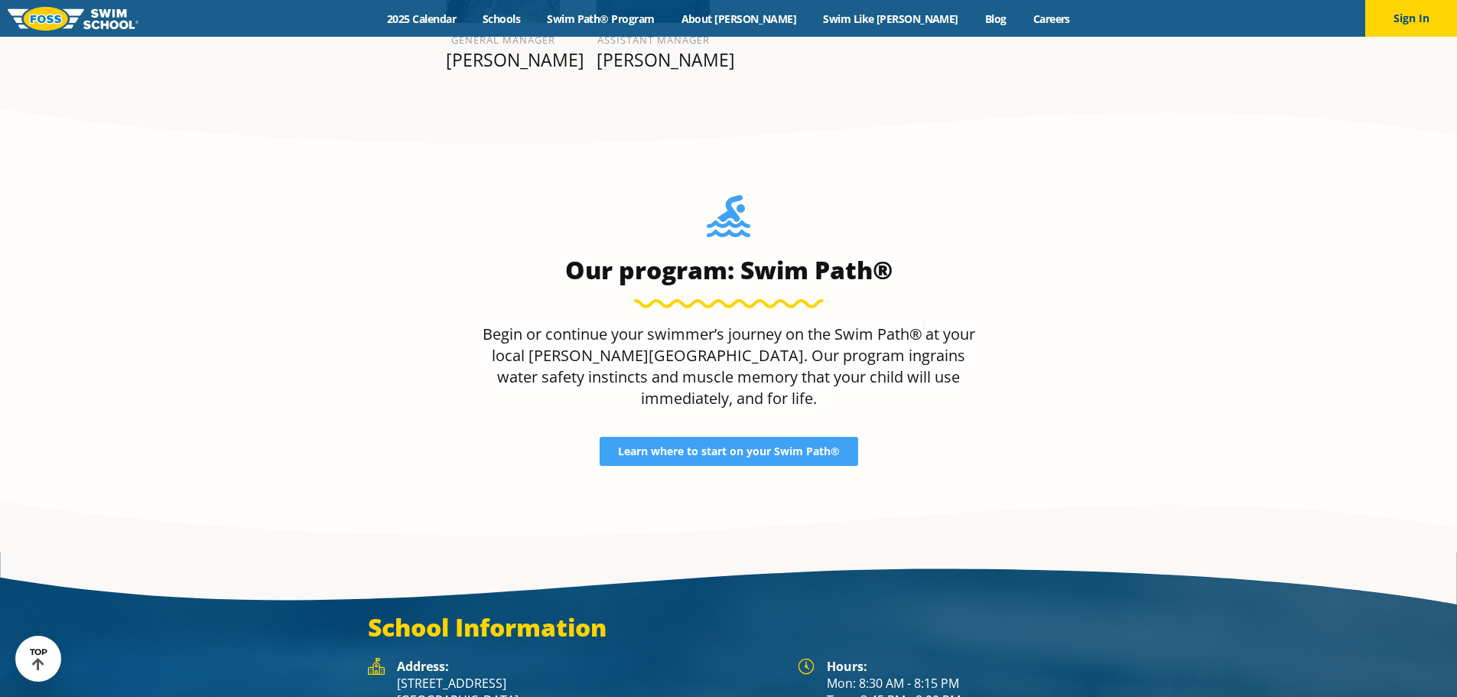
scroll to position [1989, 0]
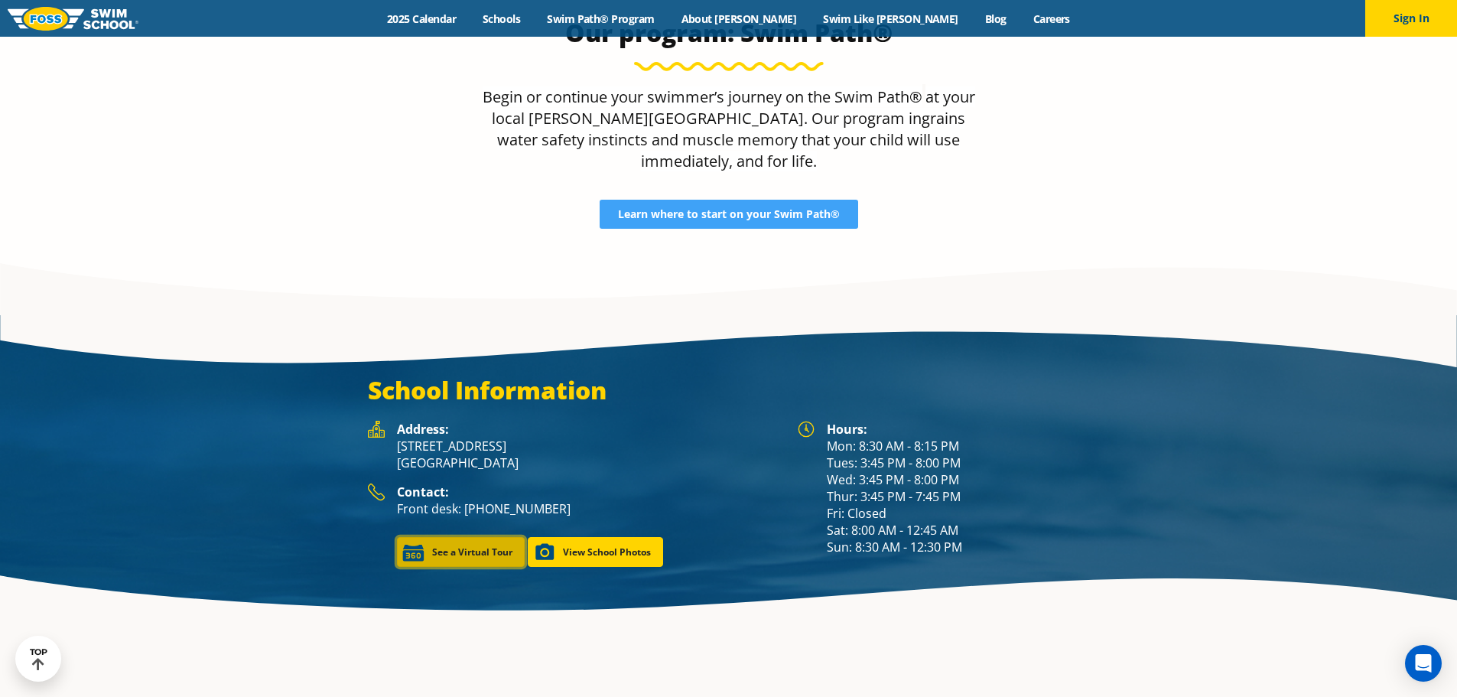
click at [460, 537] on link "See a Virtual Tour" at bounding box center [461, 552] width 128 height 30
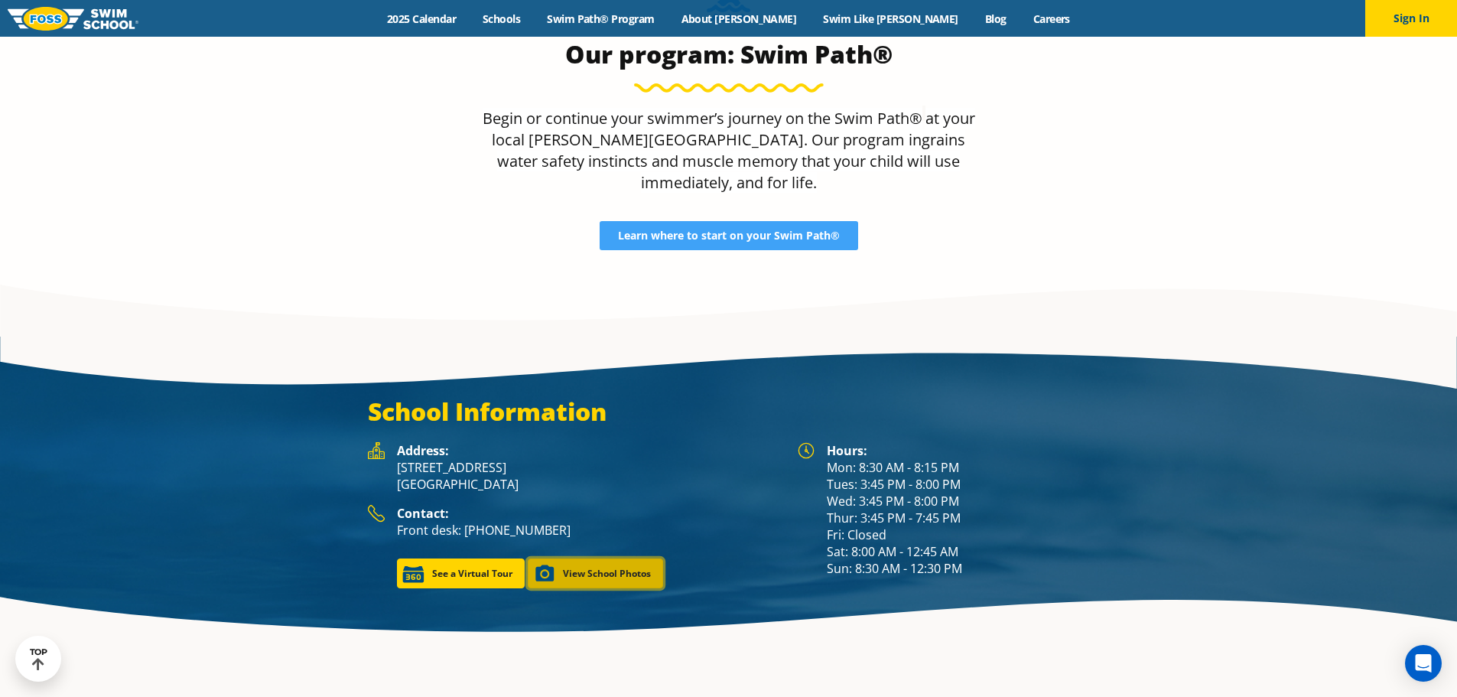
click at [628, 558] on link "View School Photos" at bounding box center [595, 573] width 135 height 30
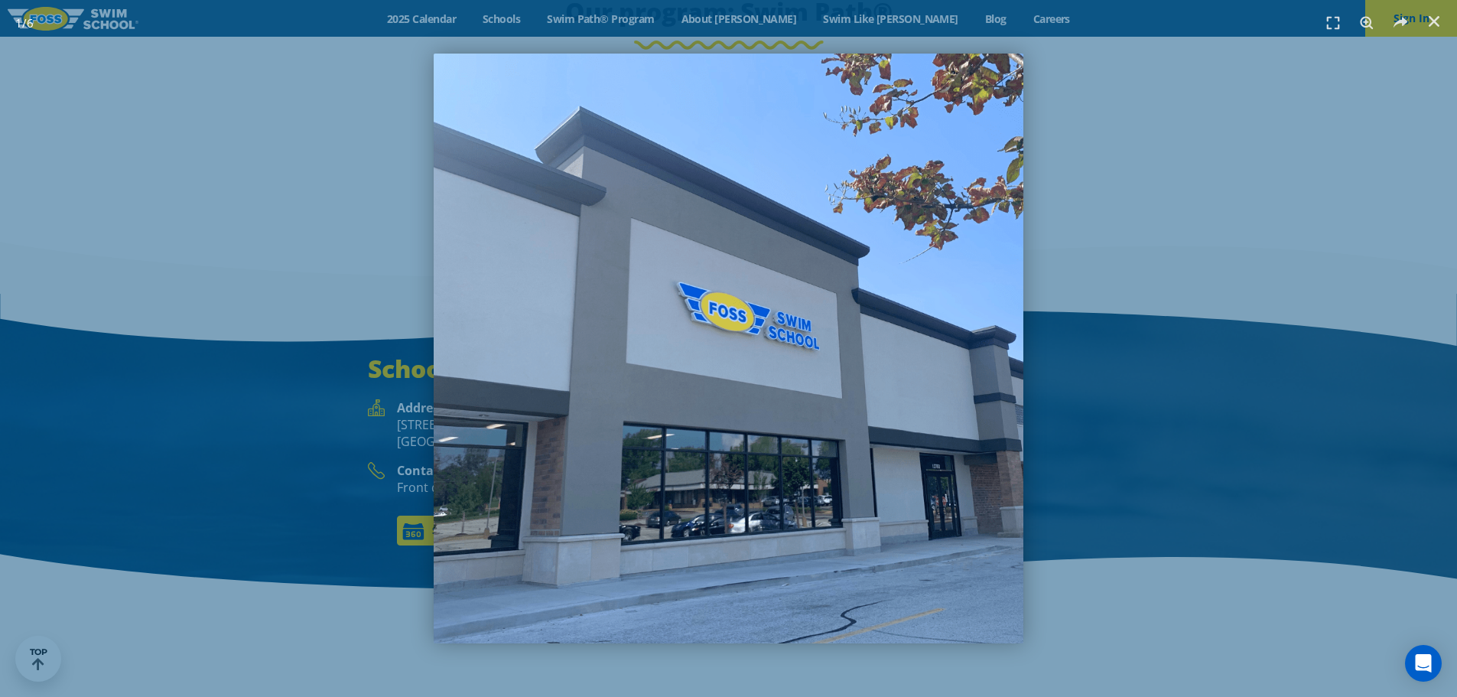
click at [847, 464] on img "1 / 6" at bounding box center [729, 349] width 590 height 590
click at [732, 564] on img "1 / 6" at bounding box center [729, 349] width 590 height 590
click at [704, 622] on img "1 / 6" at bounding box center [729, 349] width 590 height 590
click at [539, 574] on img "1 / 6" at bounding box center [729, 349] width 590 height 590
click at [816, 621] on img "1 / 6" at bounding box center [729, 349] width 590 height 590
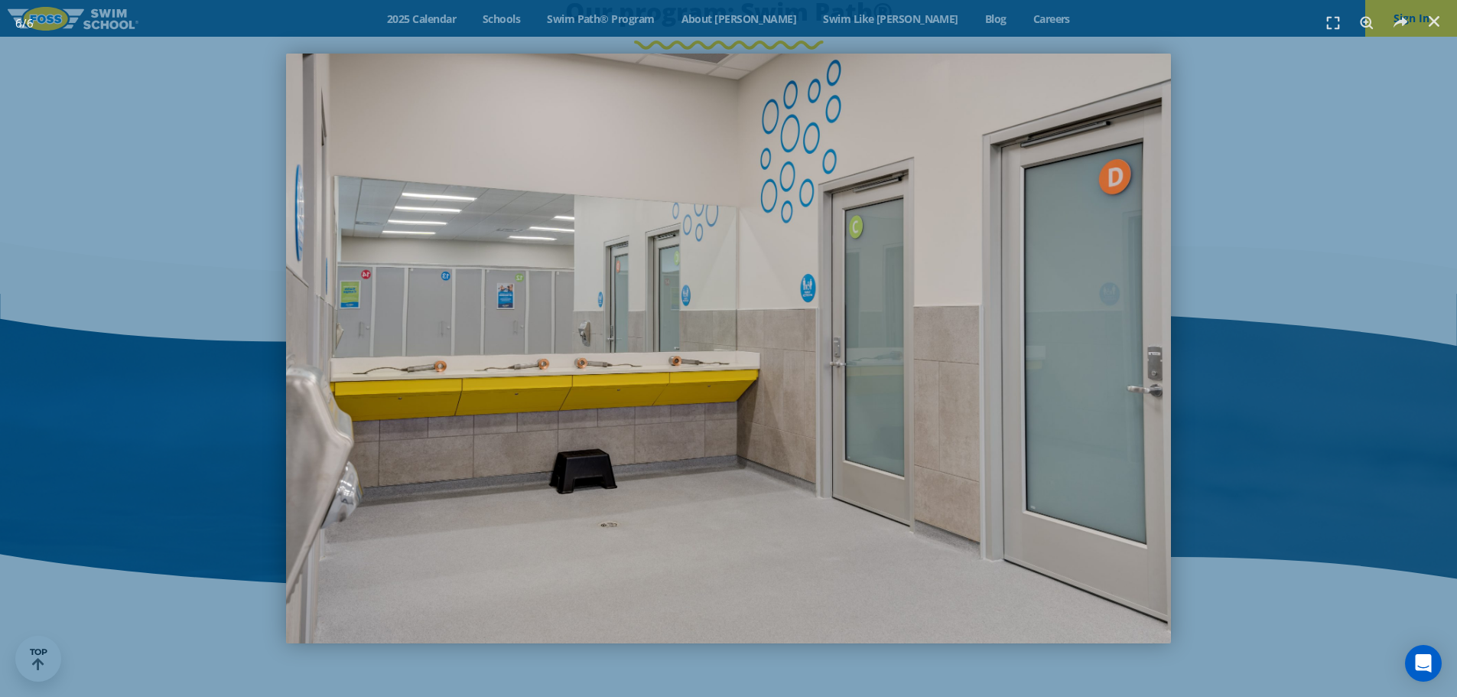
click at [1040, 433] on img "6 / 6" at bounding box center [728, 349] width 884 height 590
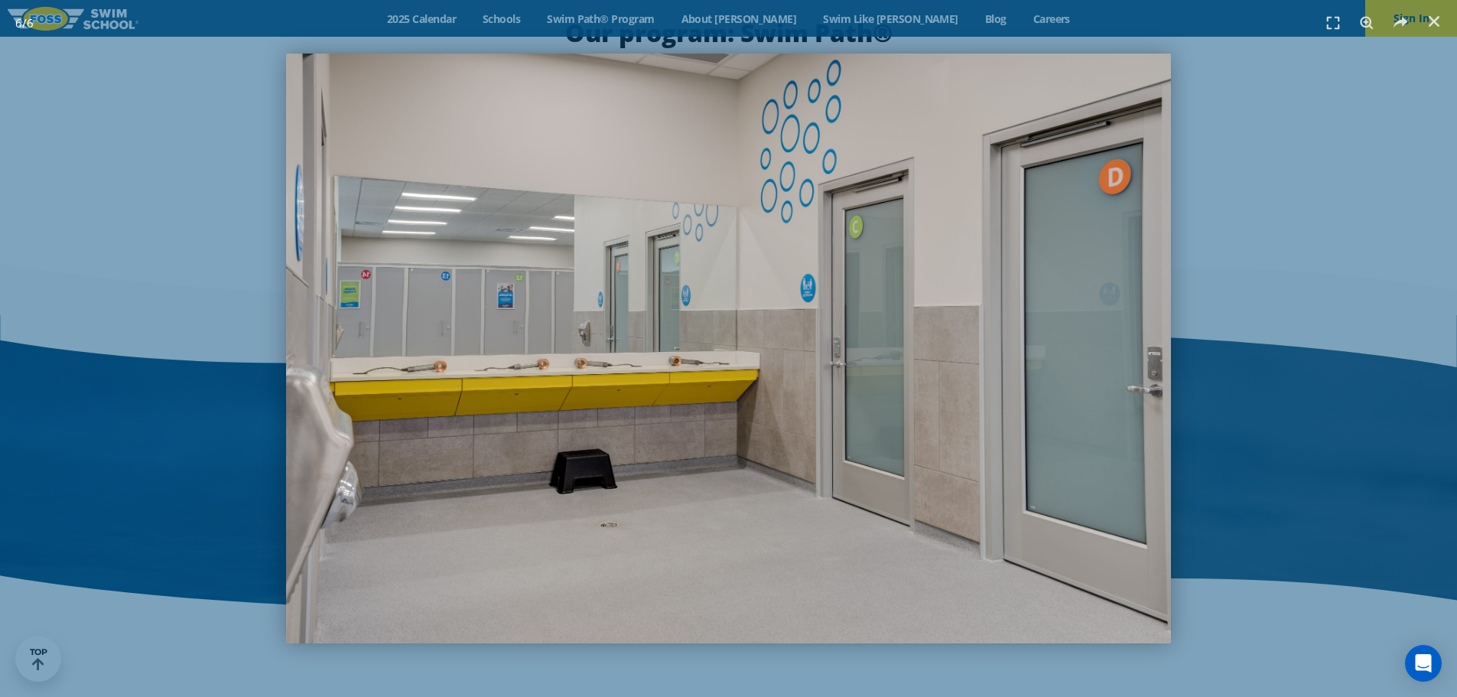
click at [792, 654] on div "6 / 6" at bounding box center [728, 348] width 1457 height 697
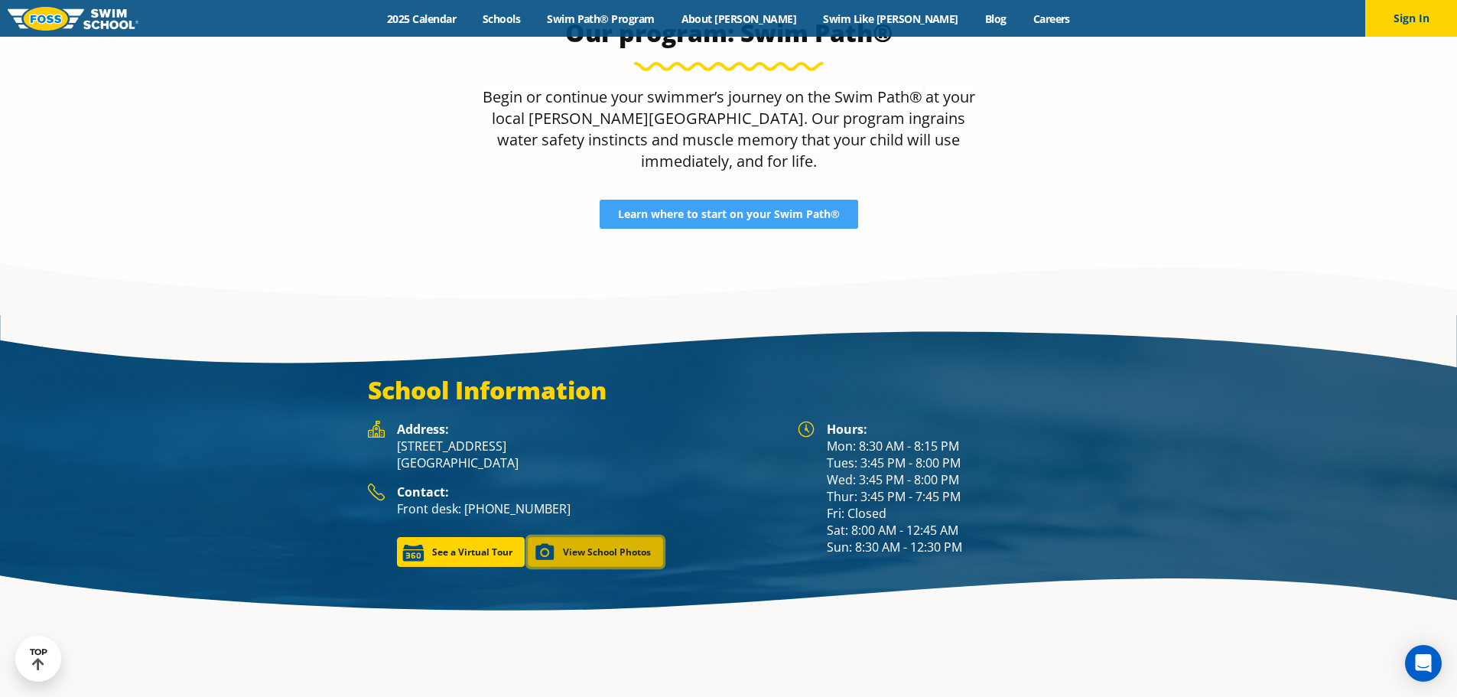
click at [580, 537] on link "View School Photos" at bounding box center [595, 552] width 135 height 30
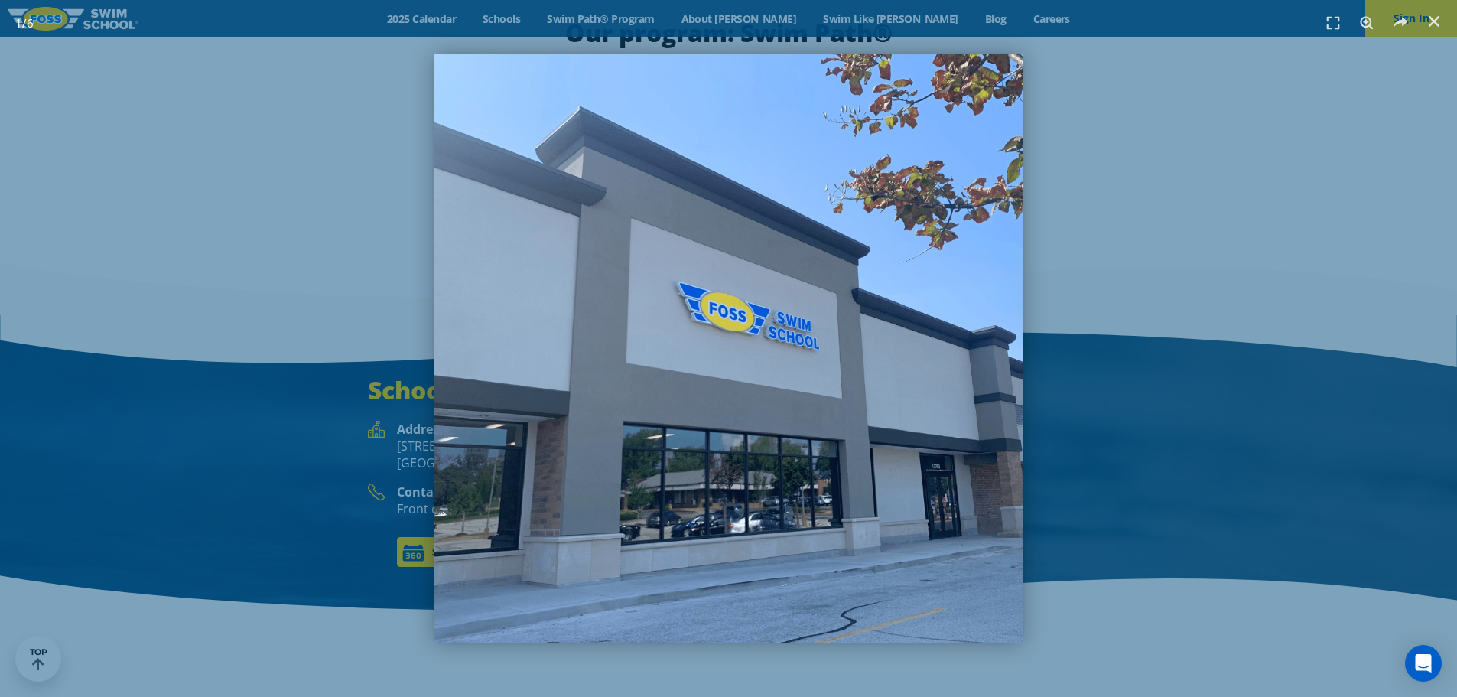
click at [766, 624] on img "1 / 6" at bounding box center [729, 349] width 590 height 590
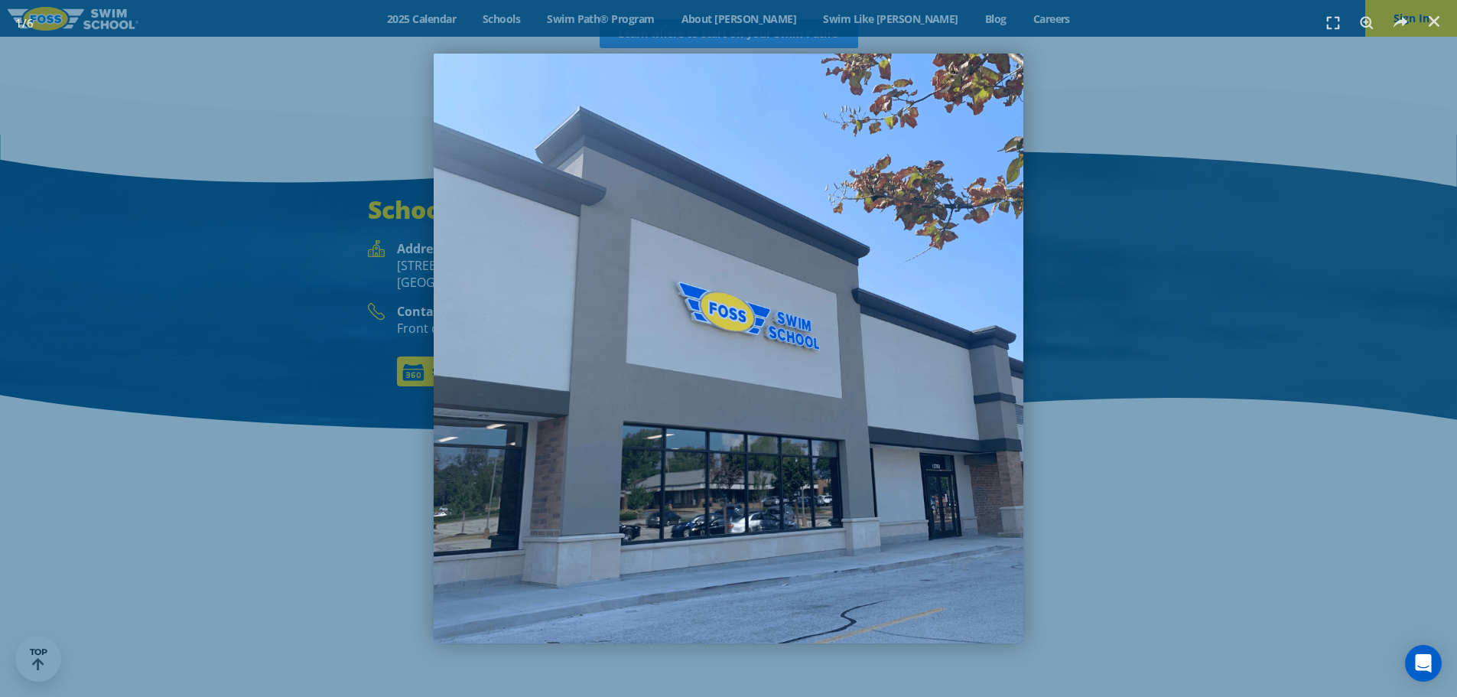
scroll to position [2099, 0]
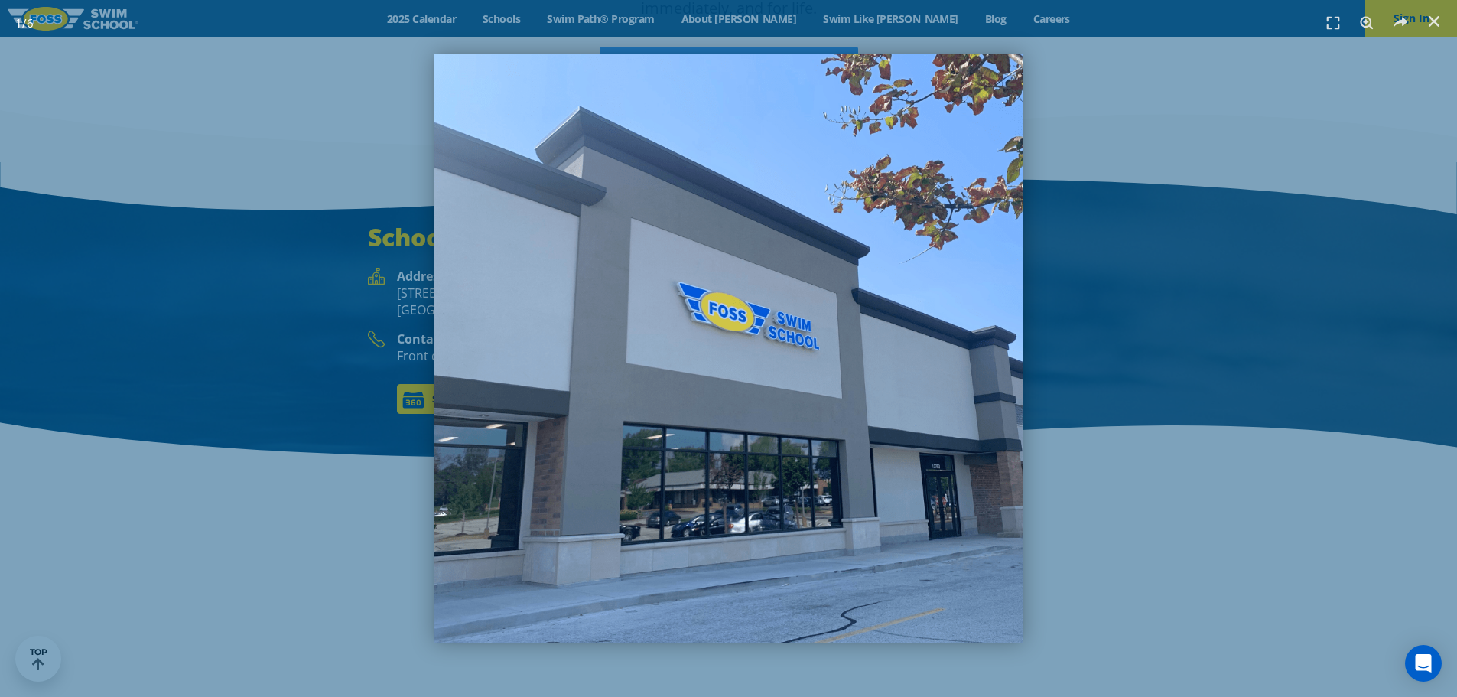
click at [717, 629] on img "1 / 6" at bounding box center [729, 349] width 590 height 590
click at [842, 633] on img "1 / 6" at bounding box center [729, 349] width 590 height 590
click at [935, 617] on img "1 / 6" at bounding box center [729, 349] width 590 height 590
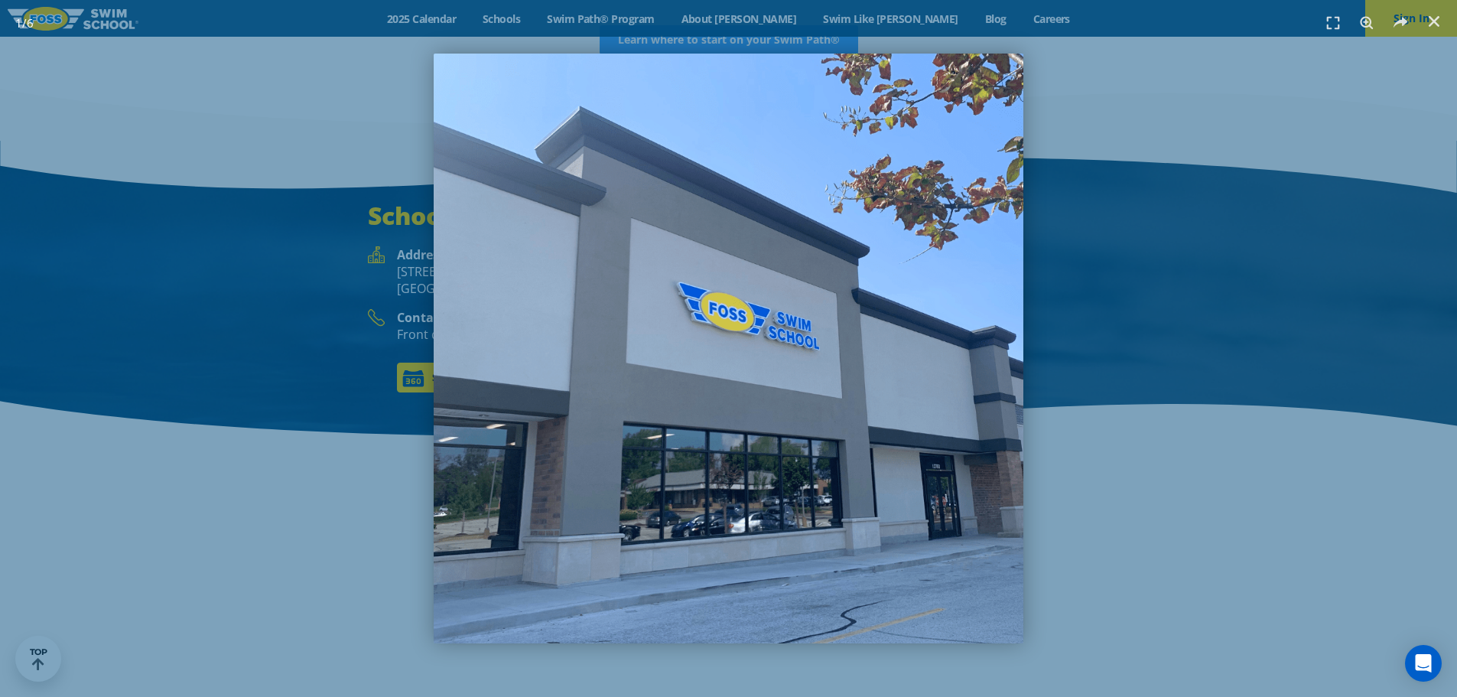
click at [948, 460] on img "1 / 6" at bounding box center [729, 349] width 590 height 590
click at [929, 302] on img "1 / 6" at bounding box center [729, 349] width 590 height 590
click at [797, 96] on img "1 / 6" at bounding box center [729, 349] width 590 height 590
click at [467, 309] on img "1 / 6" at bounding box center [729, 349] width 590 height 590
click at [501, 626] on img "1 / 6" at bounding box center [729, 349] width 590 height 590
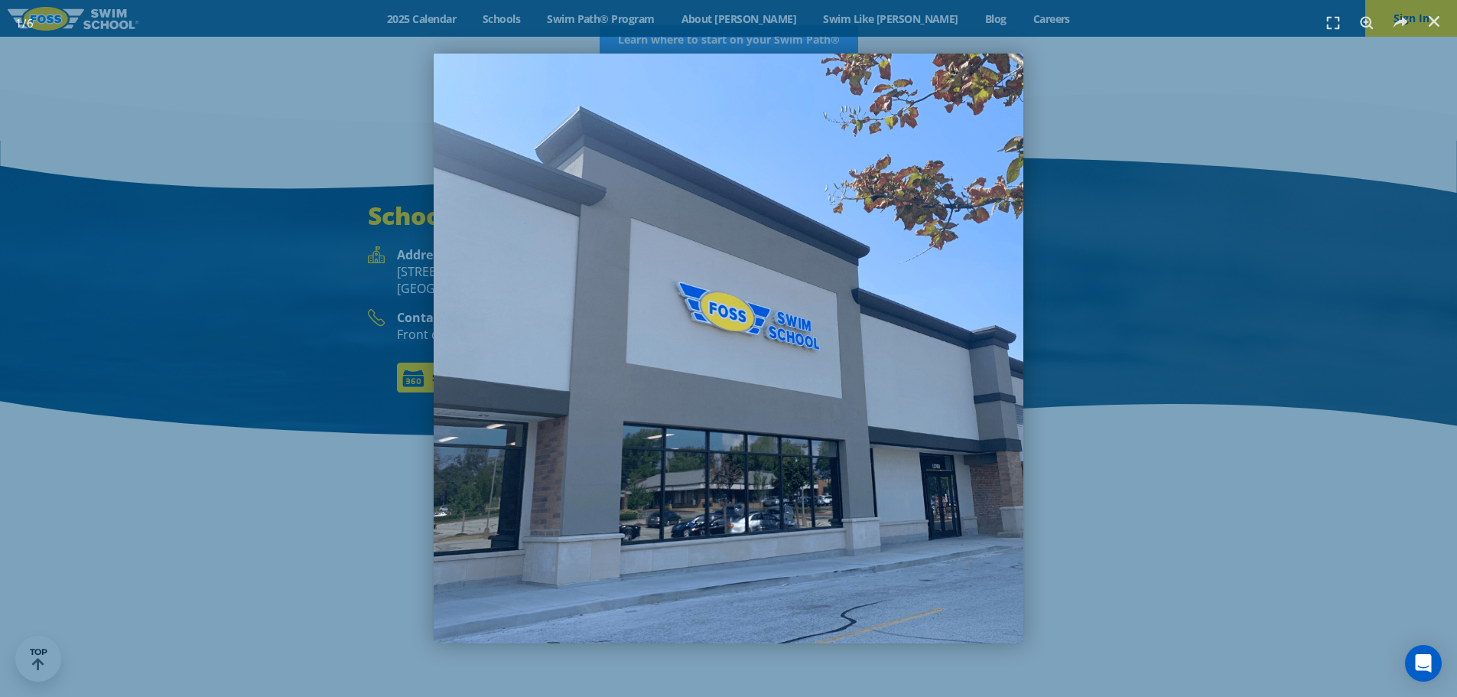
click at [721, 627] on img "1 / 6" at bounding box center [729, 349] width 590 height 590
click at [766, 635] on img "1 / 6" at bounding box center [729, 349] width 590 height 590
click at [748, 643] on img "1 / 6" at bounding box center [729, 349] width 590 height 590
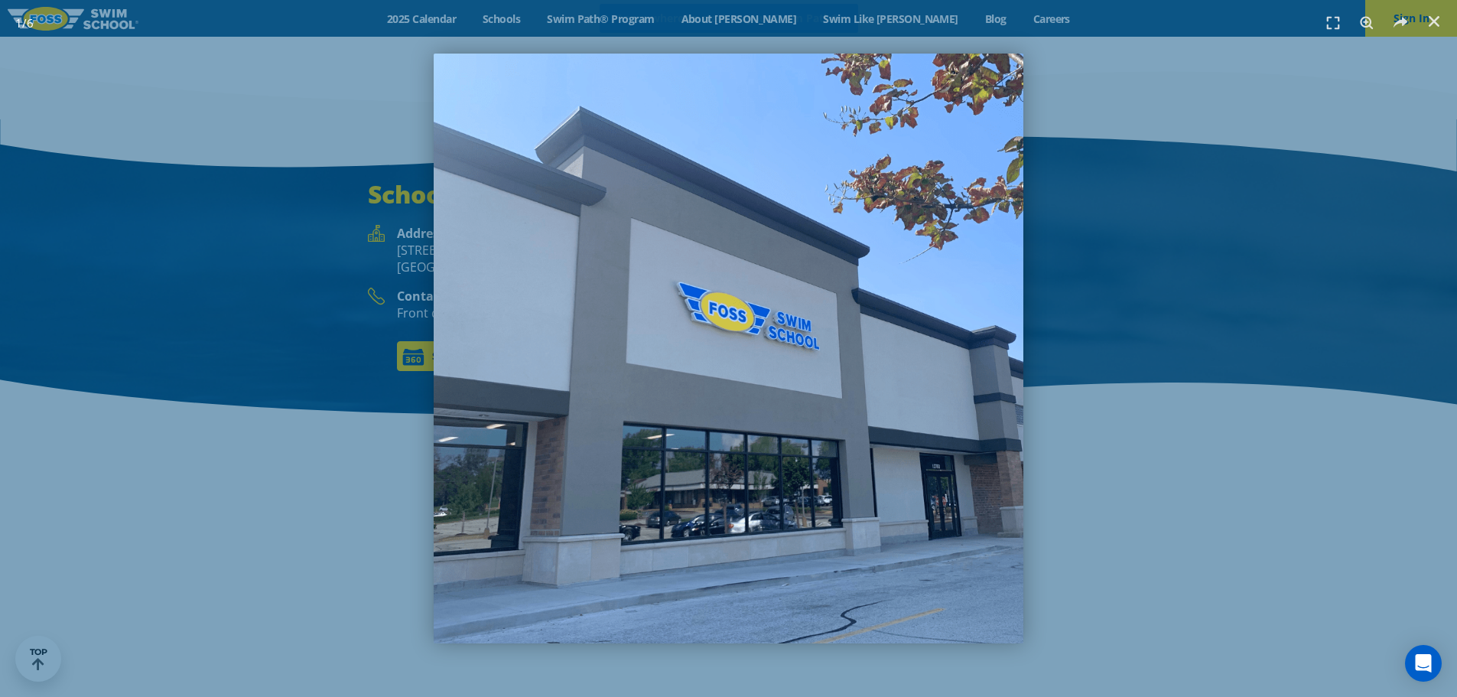
click at [864, 392] on img "1 / 6" at bounding box center [729, 349] width 590 height 590
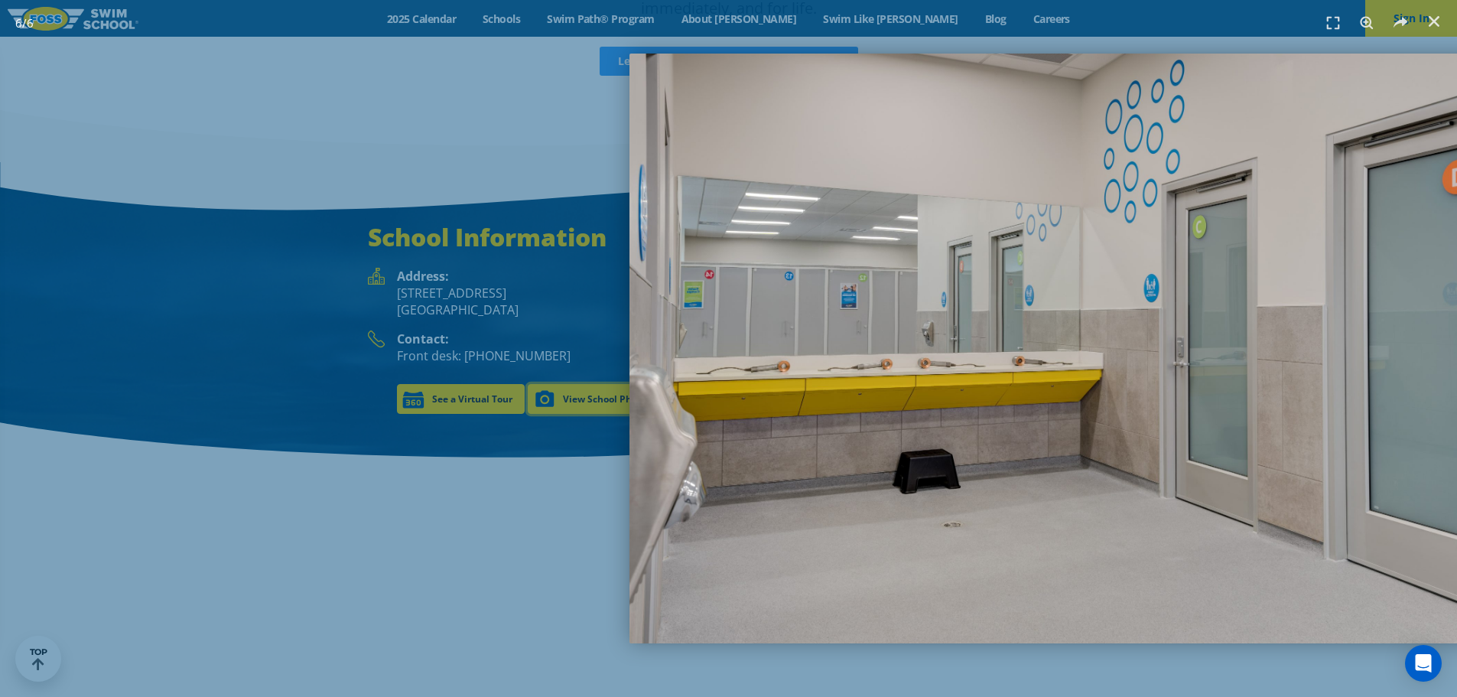
click at [957, 400] on img "6 / 6" at bounding box center [1072, 349] width 884 height 590
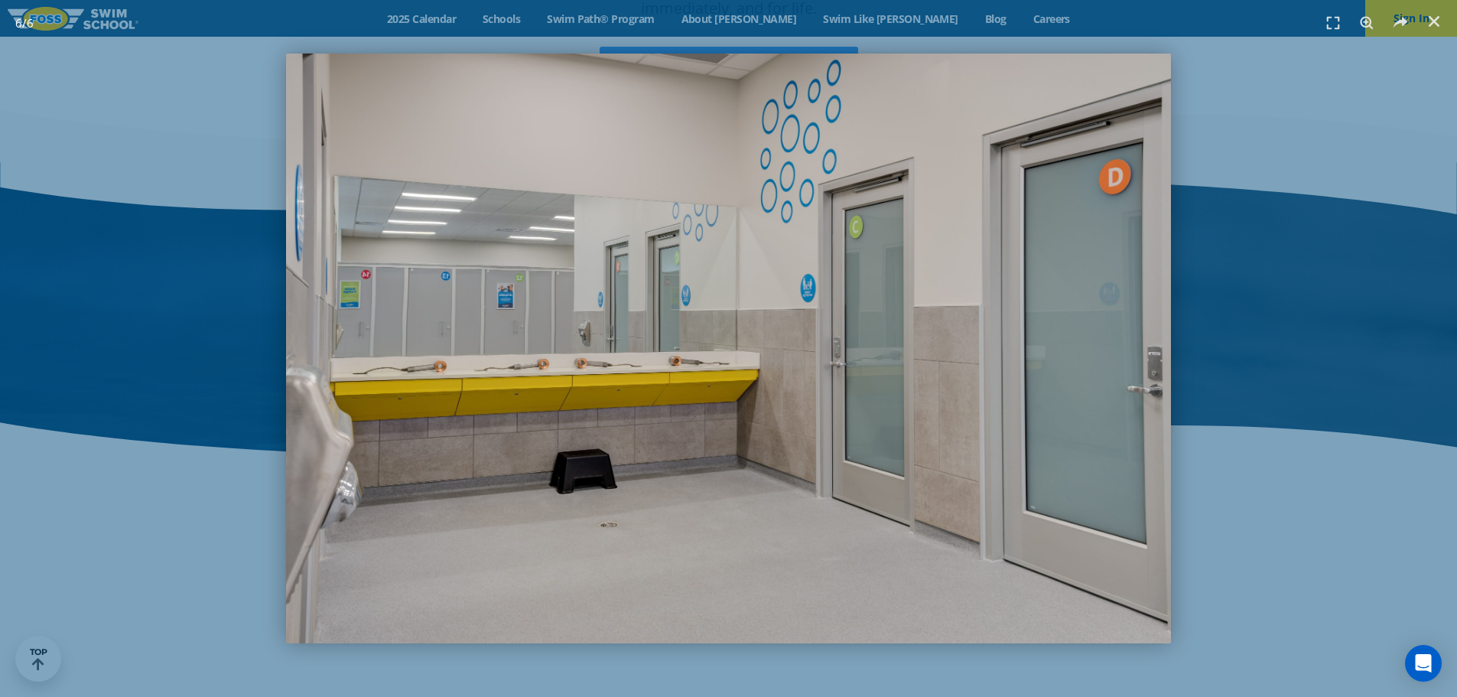
click at [610, 377] on img "6 / 6" at bounding box center [728, 349] width 884 height 590
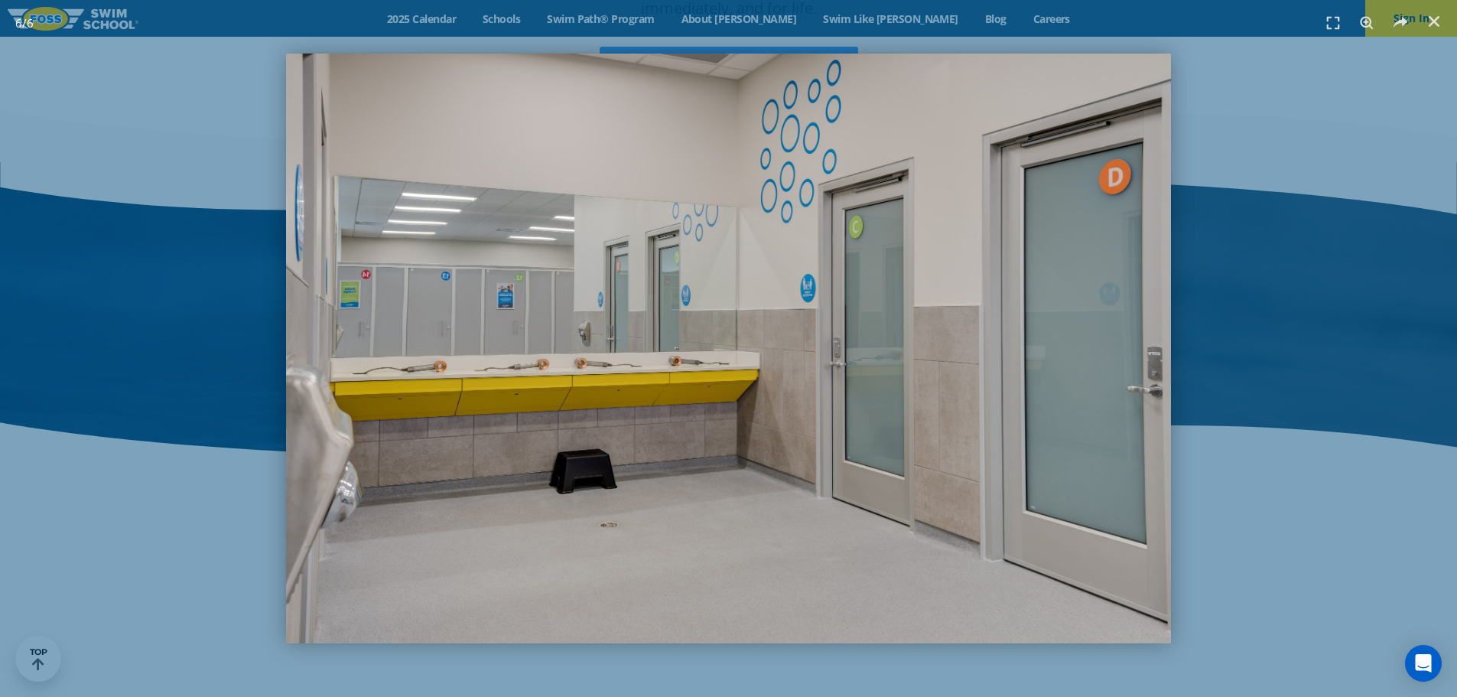
scroll to position [2120, 0]
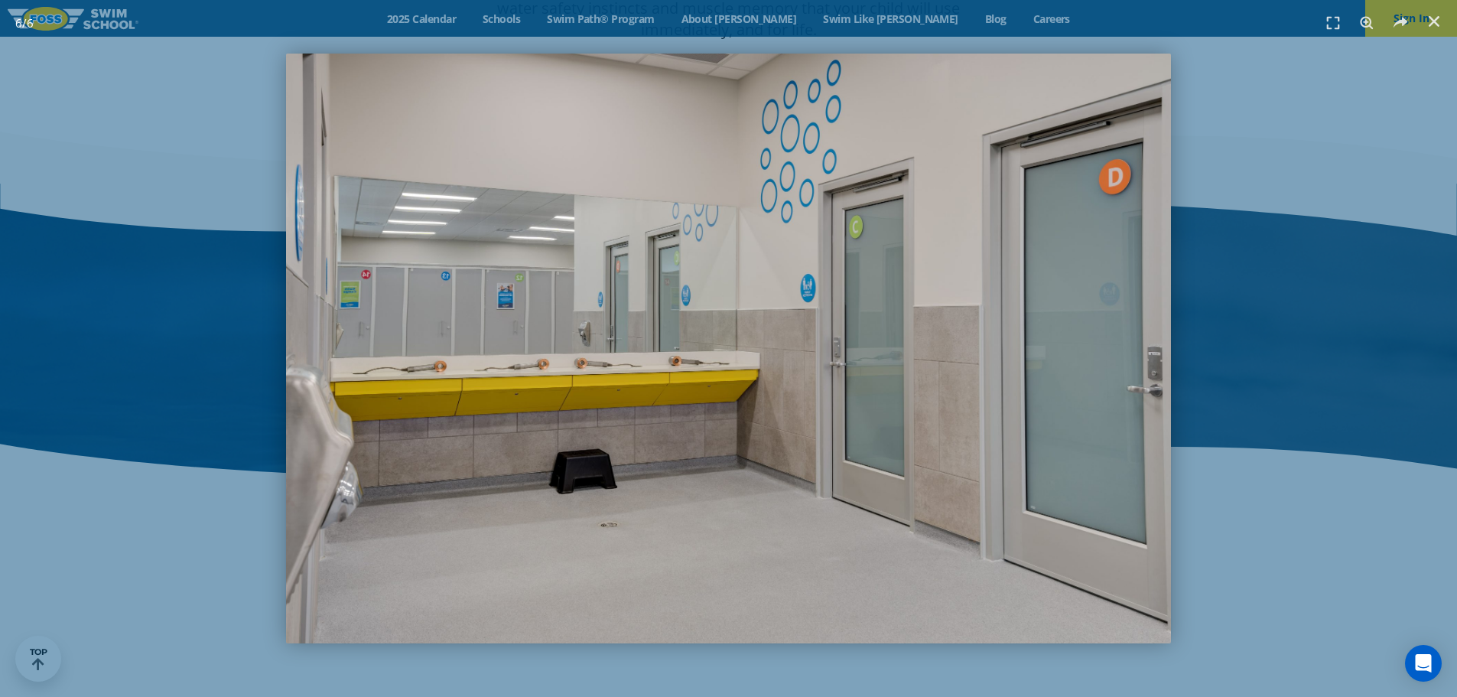
click at [1104, 369] on div at bounding box center [728, 348] width 1457 height 697
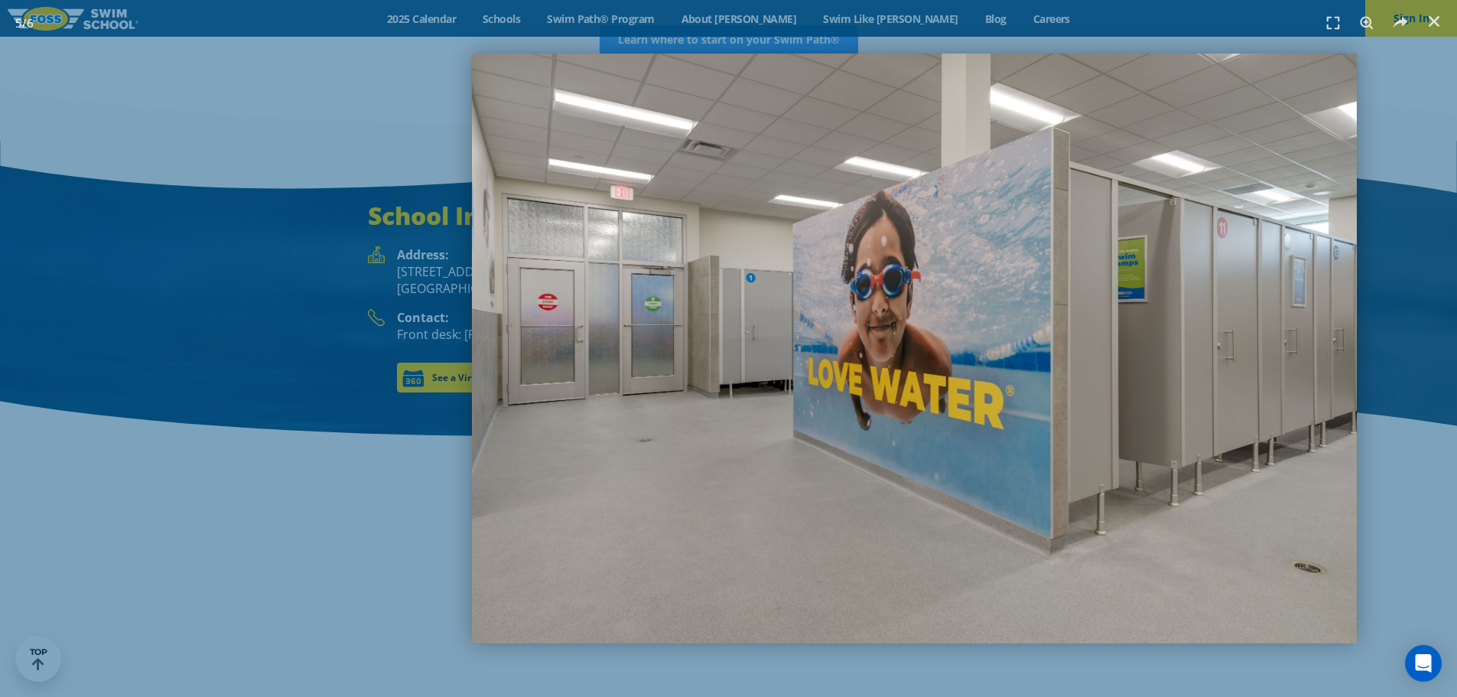
click at [1175, 361] on img "5 / 6" at bounding box center [914, 349] width 884 height 590
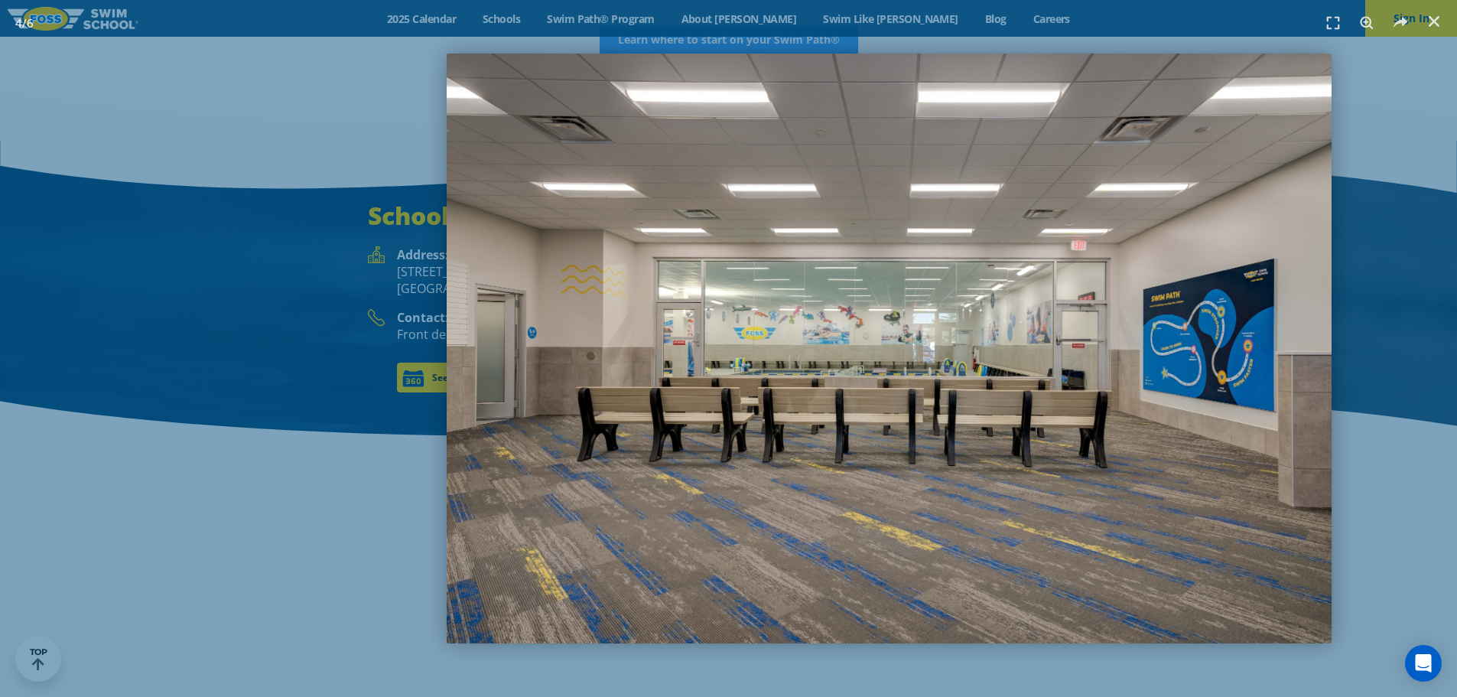
click at [1043, 322] on img "4 / 6" at bounding box center [889, 349] width 884 height 590
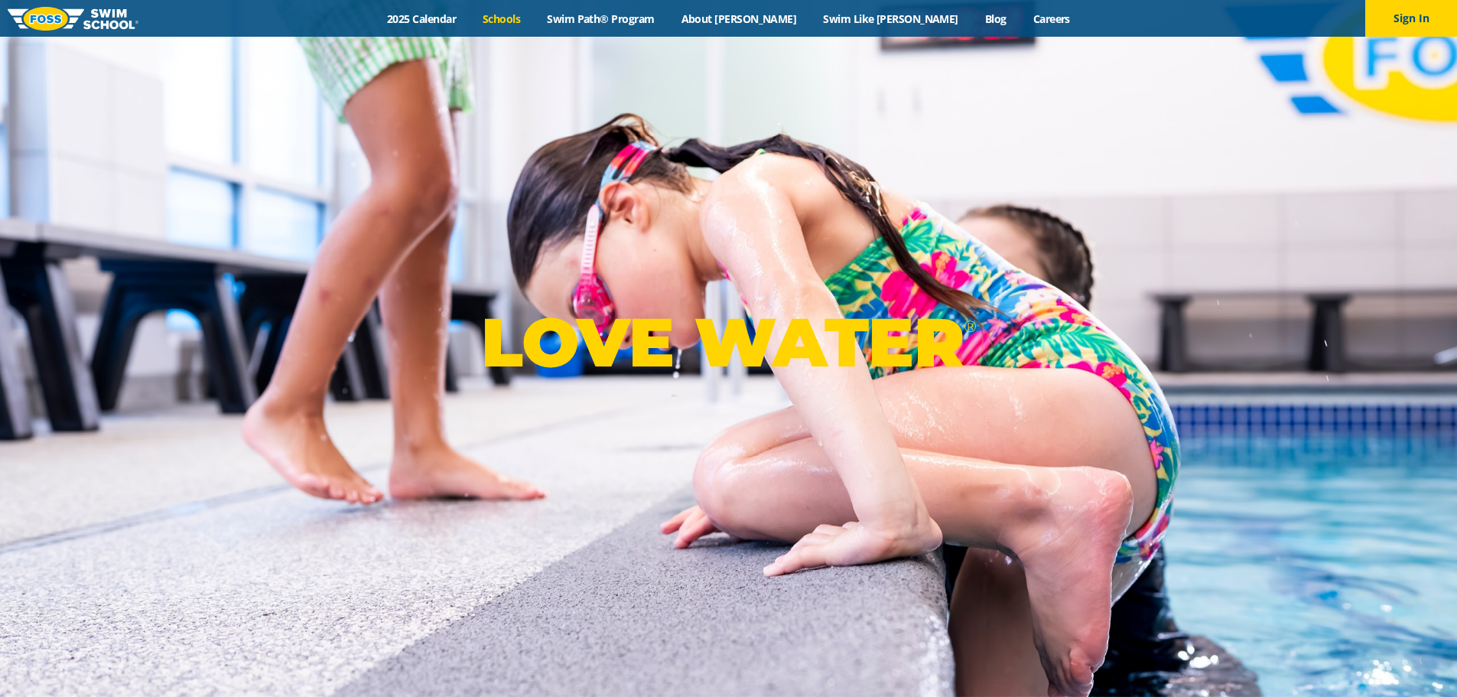
click at [534, 17] on link "Schools" at bounding box center [502, 18] width 64 height 15
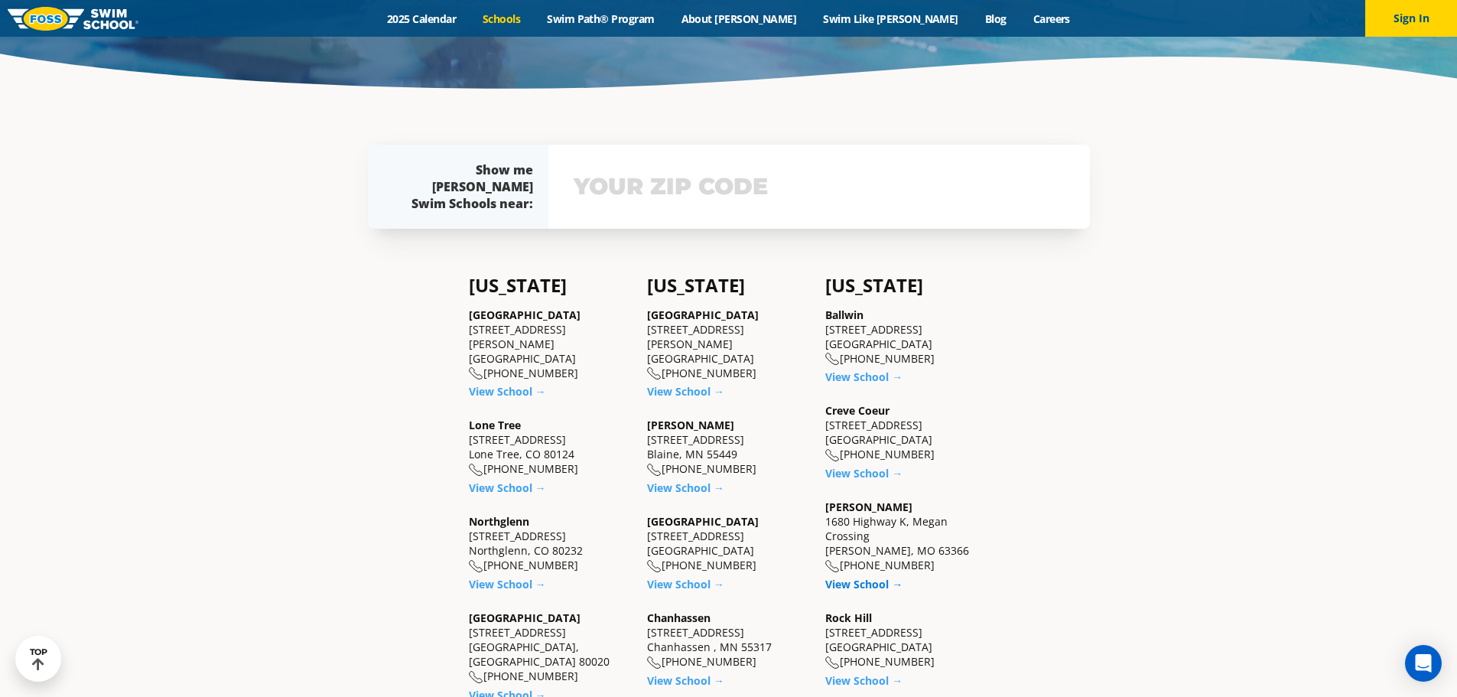
click at [860, 581] on link "View School →" at bounding box center [863, 584] width 77 height 15
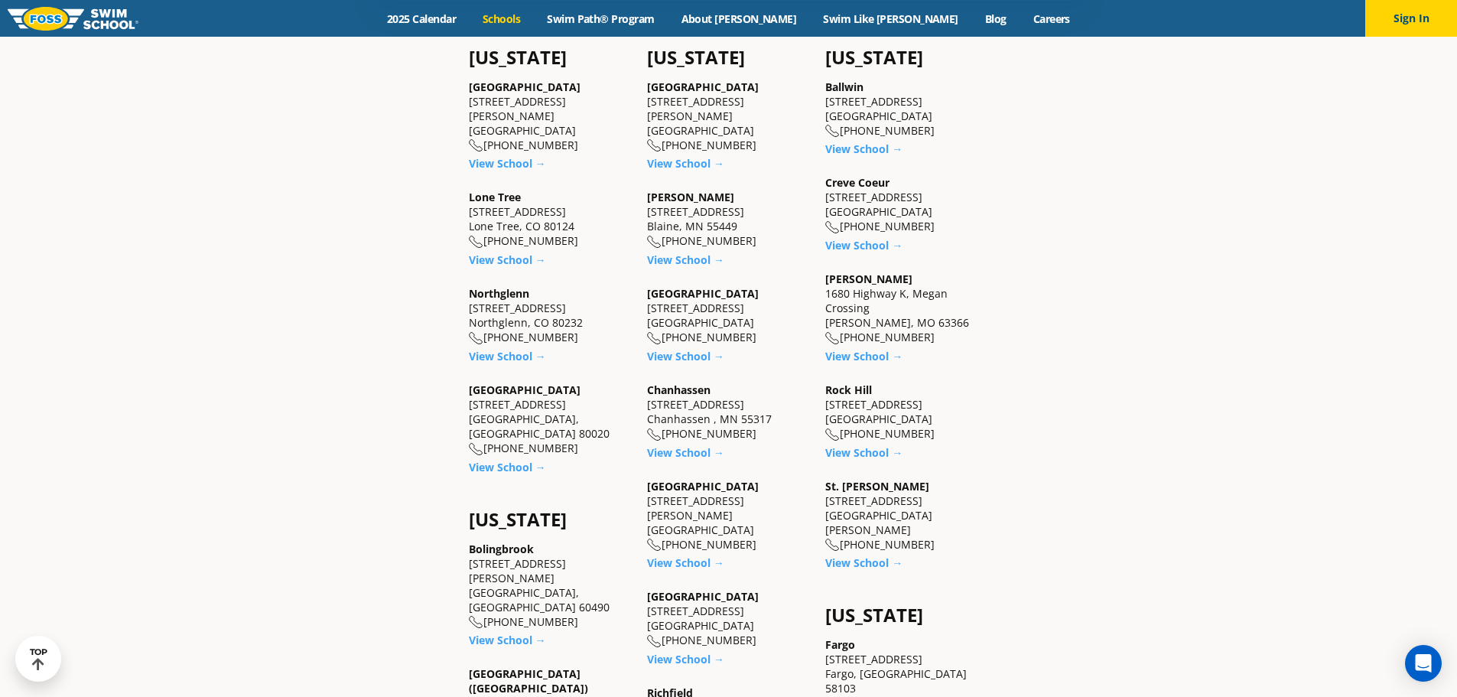
scroll to position [612, 0]
click at [868, 449] on link "View School →" at bounding box center [863, 451] width 77 height 15
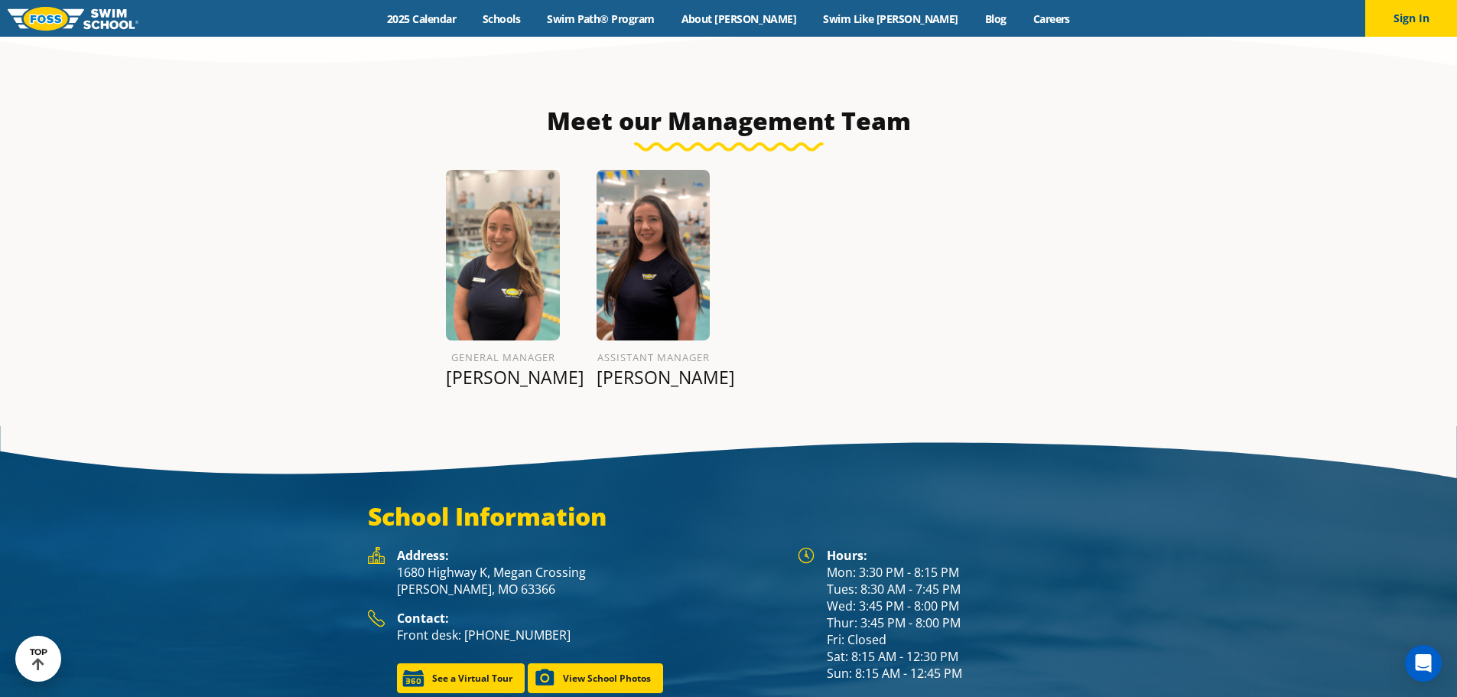
scroll to position [1989, 0]
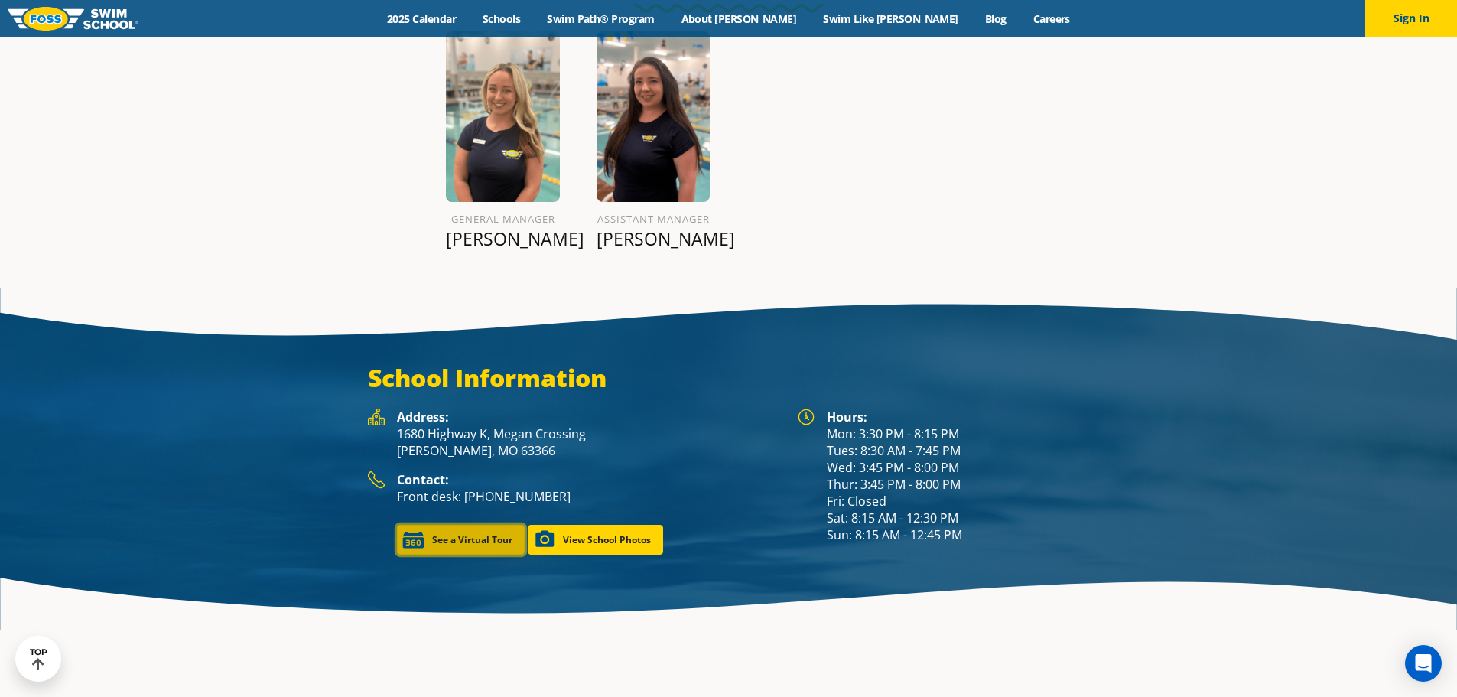
click at [483, 525] on link "See a Virtual Tour" at bounding box center [461, 540] width 128 height 30
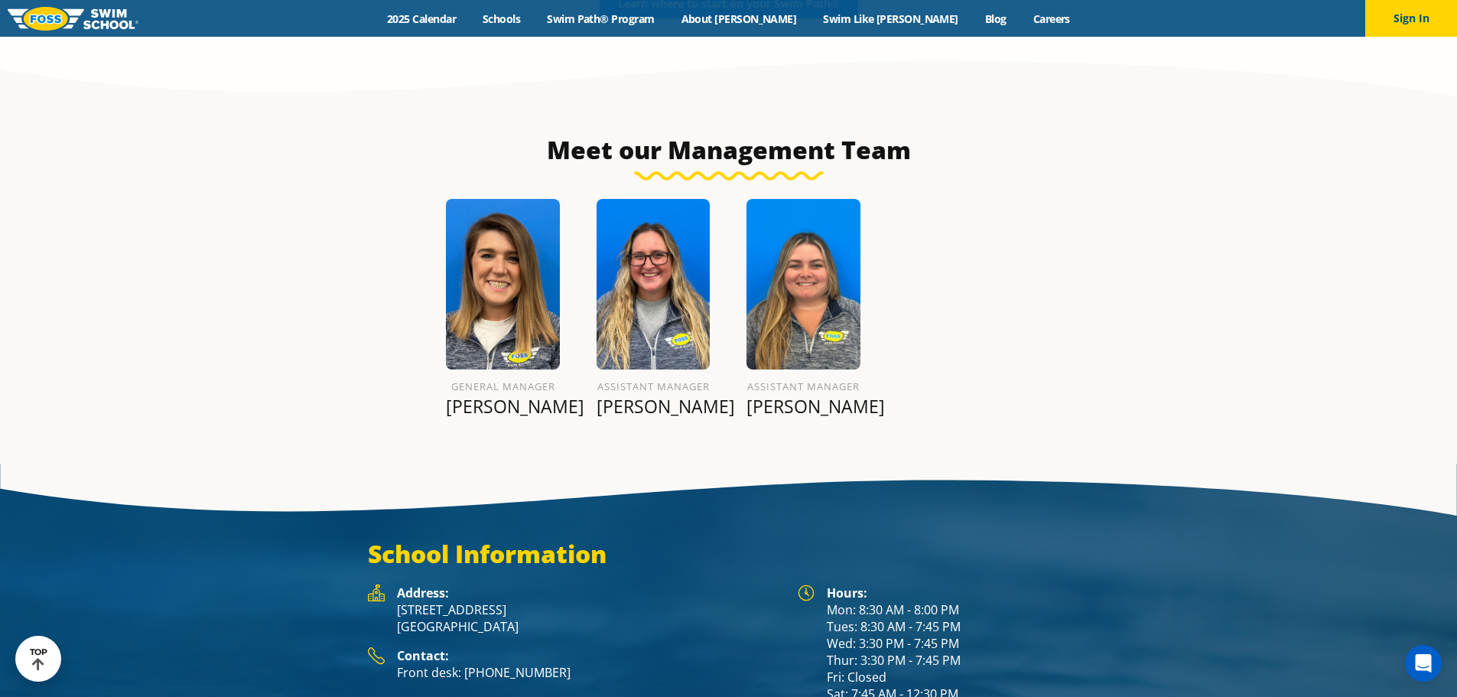
scroll to position [2142, 0]
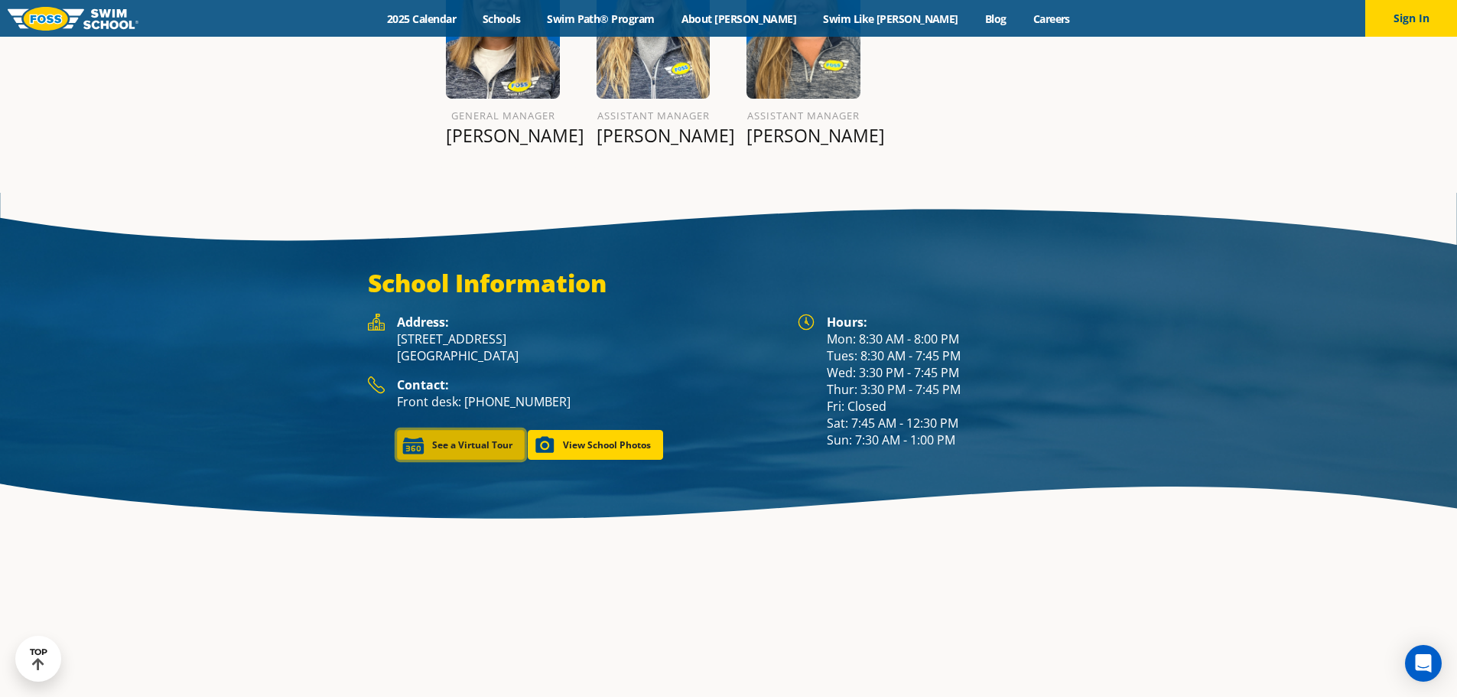
click at [445, 430] on link "See a Virtual Tour" at bounding box center [461, 445] width 128 height 30
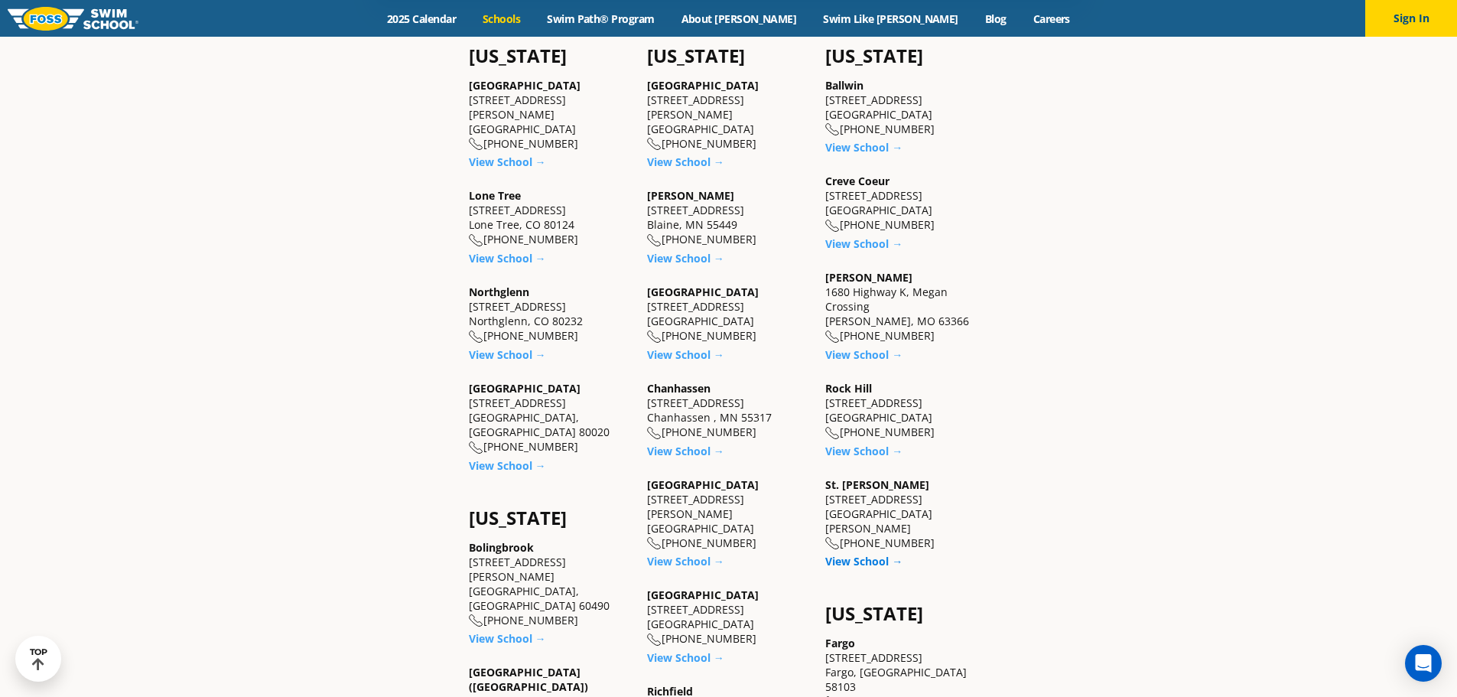
click at [867, 554] on link "View School →" at bounding box center [863, 561] width 77 height 15
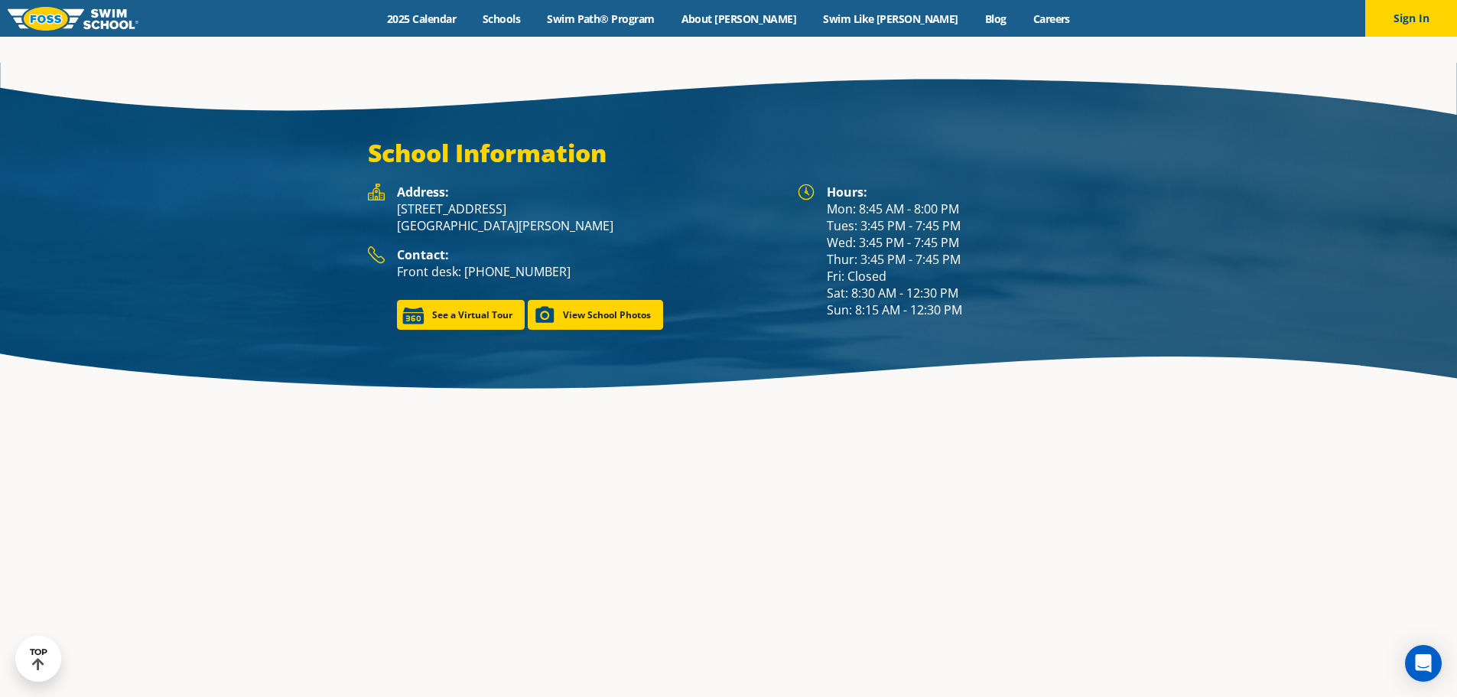
scroll to position [2295, 0]
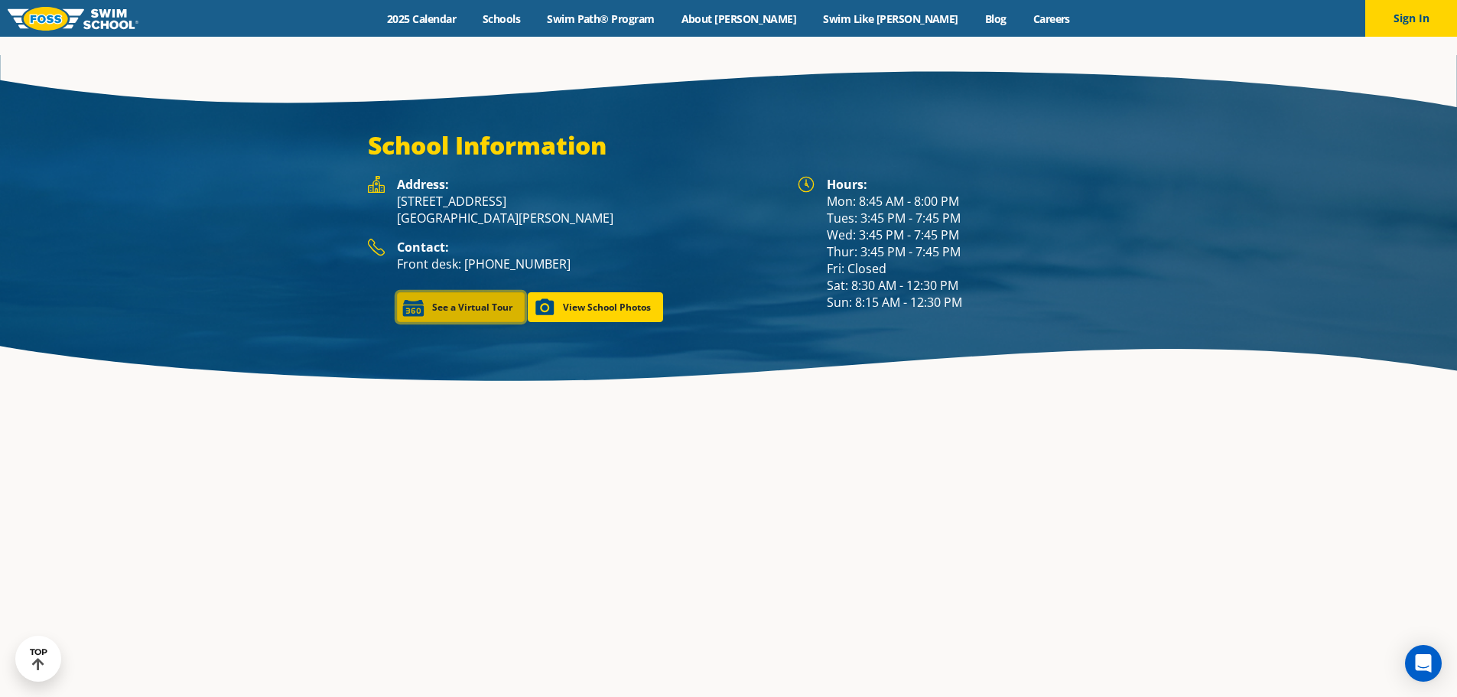
click at [473, 292] on link "See a Virtual Tour" at bounding box center [461, 307] width 128 height 30
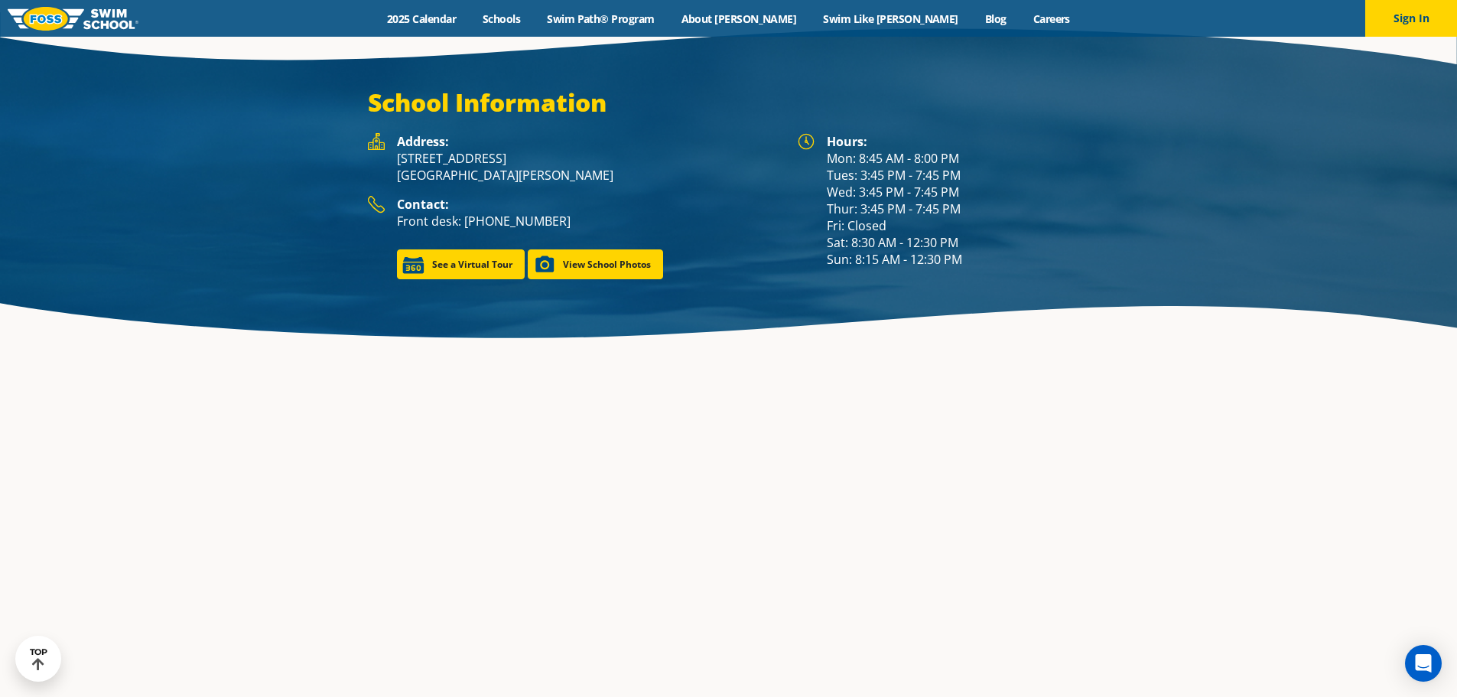
scroll to position [2273, 0]
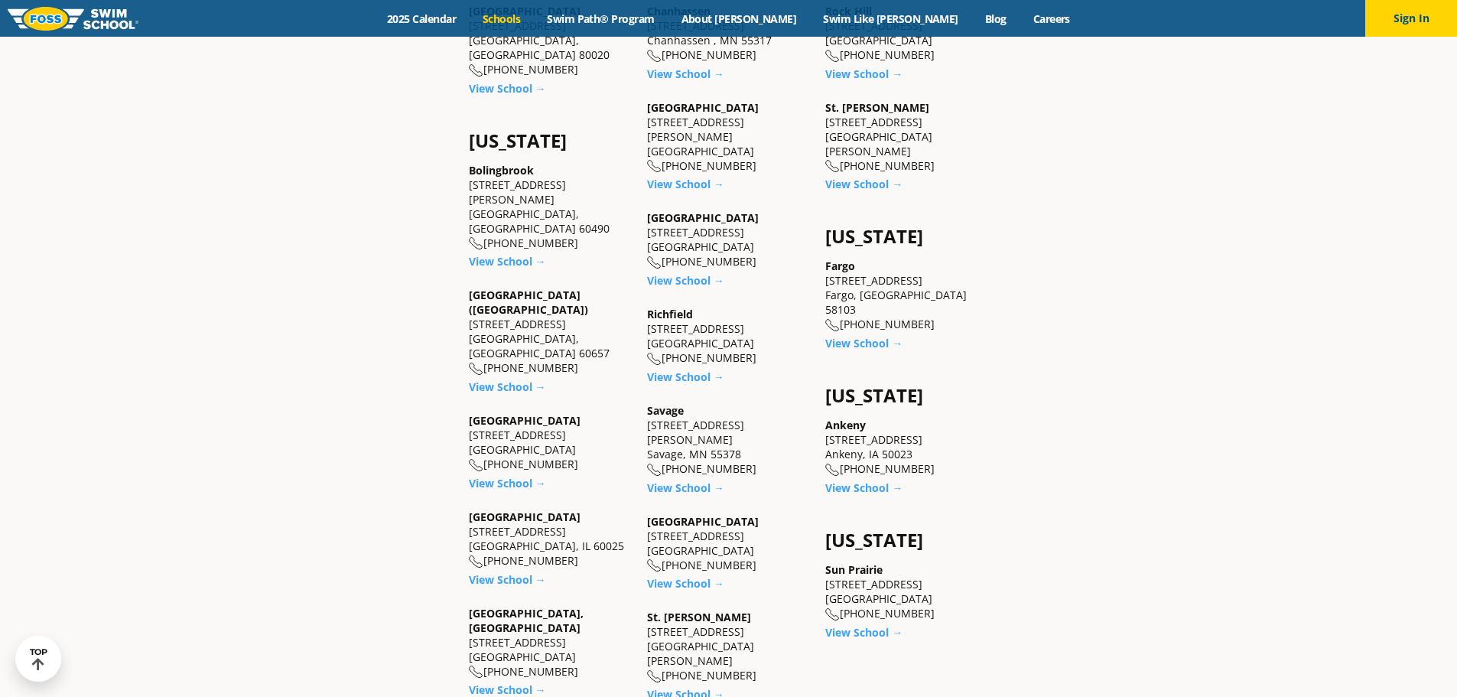
scroll to position [994, 0]
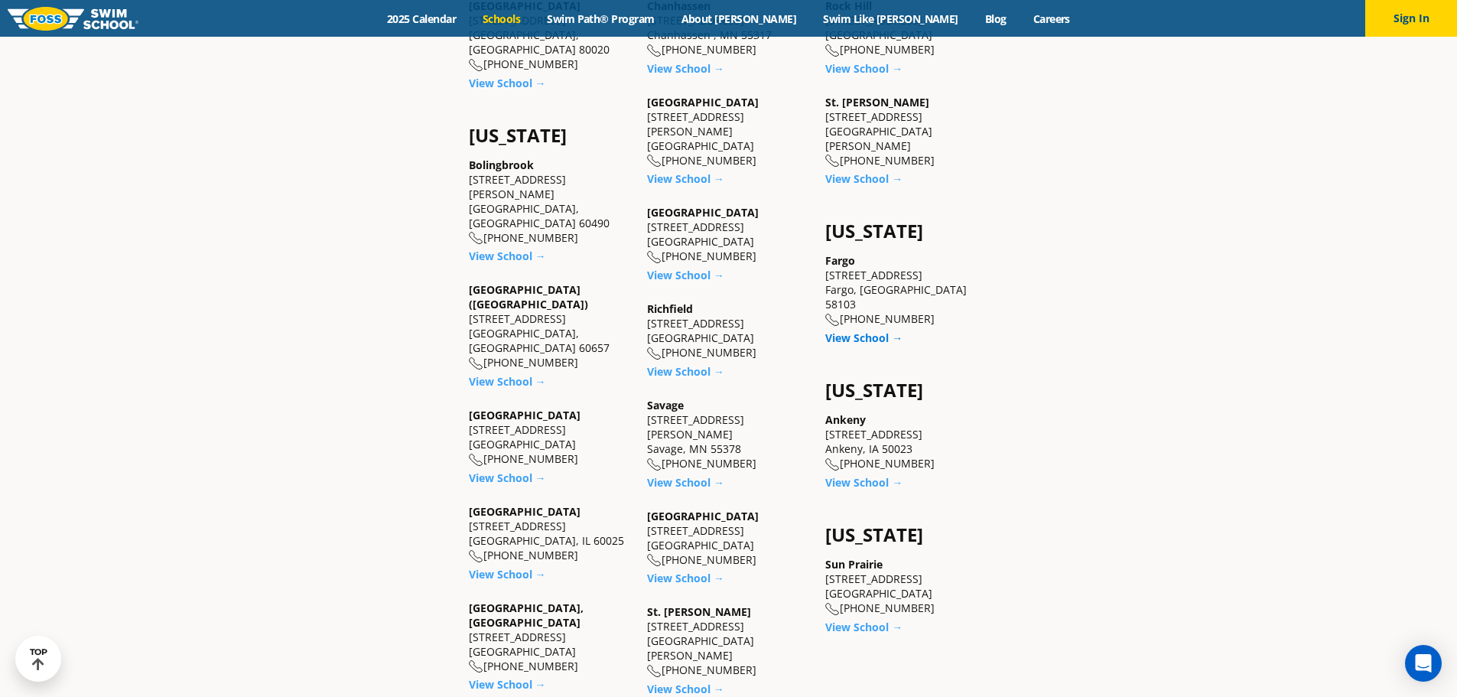
click at [857, 330] on link "View School →" at bounding box center [863, 337] width 77 height 15
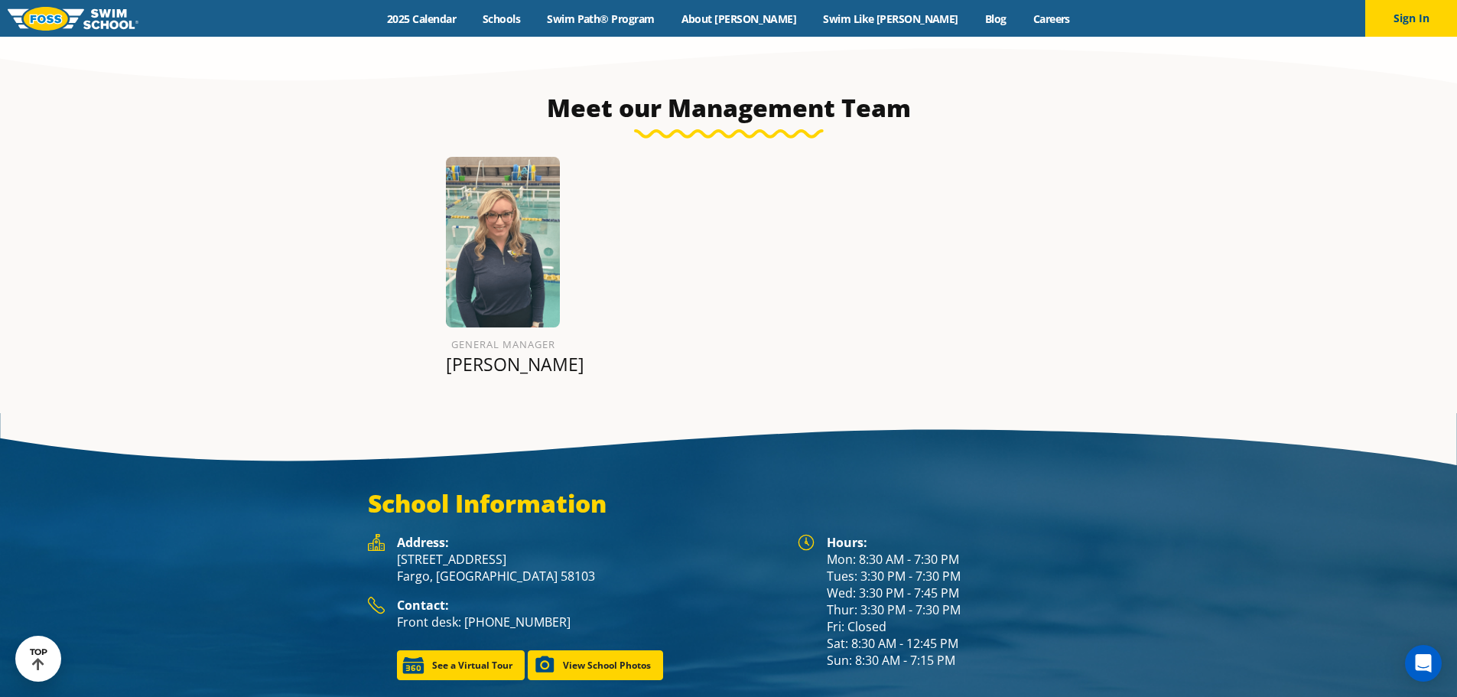
scroll to position [1836, 0]
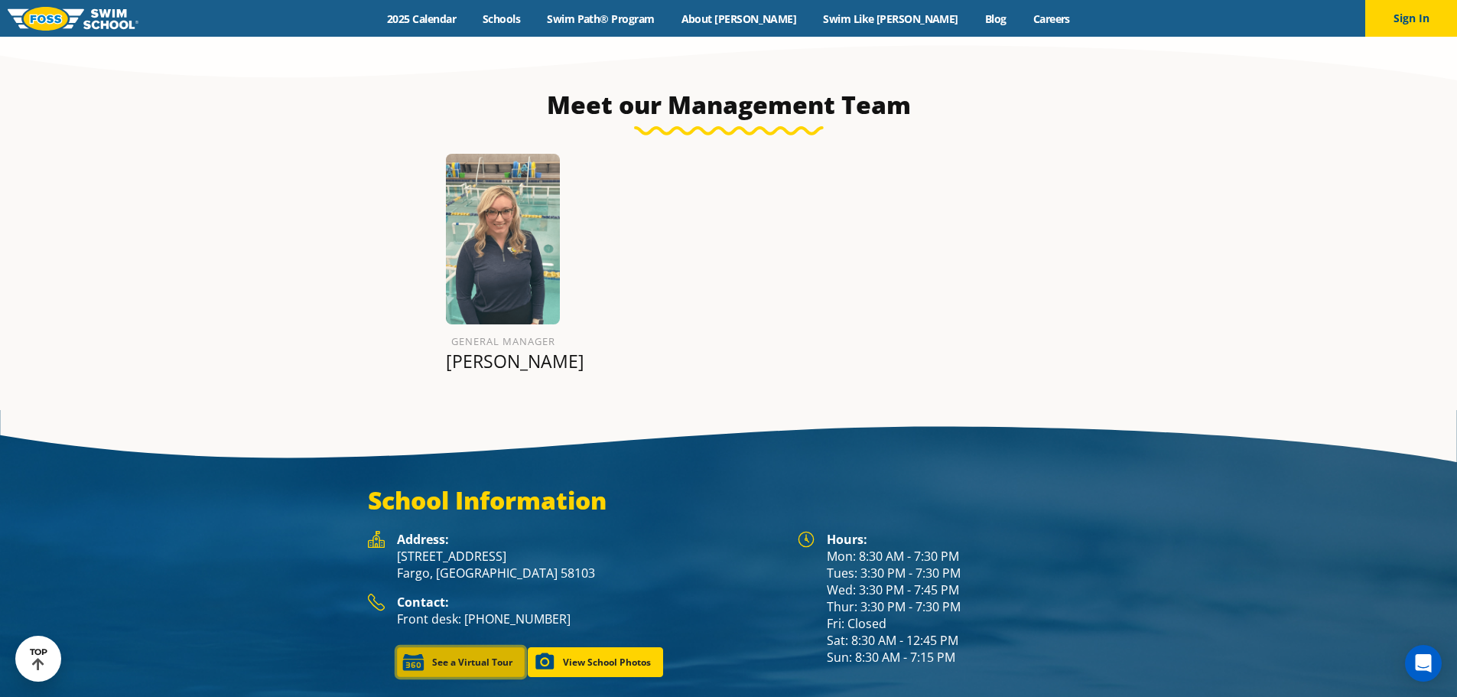
click at [451, 647] on link "See a Virtual Tour" at bounding box center [461, 662] width 128 height 30
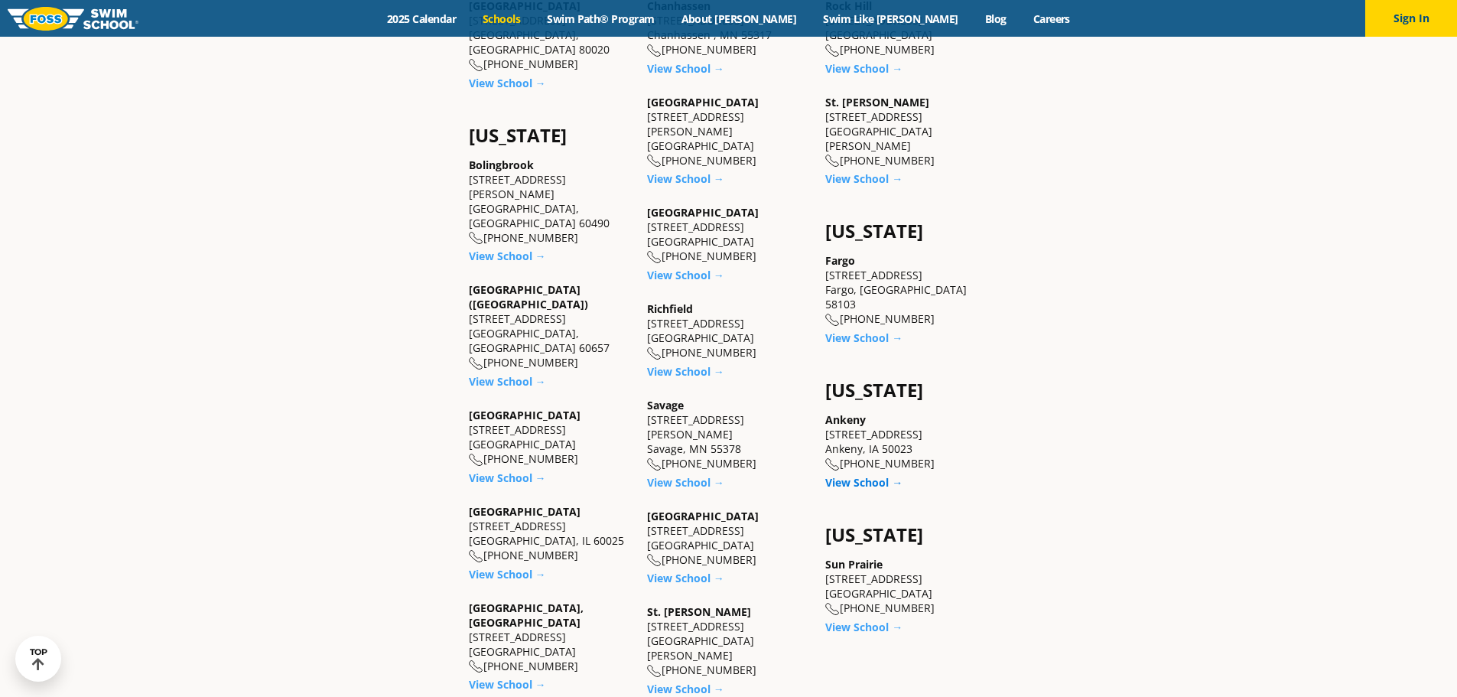
click at [851, 475] on link "View School →" at bounding box center [863, 482] width 77 height 15
click at [859, 620] on link "View School →" at bounding box center [863, 627] width 77 height 15
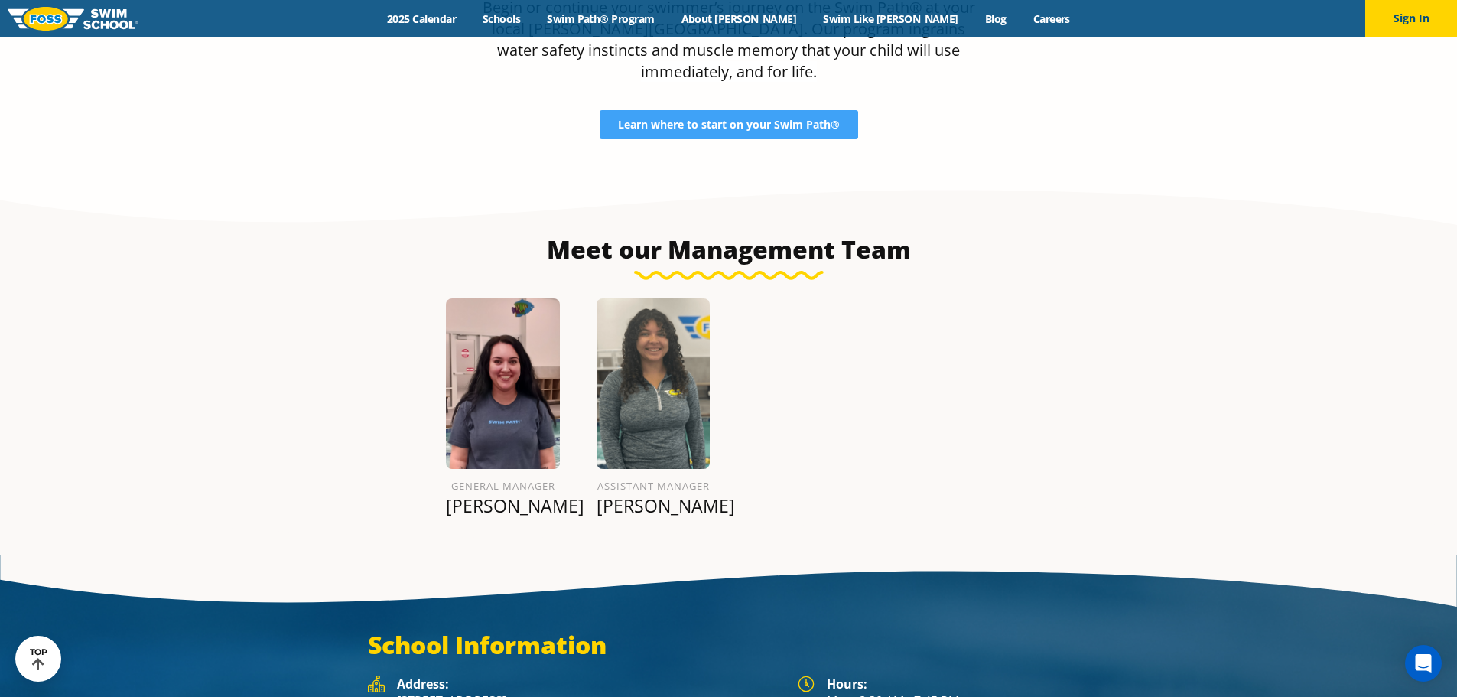
scroll to position [2065, 0]
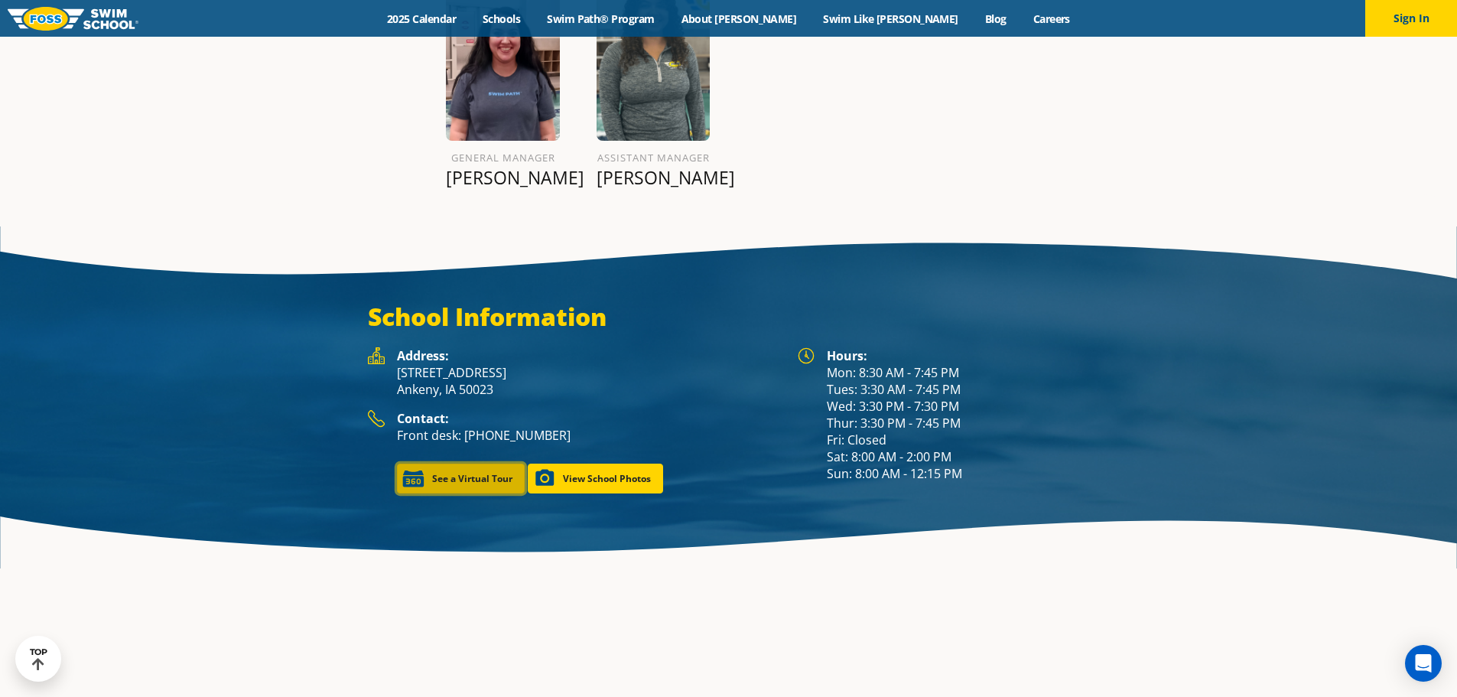
click at [478, 464] on link "See a Virtual Tour" at bounding box center [461, 479] width 128 height 30
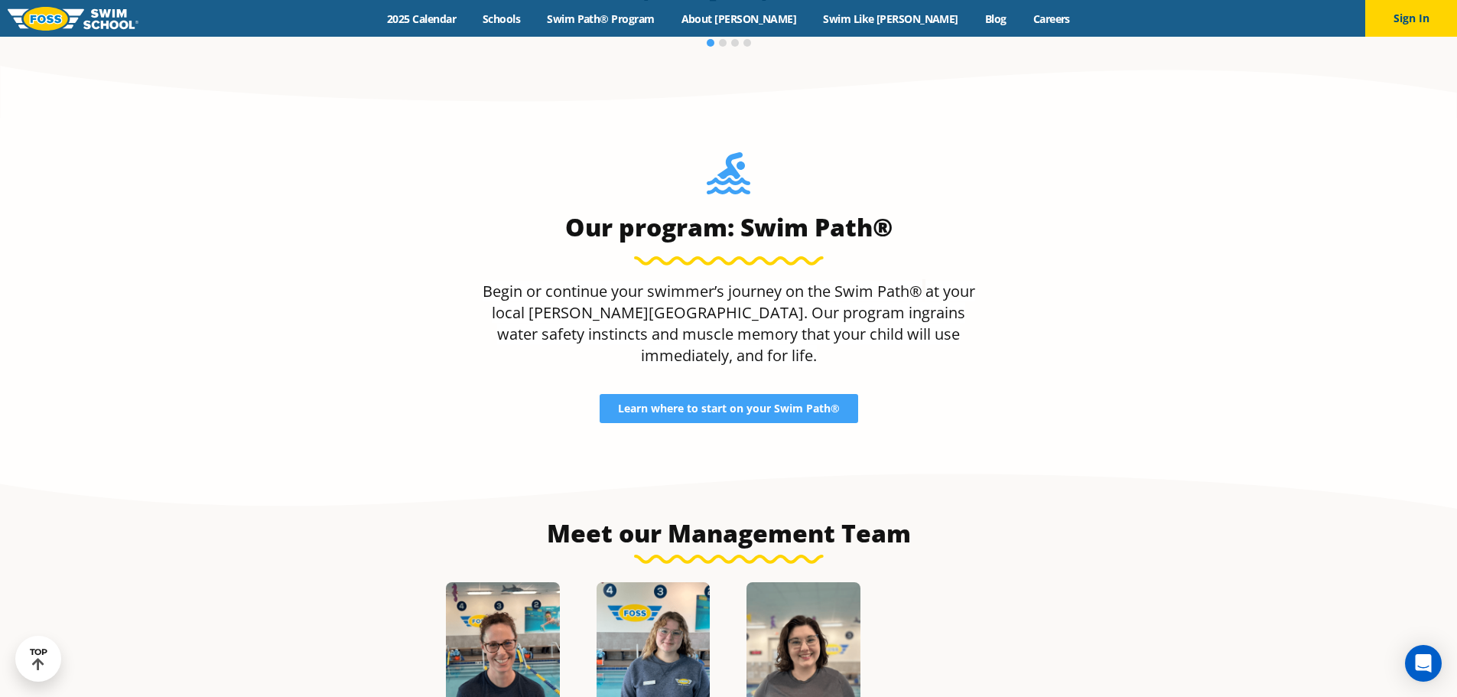
scroll to position [1836, 0]
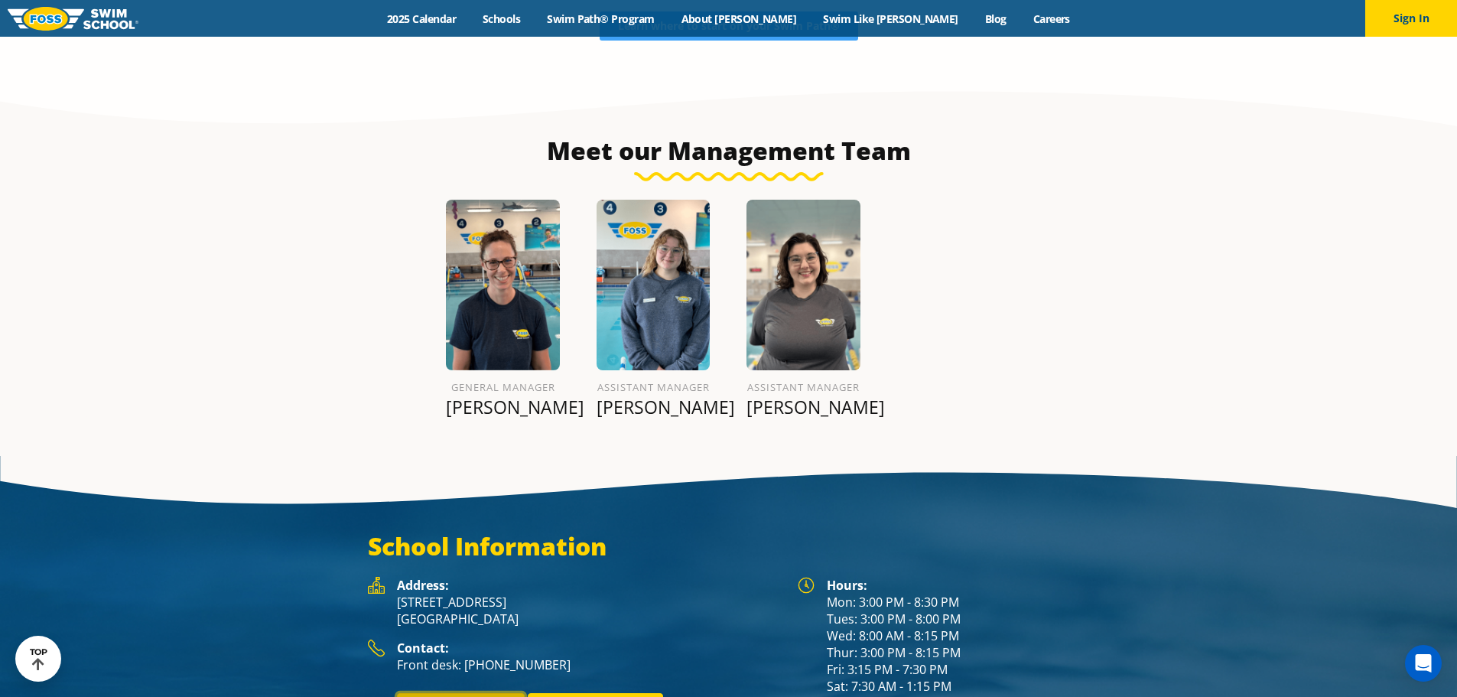
click at [467, 693] on link "See a Virtual Tour" at bounding box center [461, 708] width 128 height 30
